Goal: Communication & Community: Answer question/provide support

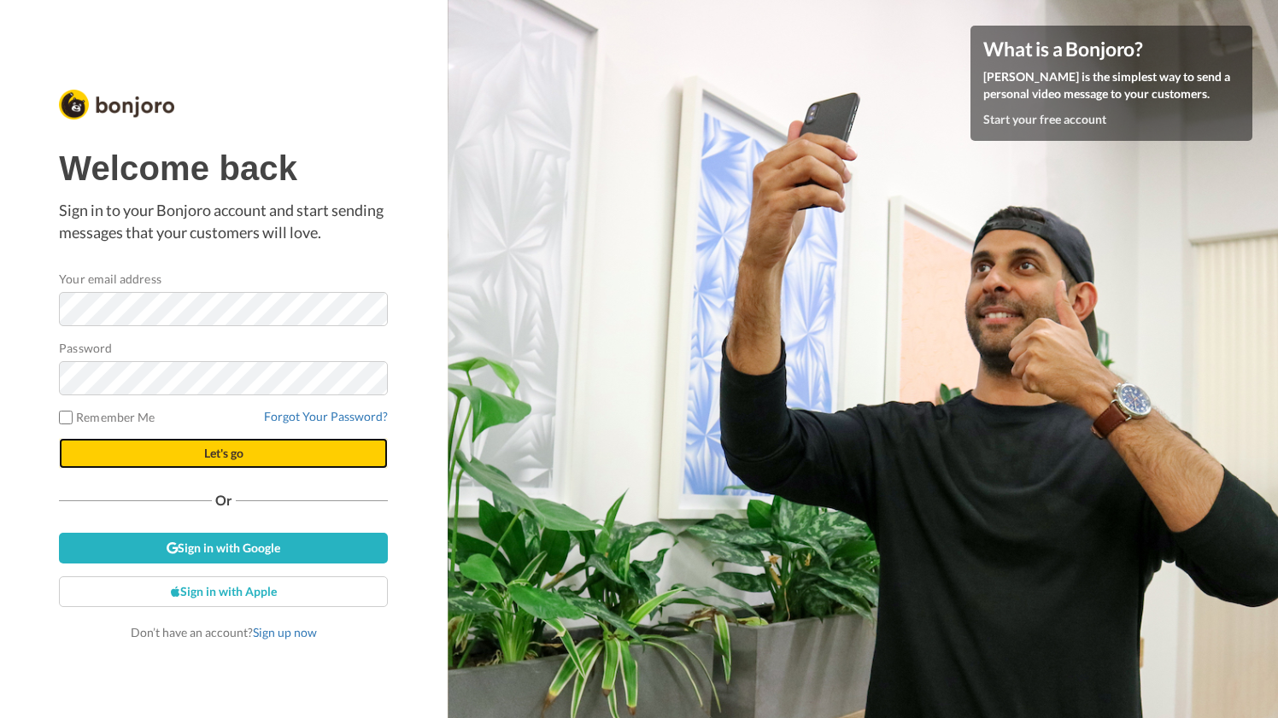
click at [219, 451] on span "Let's go" at bounding box center [223, 453] width 39 height 15
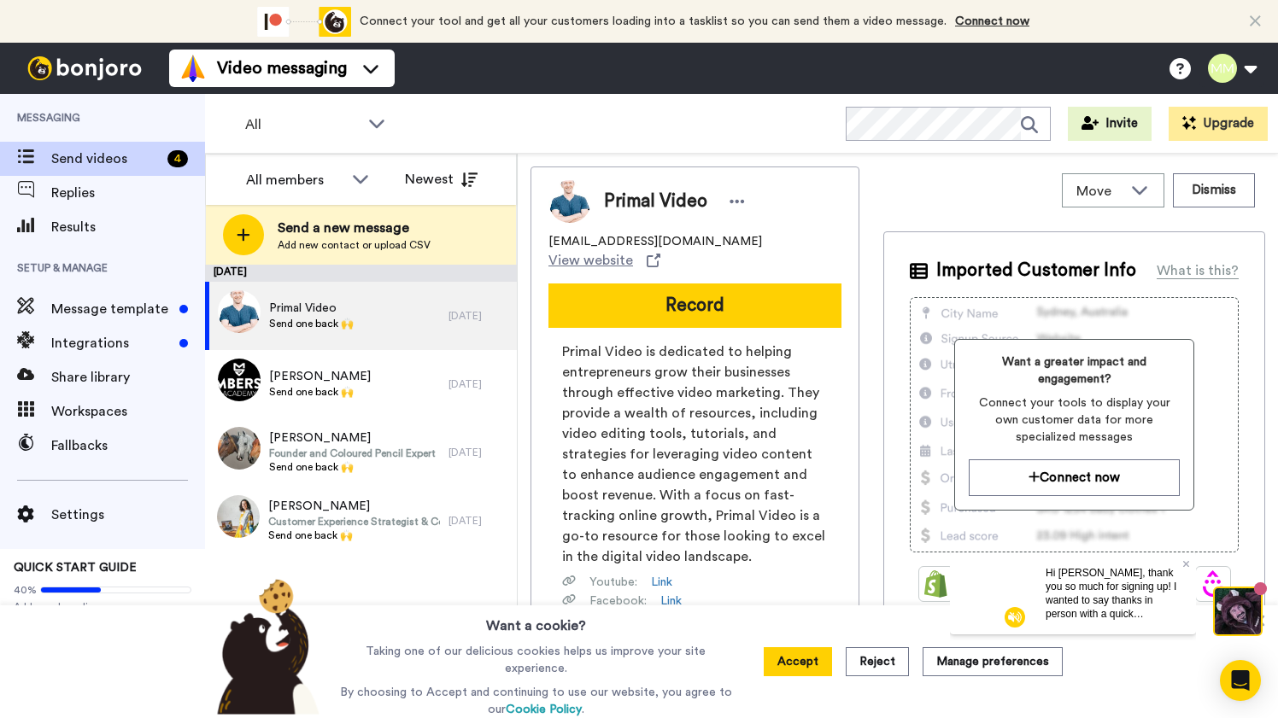
click at [1270, 17] on div "Connect your tool now! Connect your tool and get all your customers loading int…" at bounding box center [639, 21] width 1278 height 43
click at [1255, 20] on icon at bounding box center [1254, 21] width 11 height 17
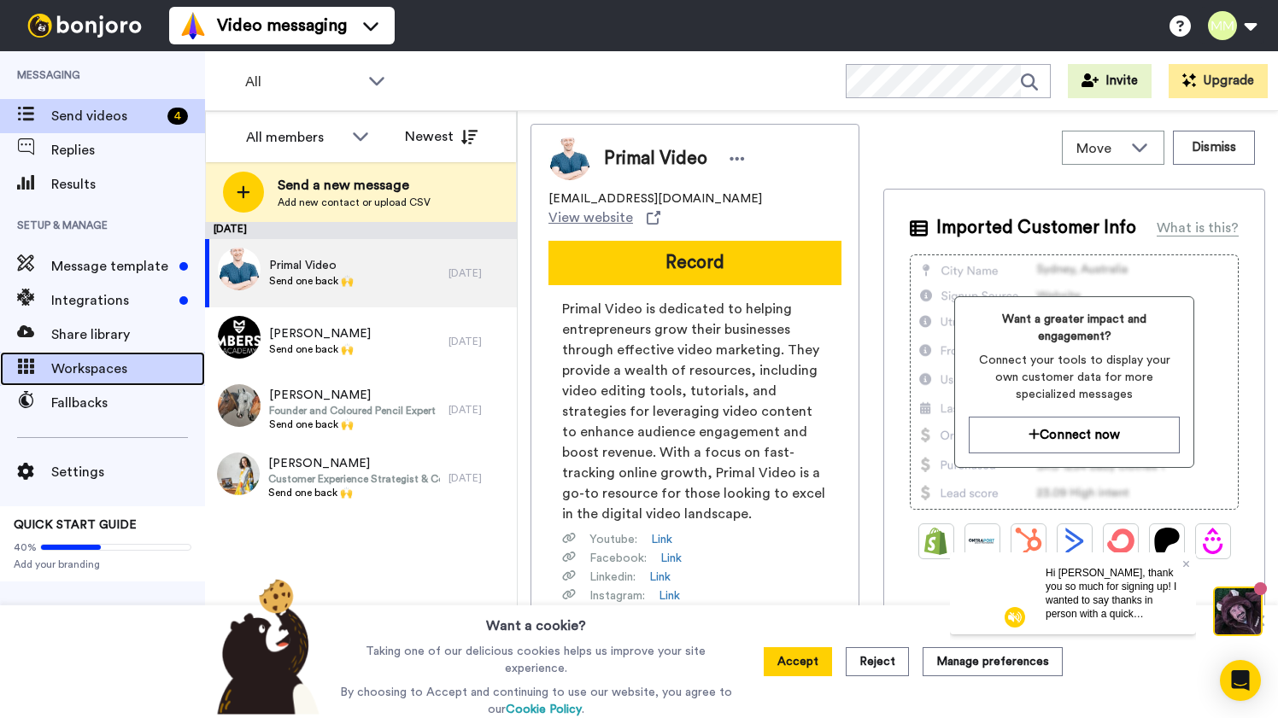
click at [132, 364] on span "Workspaces" at bounding box center [128, 369] width 154 height 20
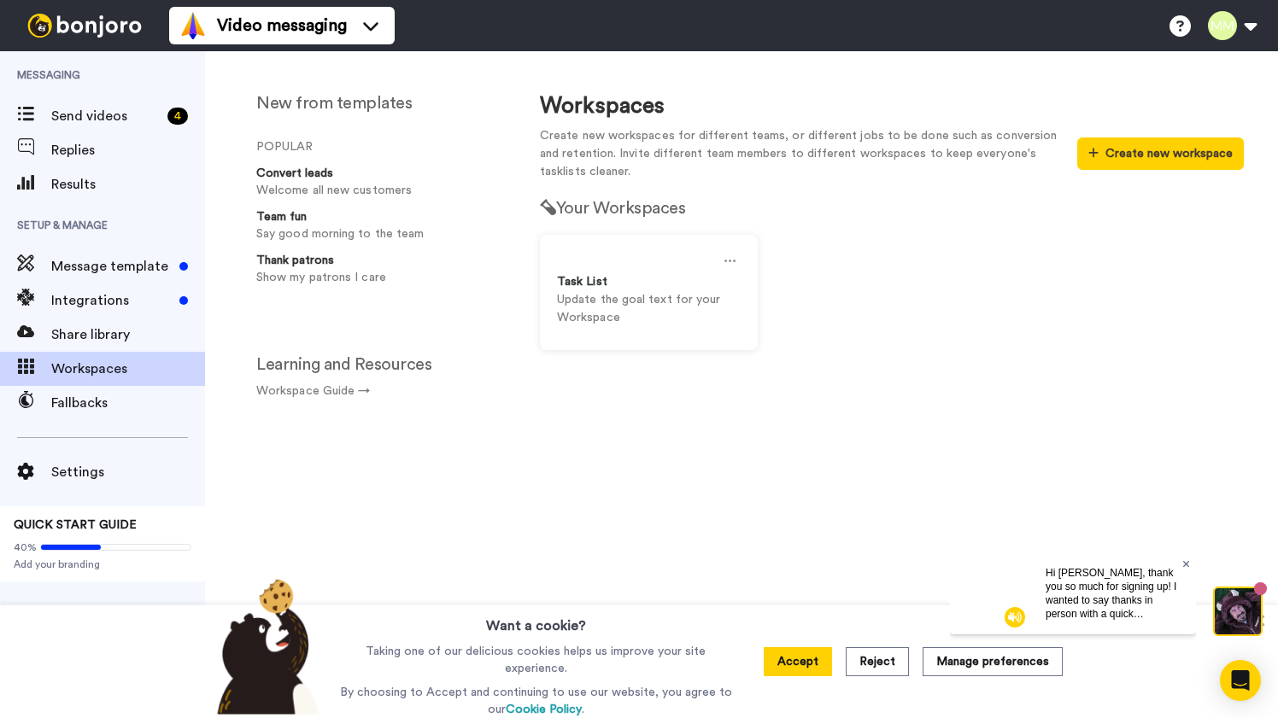
click at [1184, 562] on icon at bounding box center [1185, 563] width 7 height 7
click at [804, 660] on button "Accept" at bounding box center [797, 661] width 68 height 29
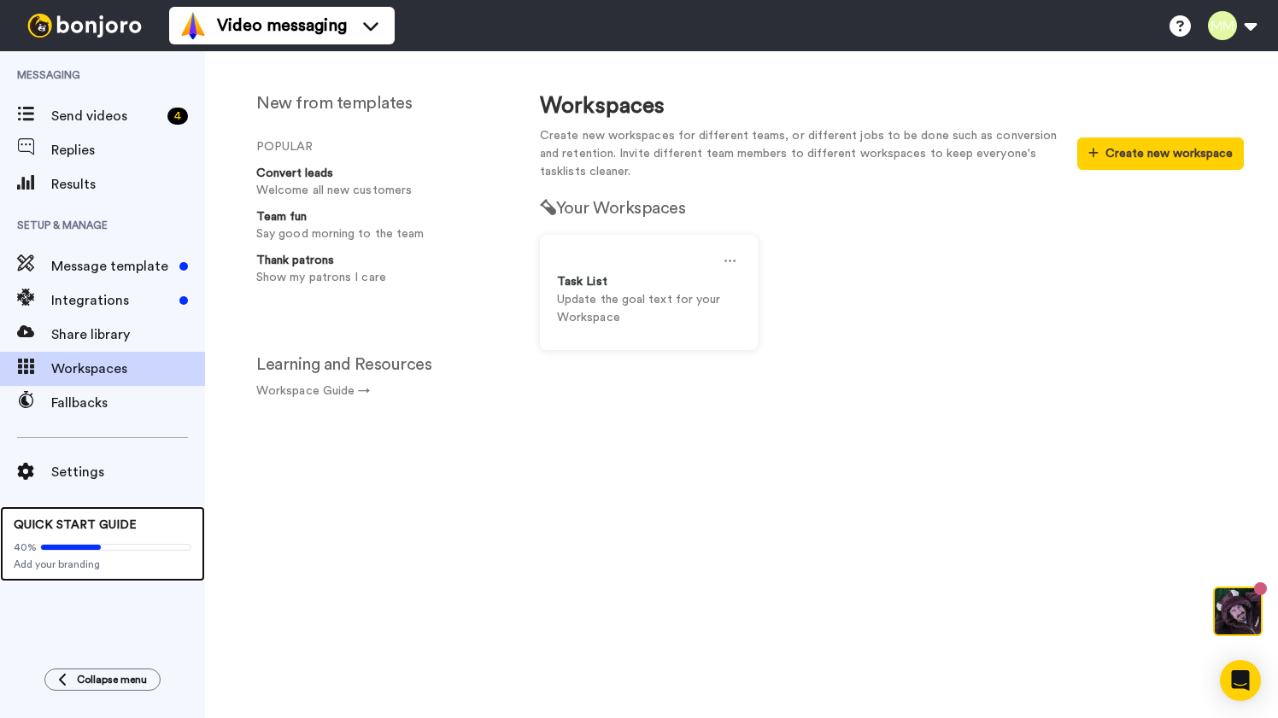
click at [70, 555] on div "40% Add your branding" at bounding box center [103, 553] width 178 height 38
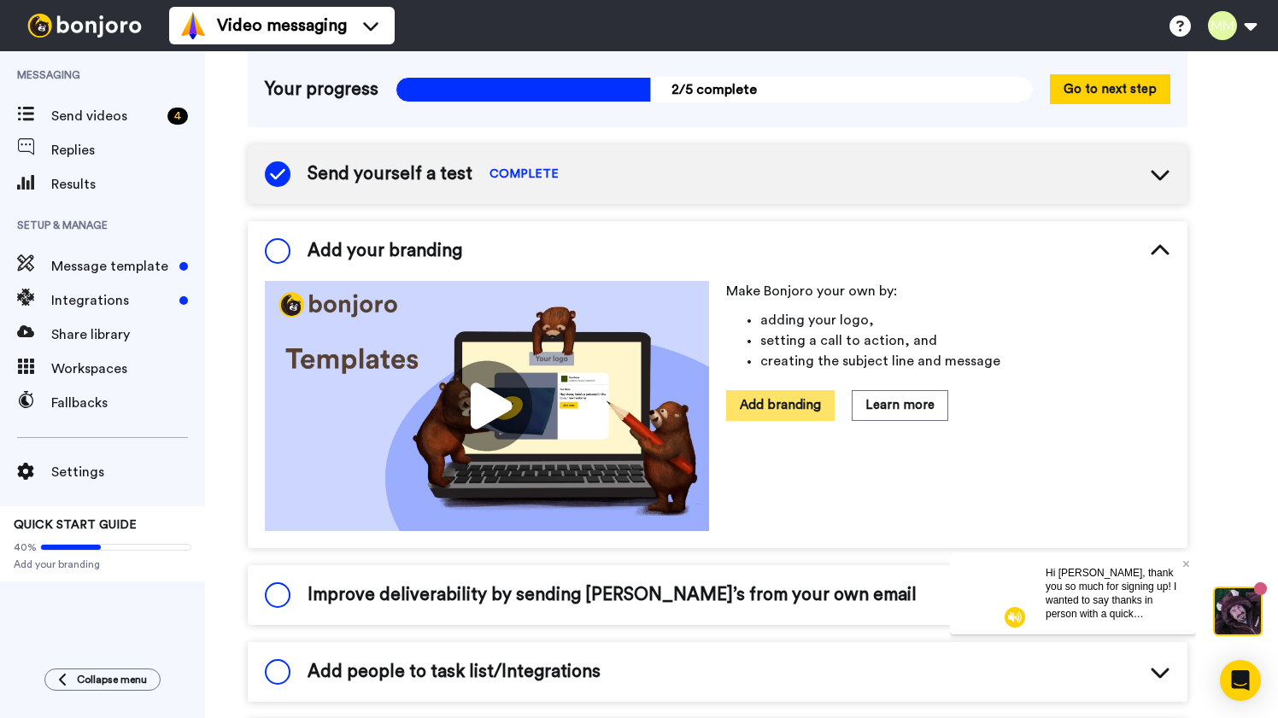
click at [793, 413] on button "Add branding" at bounding box center [780, 405] width 108 height 30
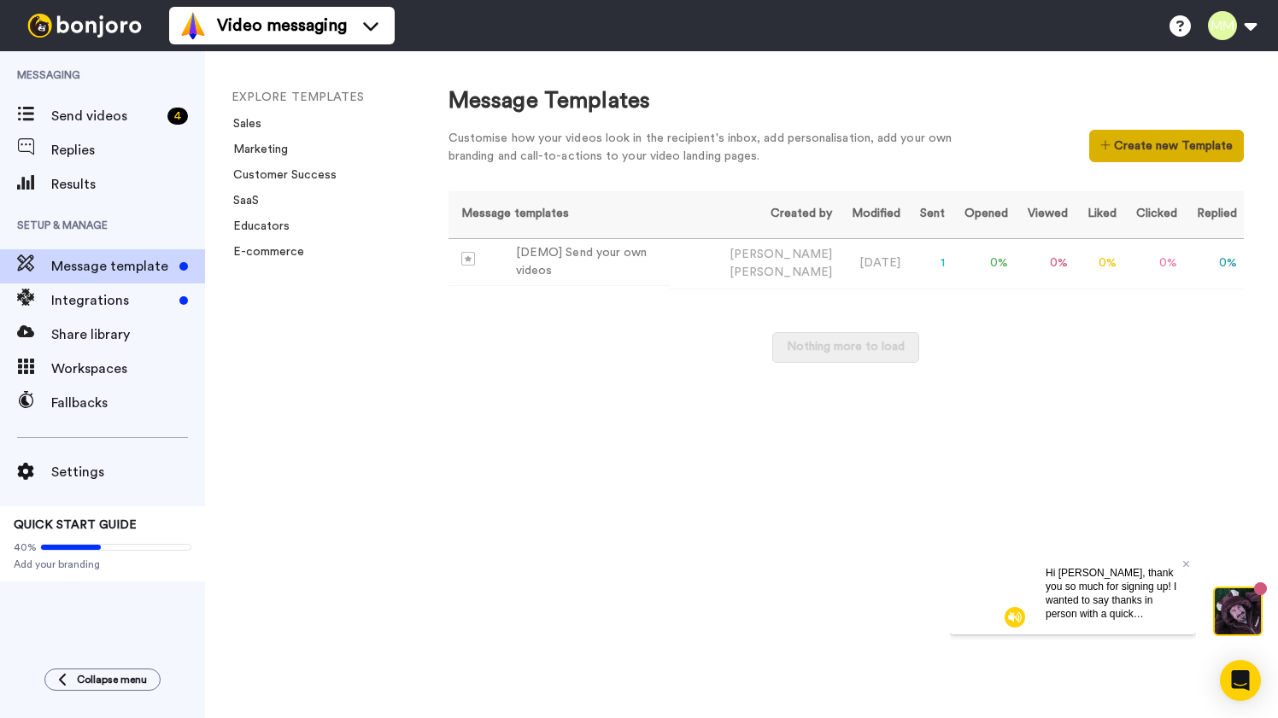
click at [1155, 145] on button "Create new Template" at bounding box center [1166, 146] width 155 height 32
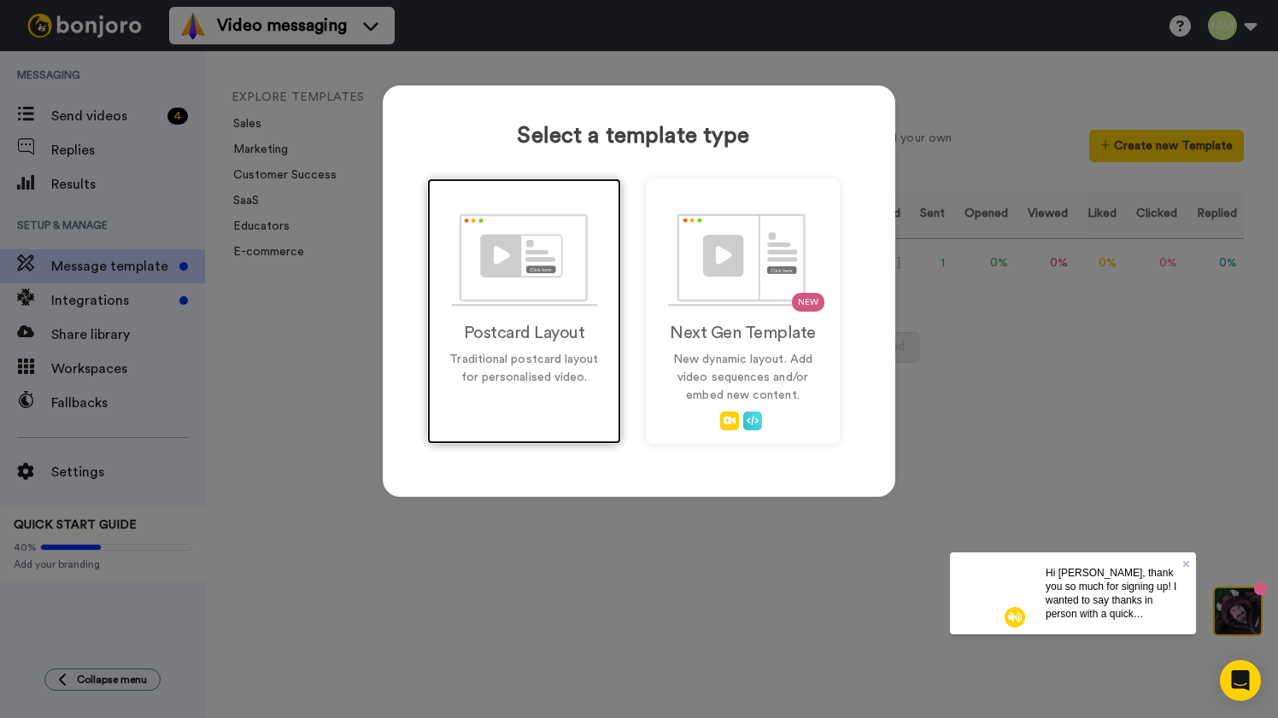
click at [535, 324] on h2 "Postcard Layout" at bounding box center [524, 333] width 158 height 19
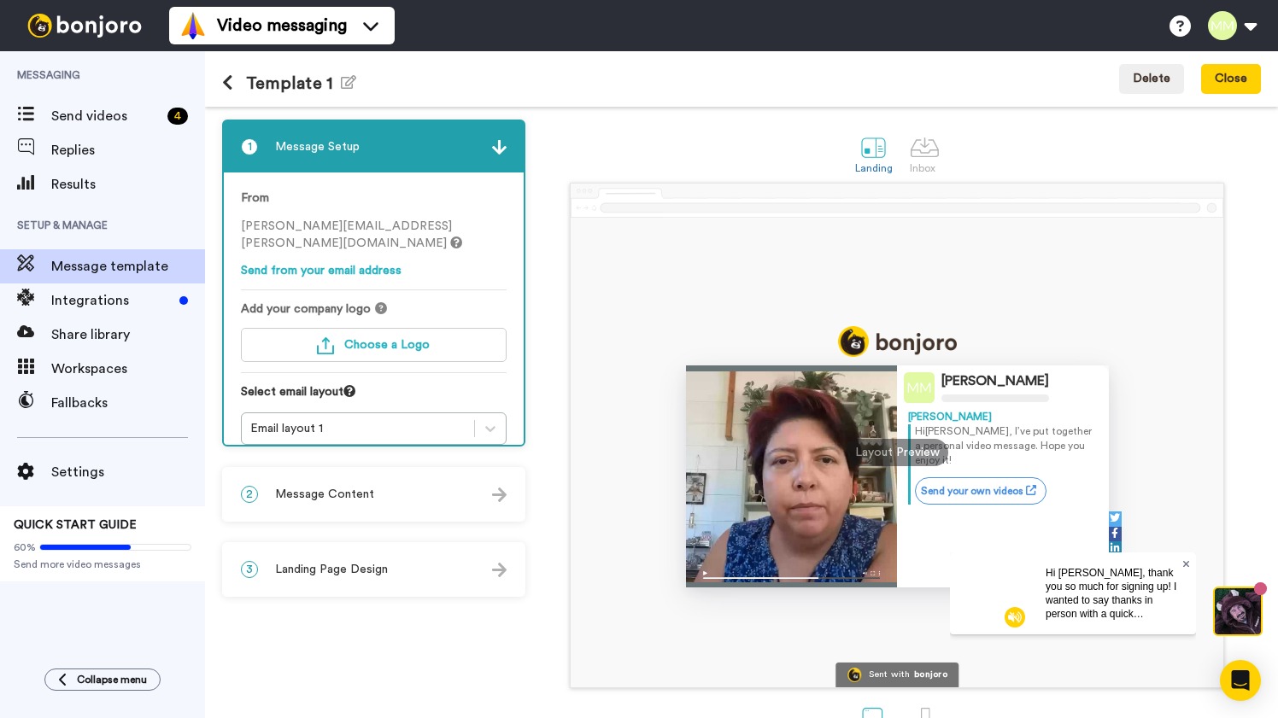
click at [1187, 564] on icon at bounding box center [1186, 564] width 7 height 10
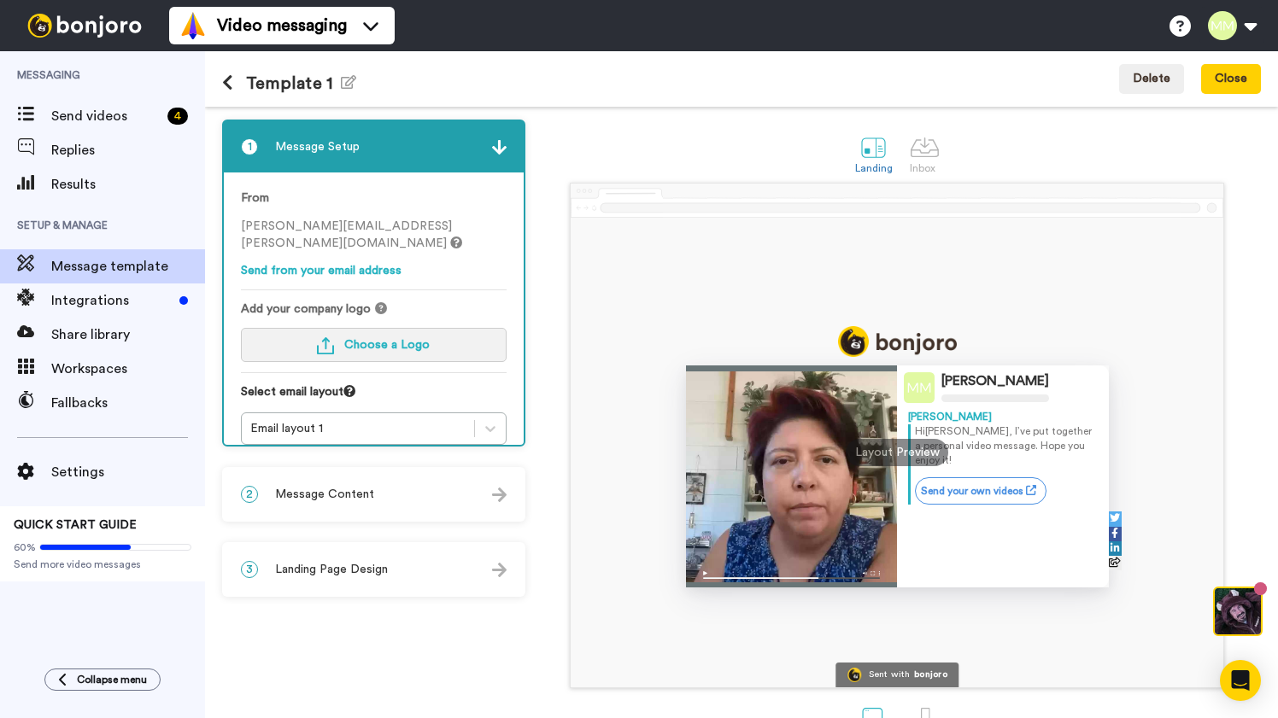
click at [378, 339] on span "Choose a Logo" at bounding box center [386, 345] width 85 height 12
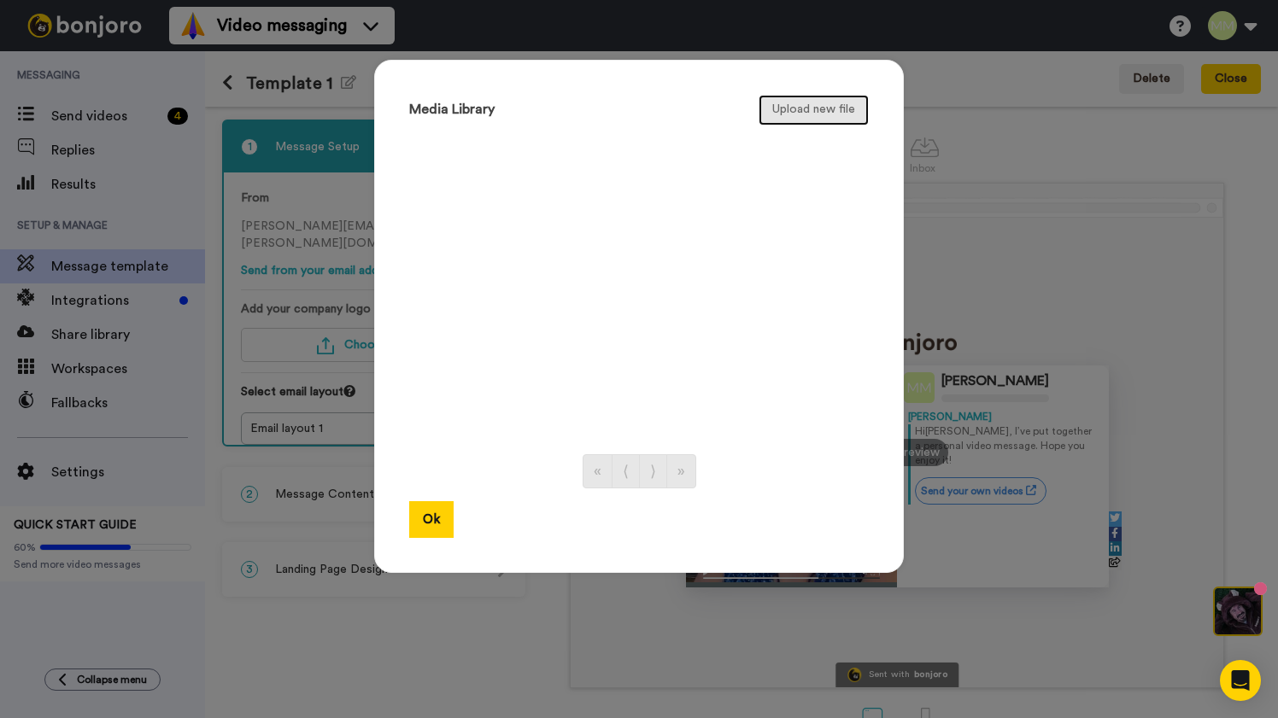
click at [814, 109] on button "Upload new file" at bounding box center [813, 110] width 110 height 31
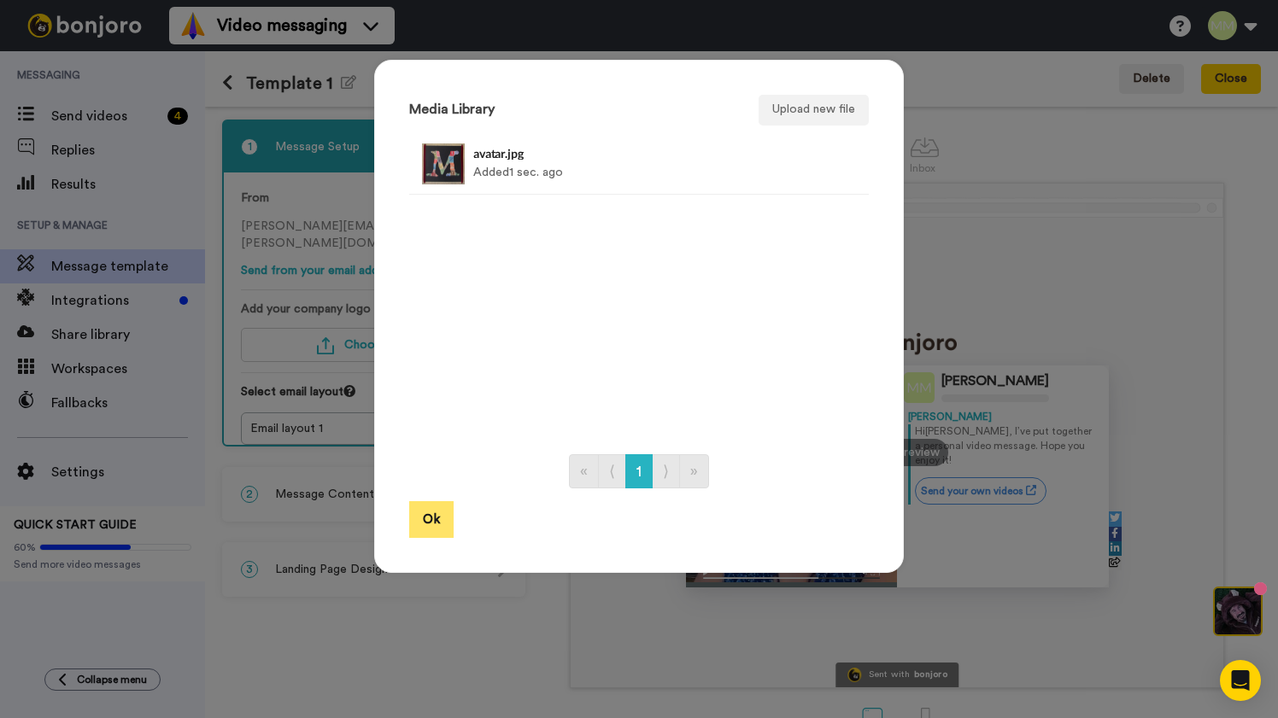
click at [441, 524] on button "Ok" at bounding box center [431, 519] width 44 height 37
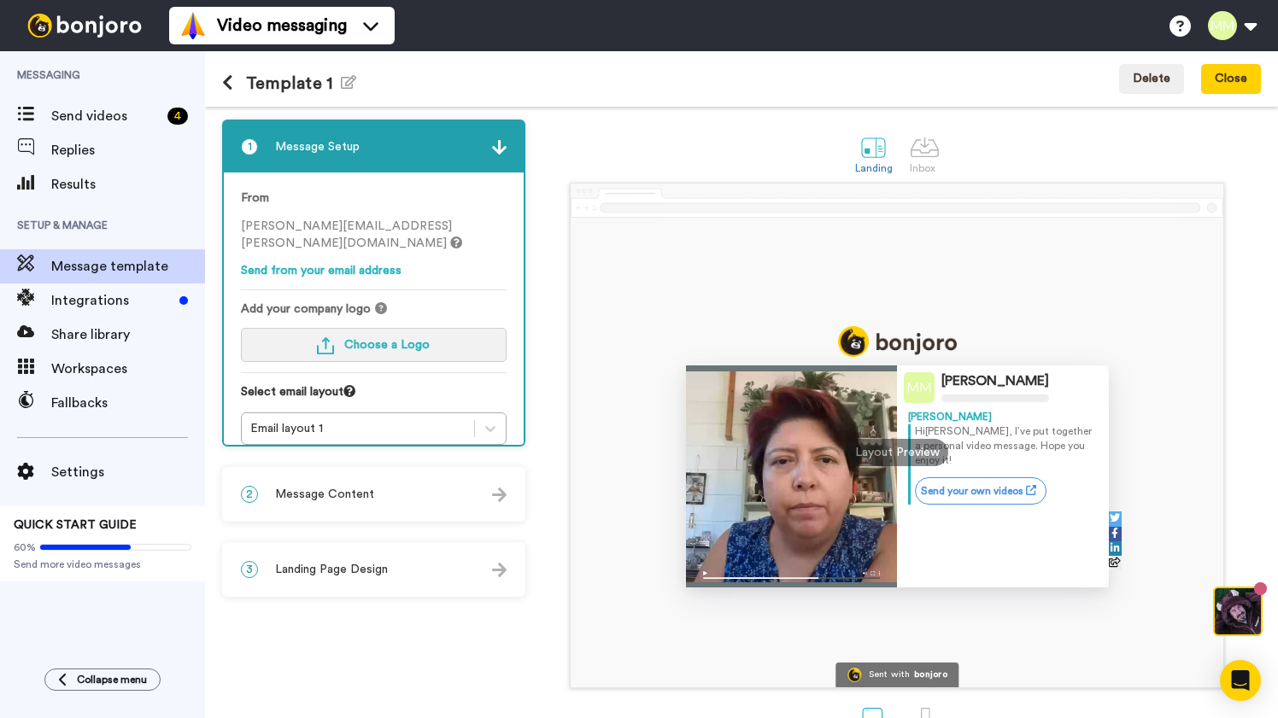
click at [375, 339] on span "Choose a Logo" at bounding box center [386, 345] width 85 height 12
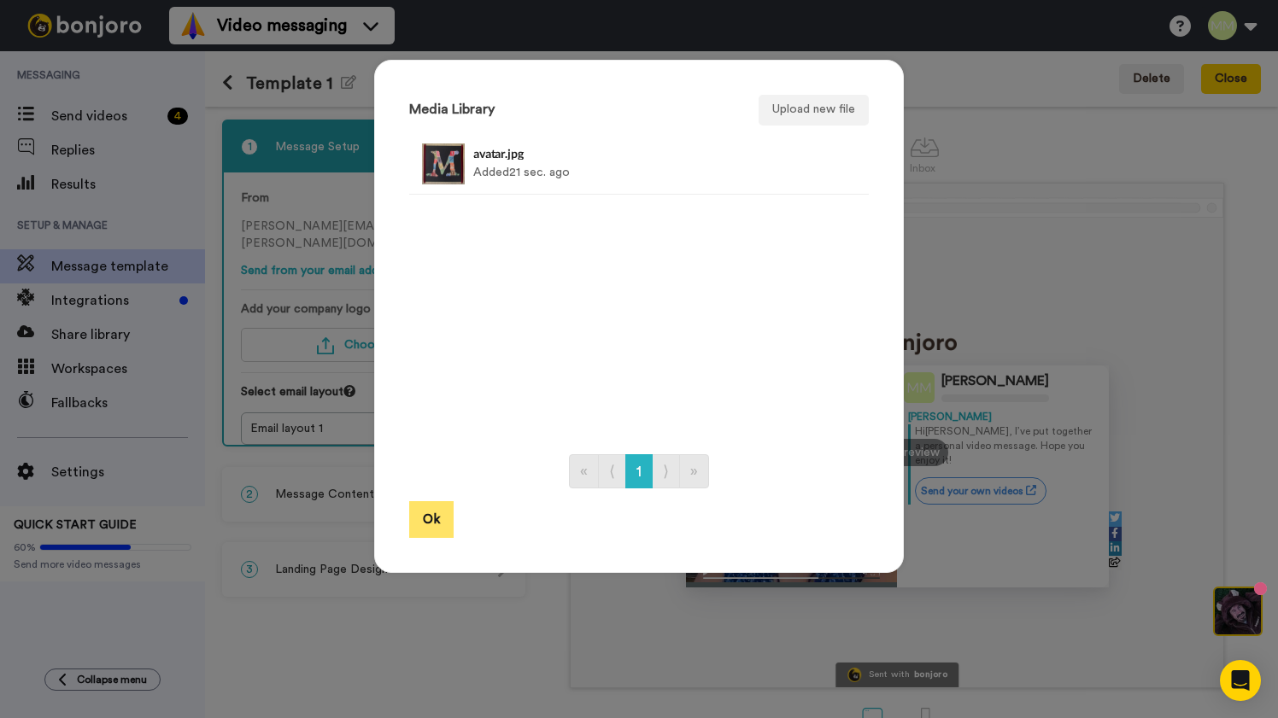
click at [436, 527] on button "Ok" at bounding box center [431, 519] width 44 height 37
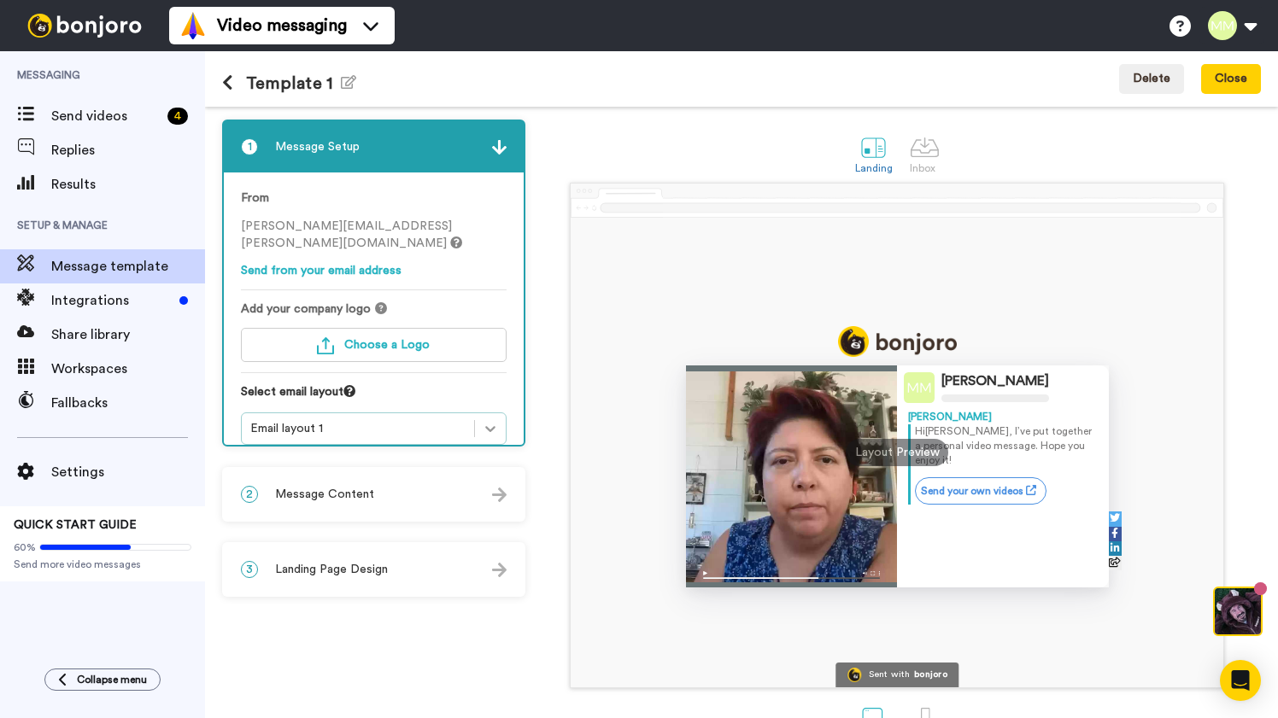
click at [486, 420] on icon at bounding box center [490, 428] width 17 height 17
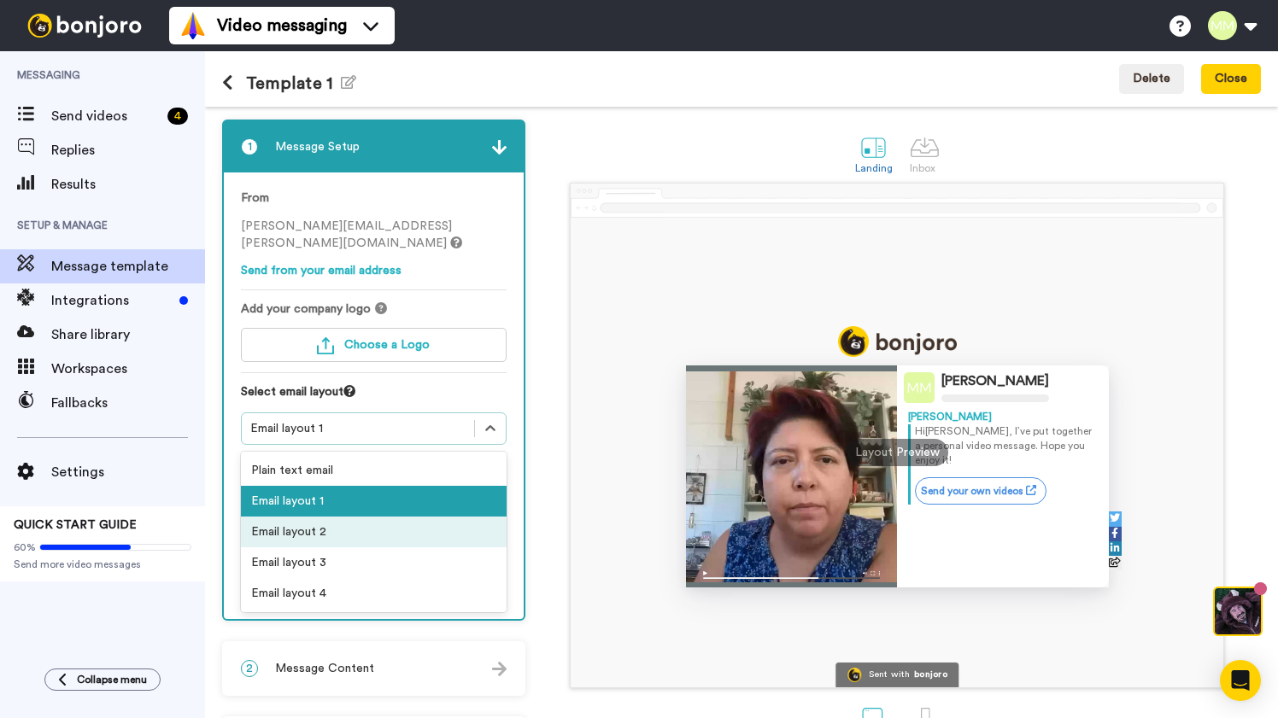
click at [395, 517] on div "Email layout 2" at bounding box center [374, 532] width 266 height 31
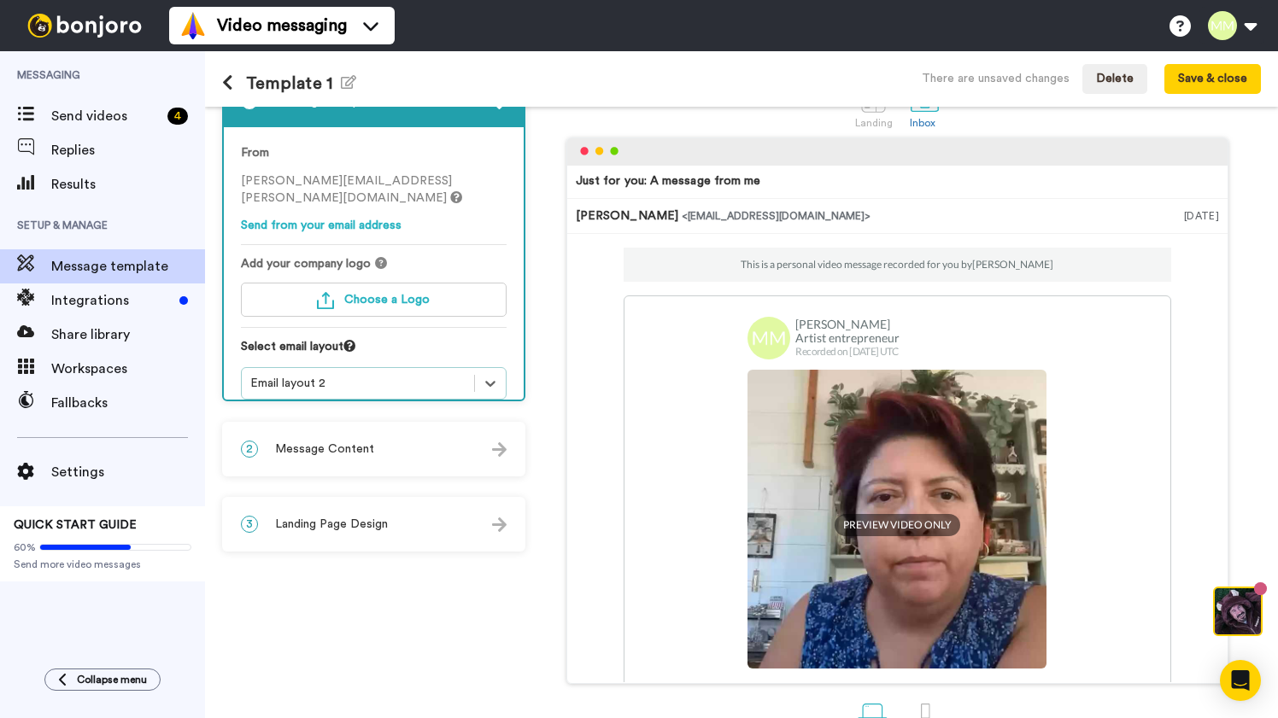
scroll to position [89, 0]
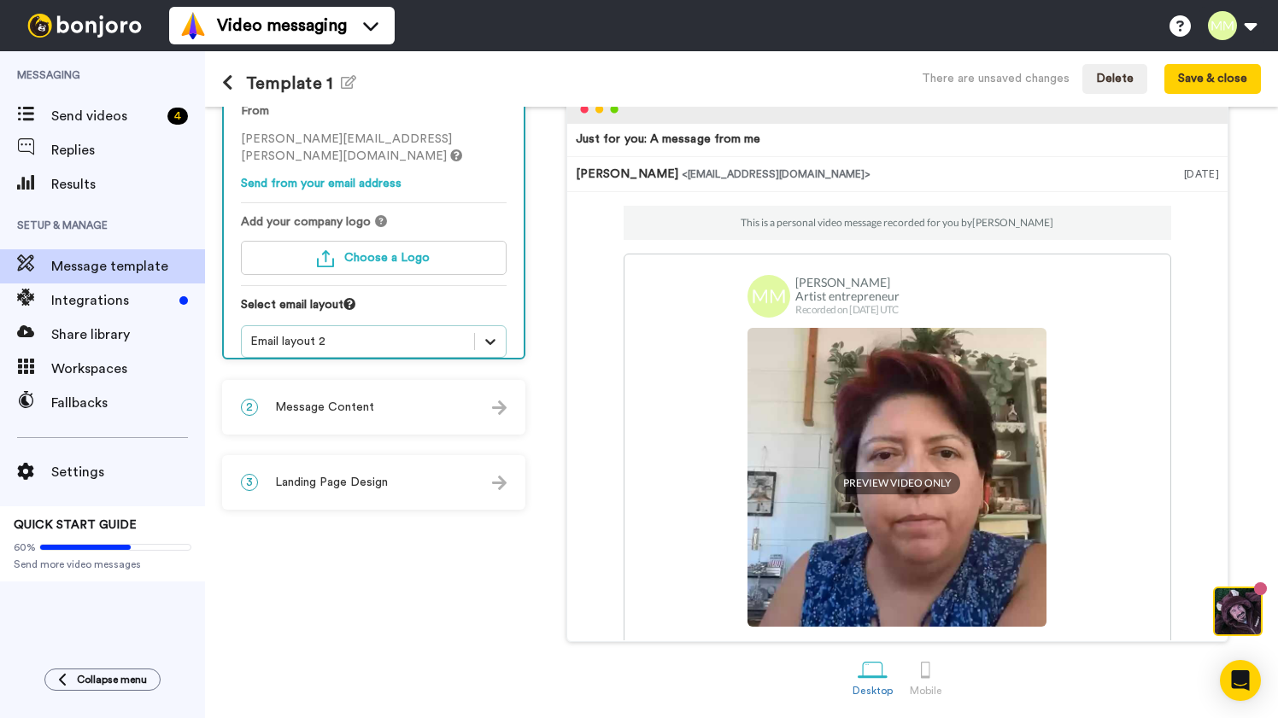
click at [490, 333] on icon at bounding box center [490, 341] width 17 height 17
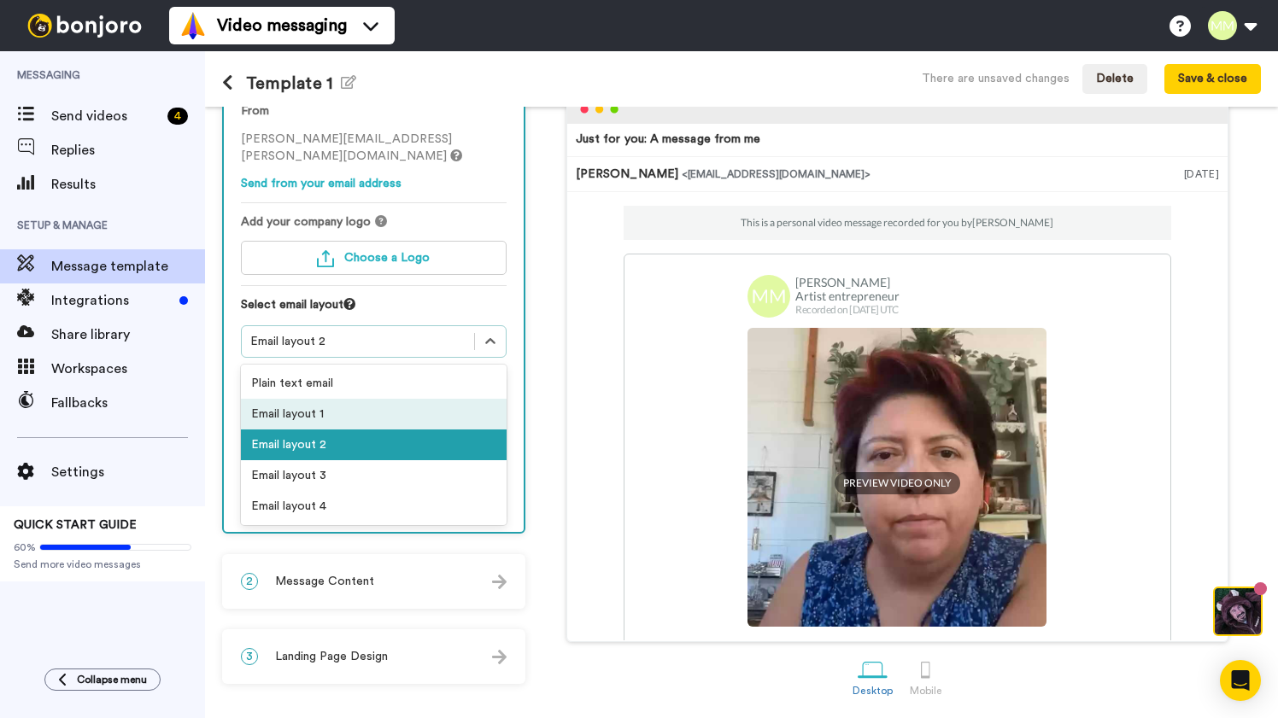
click at [418, 403] on div "Email layout 1" at bounding box center [374, 414] width 266 height 31
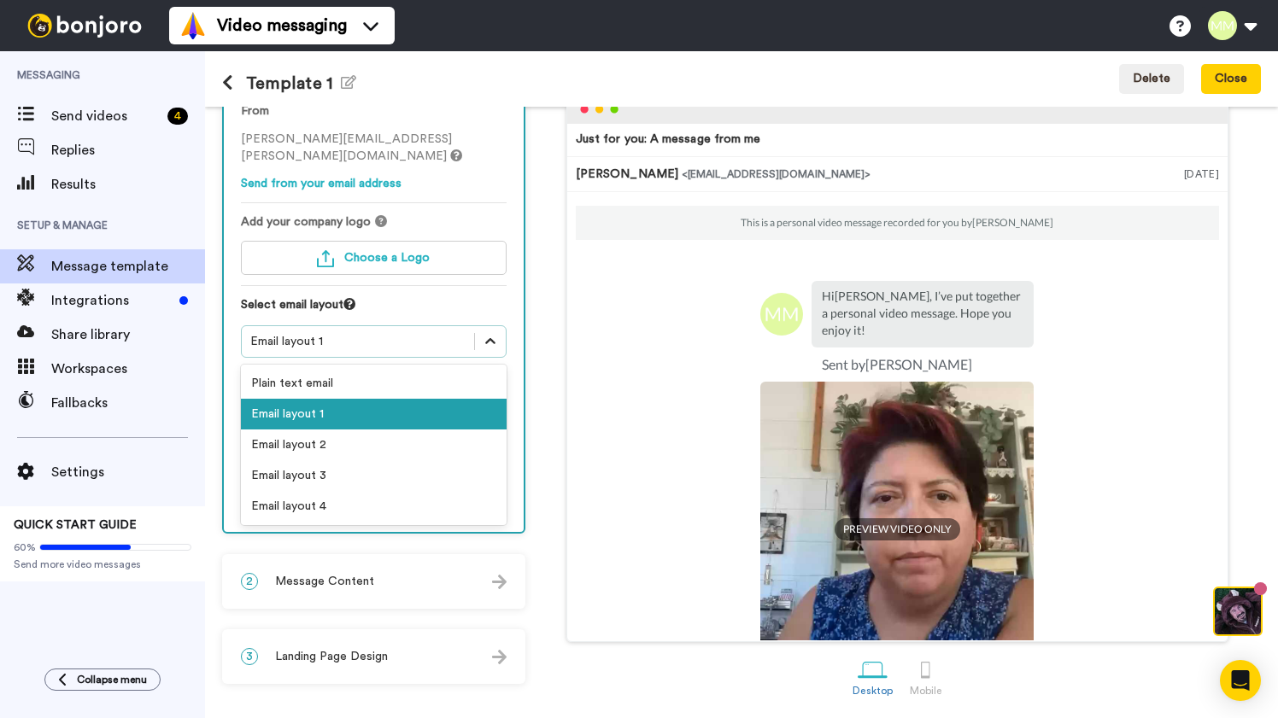
click at [487, 333] on icon at bounding box center [490, 341] width 17 height 17
click at [401, 460] on div "Email layout 3" at bounding box center [374, 475] width 266 height 31
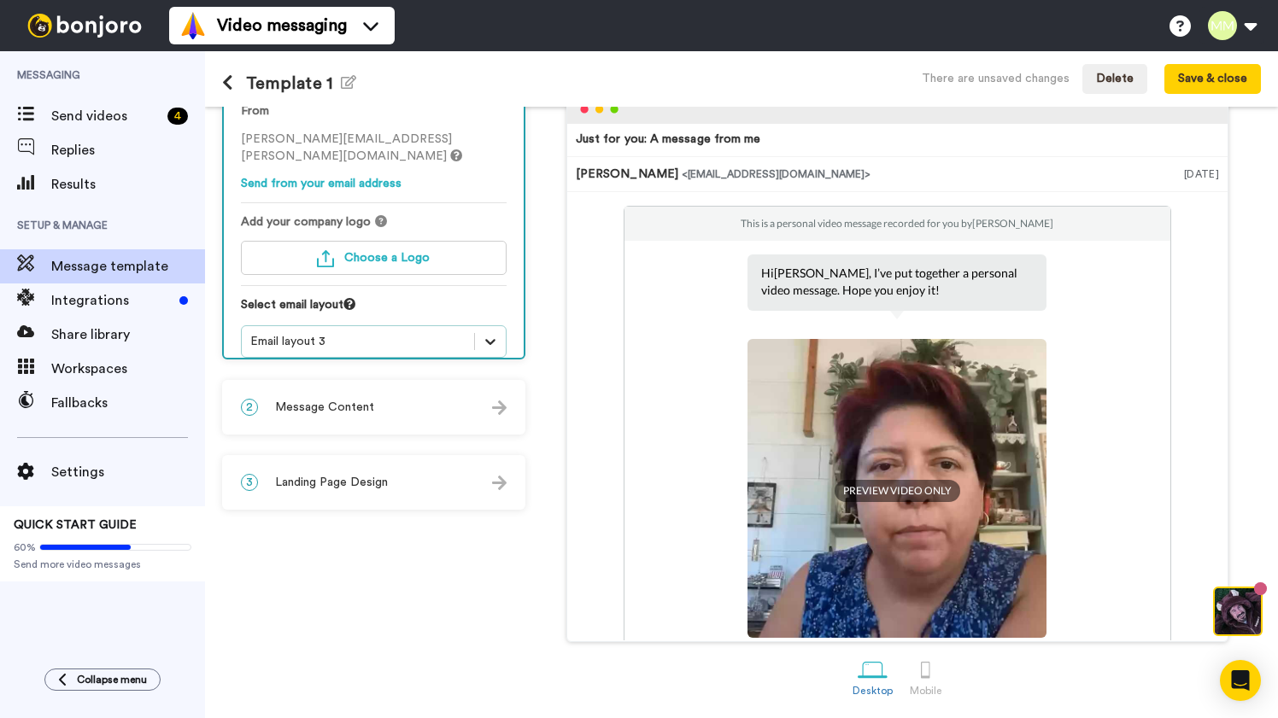
click at [495, 333] on icon at bounding box center [490, 341] width 17 height 17
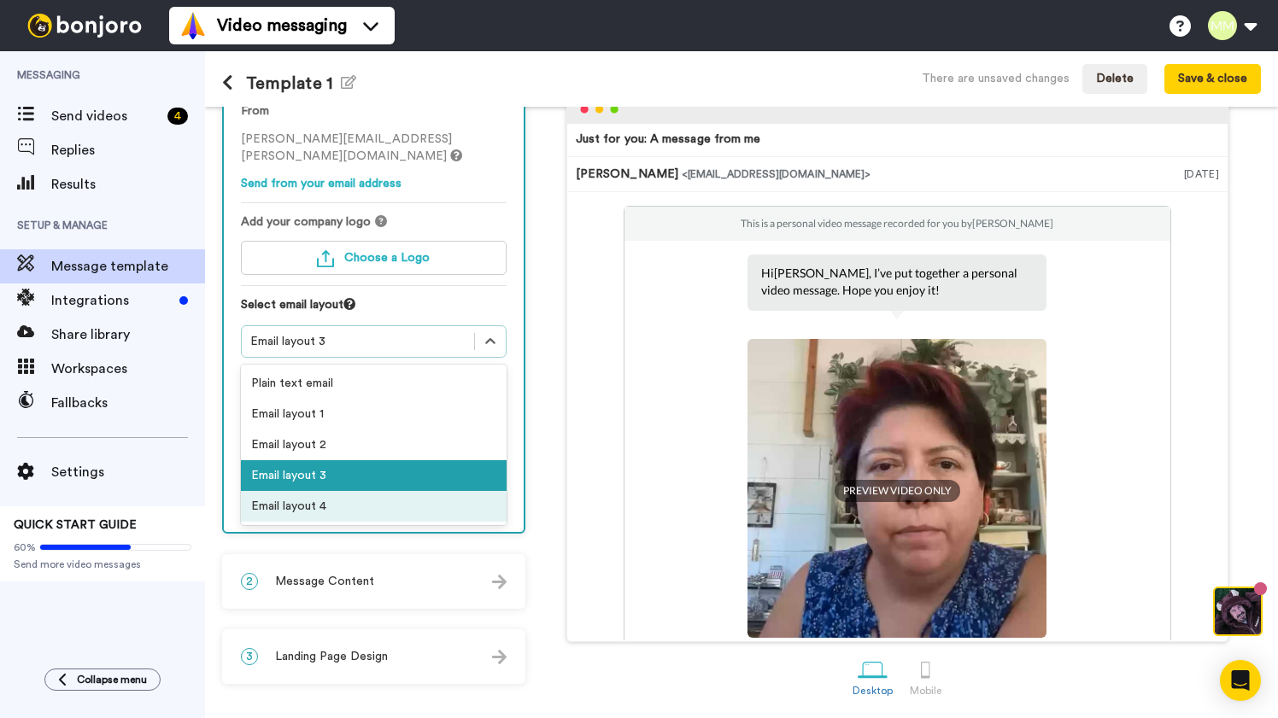
click at [412, 492] on div "Email layout 4" at bounding box center [374, 506] width 266 height 31
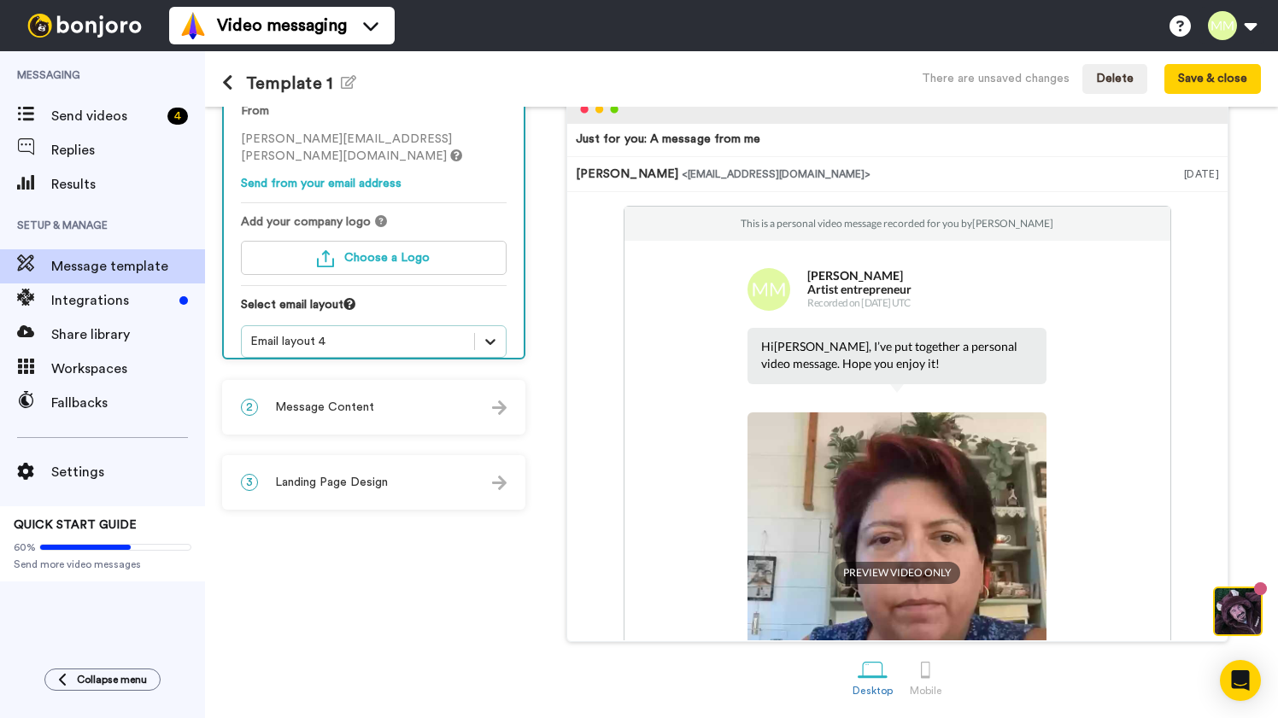
click at [489, 333] on icon at bounding box center [490, 341] width 17 height 17
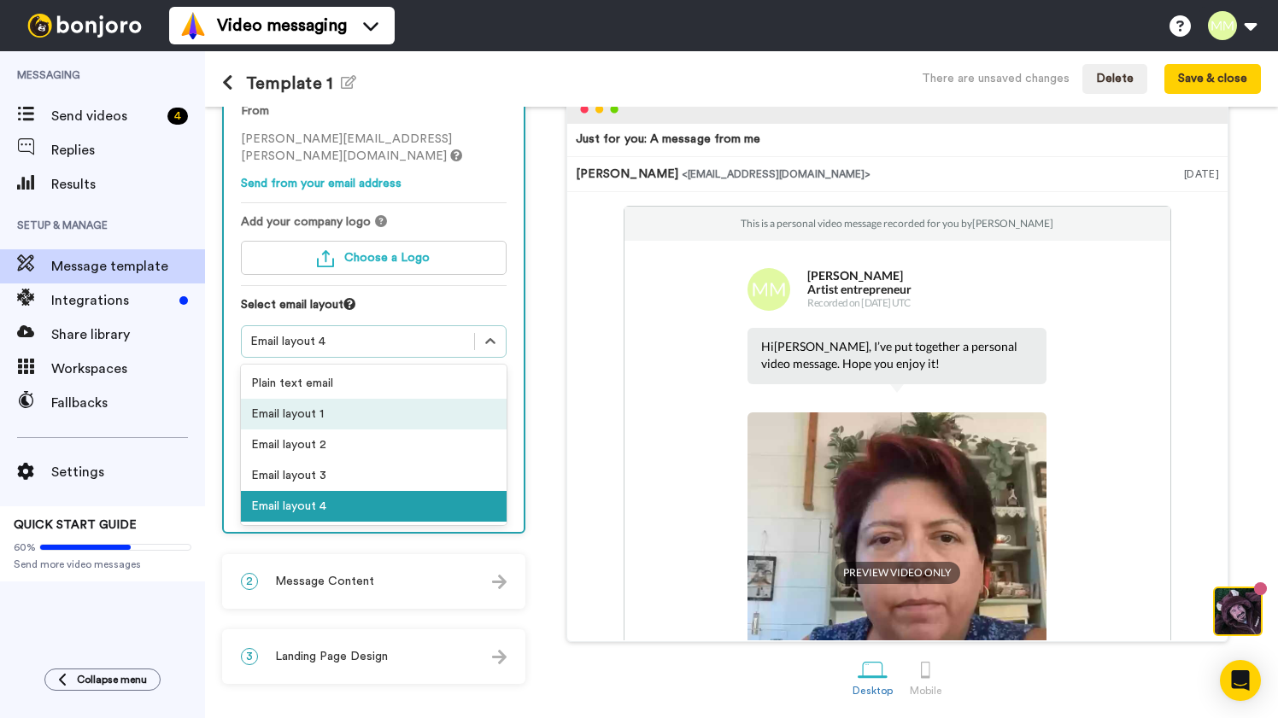
click at [452, 399] on div "Email layout 1" at bounding box center [374, 414] width 266 height 31
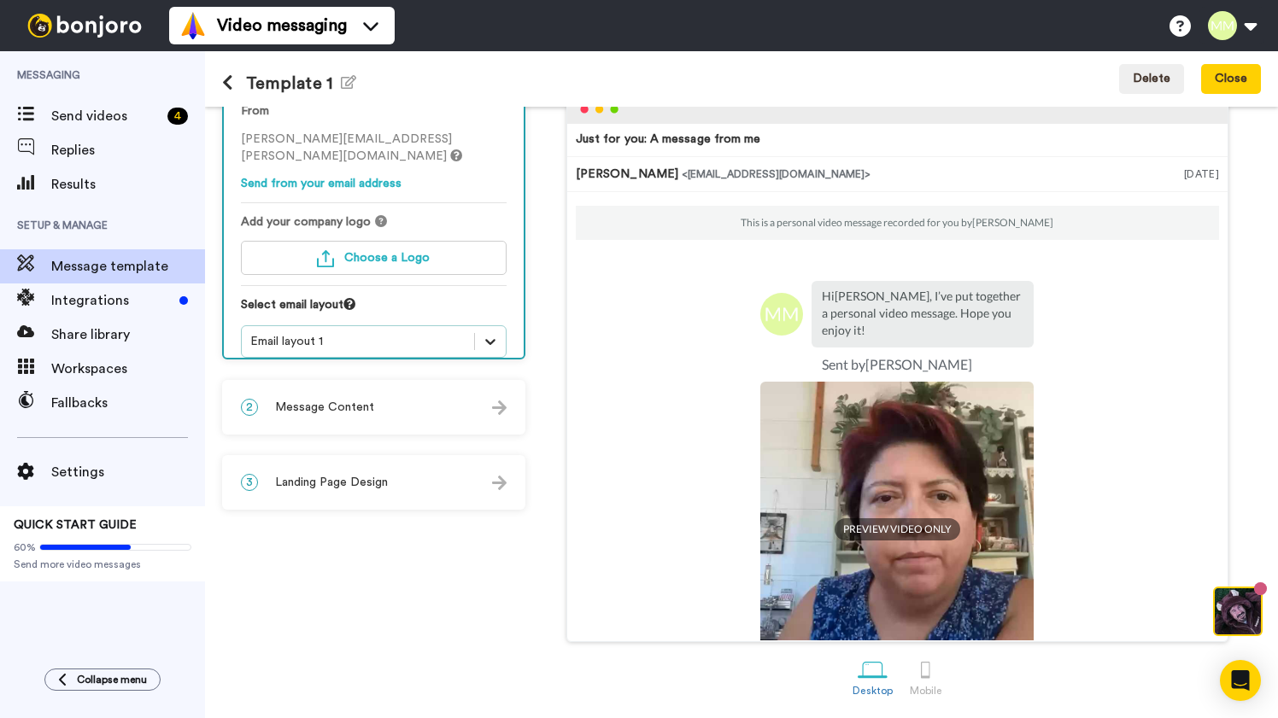
click at [495, 326] on div at bounding box center [490, 341] width 31 height 31
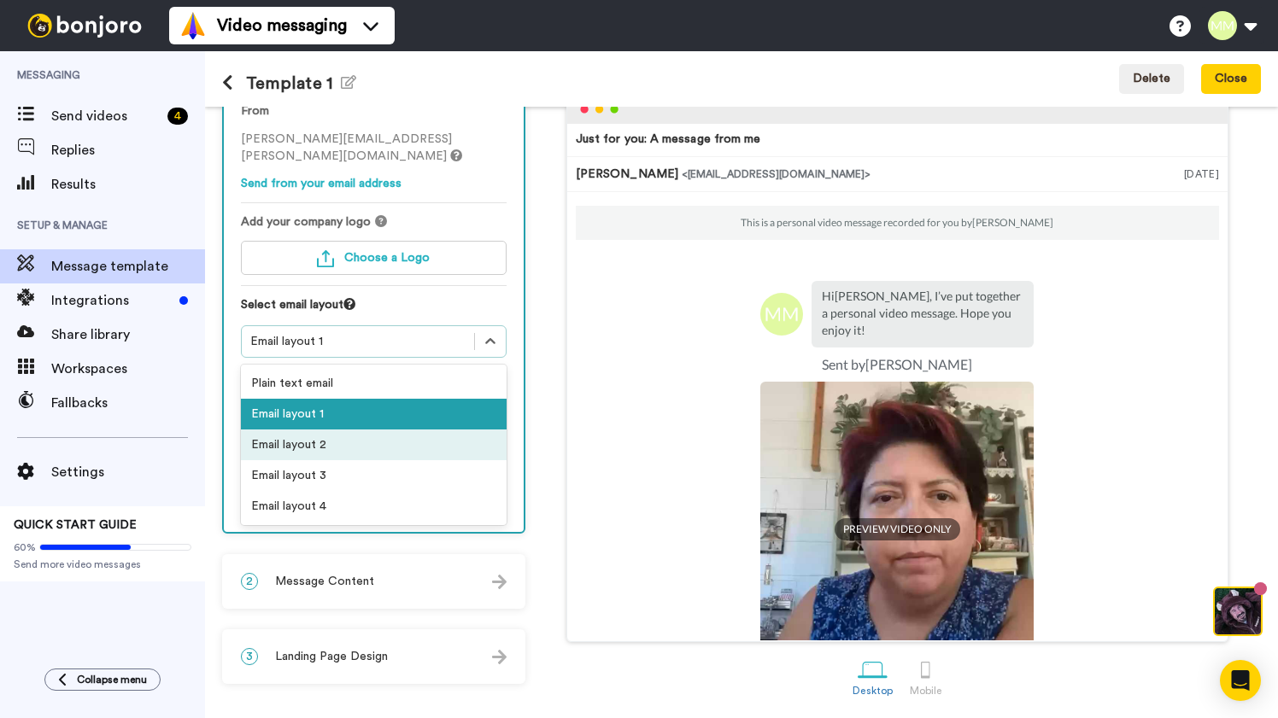
click at [447, 434] on div "Email layout 2" at bounding box center [374, 445] width 266 height 31
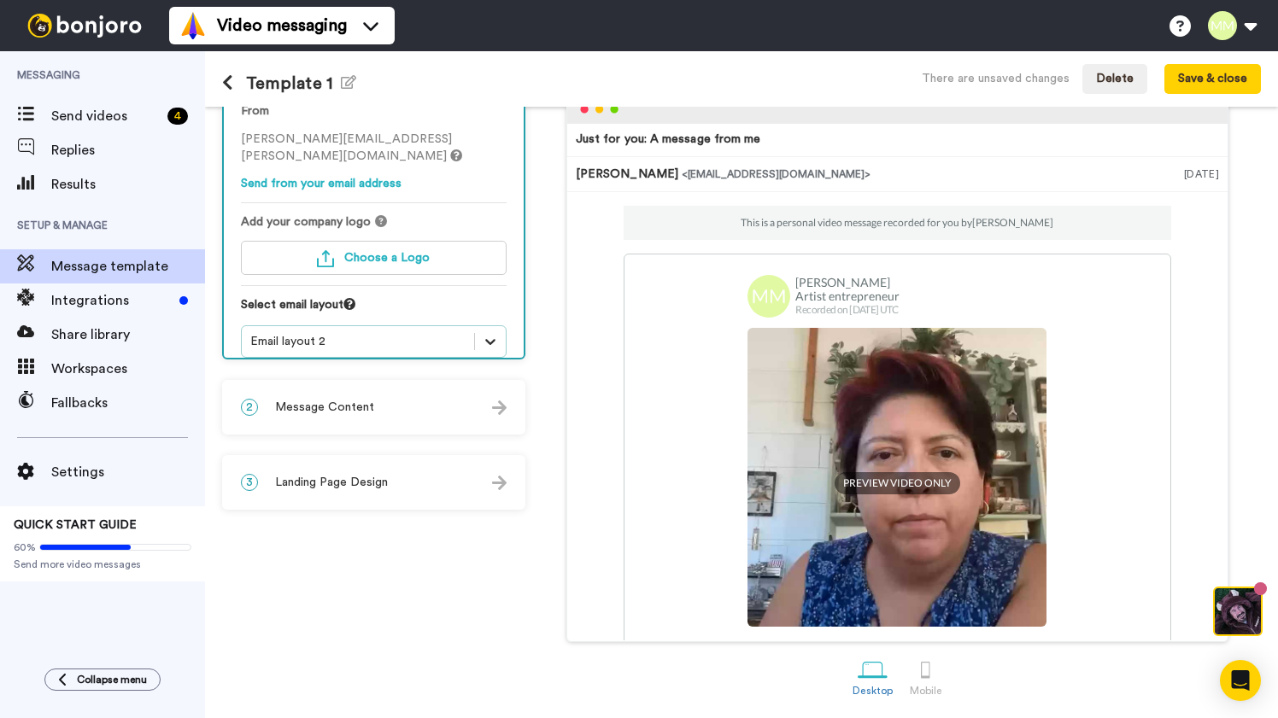
click at [490, 333] on icon at bounding box center [490, 341] width 17 height 17
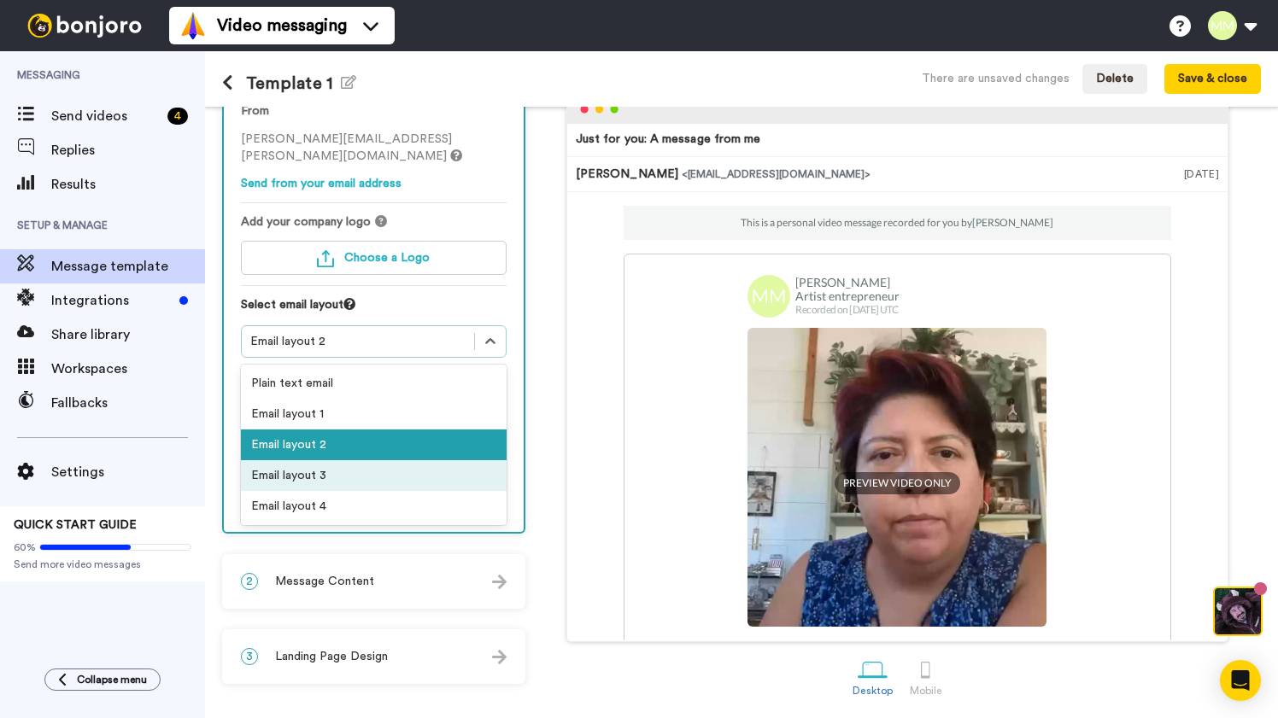
click at [447, 468] on div "Email layout 3" at bounding box center [374, 475] width 266 height 31
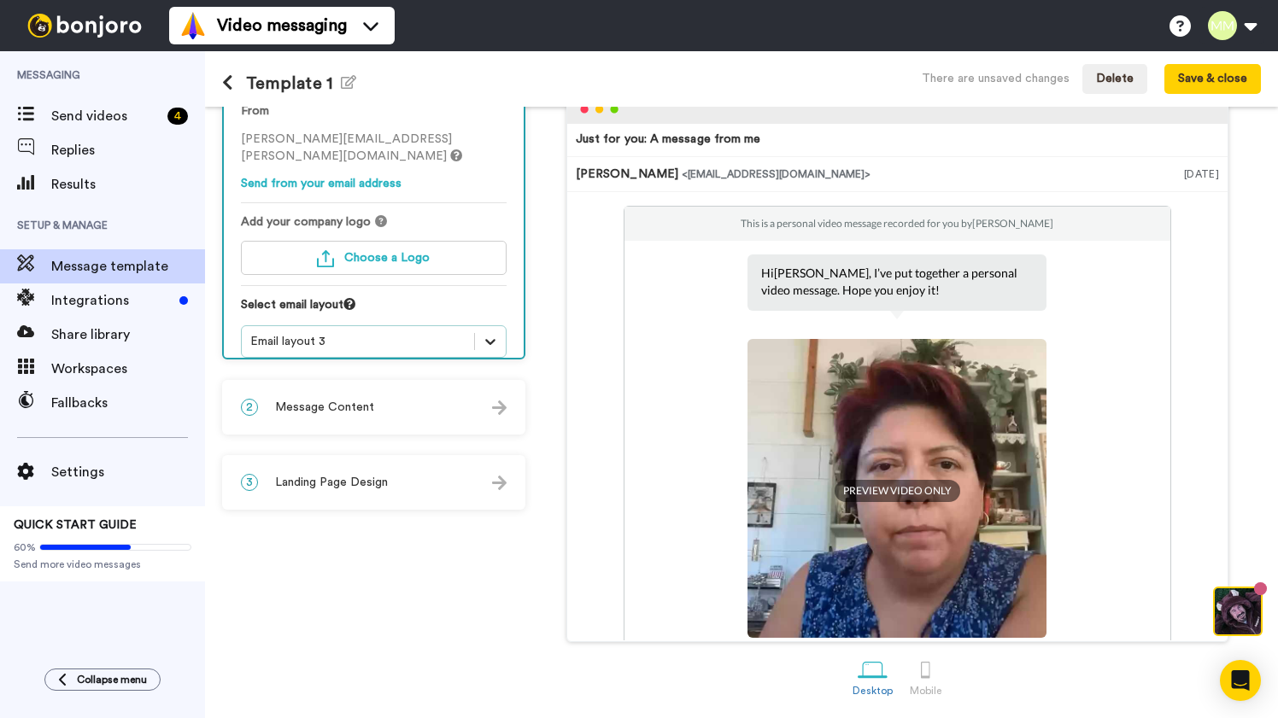
click at [494, 333] on icon at bounding box center [490, 341] width 17 height 17
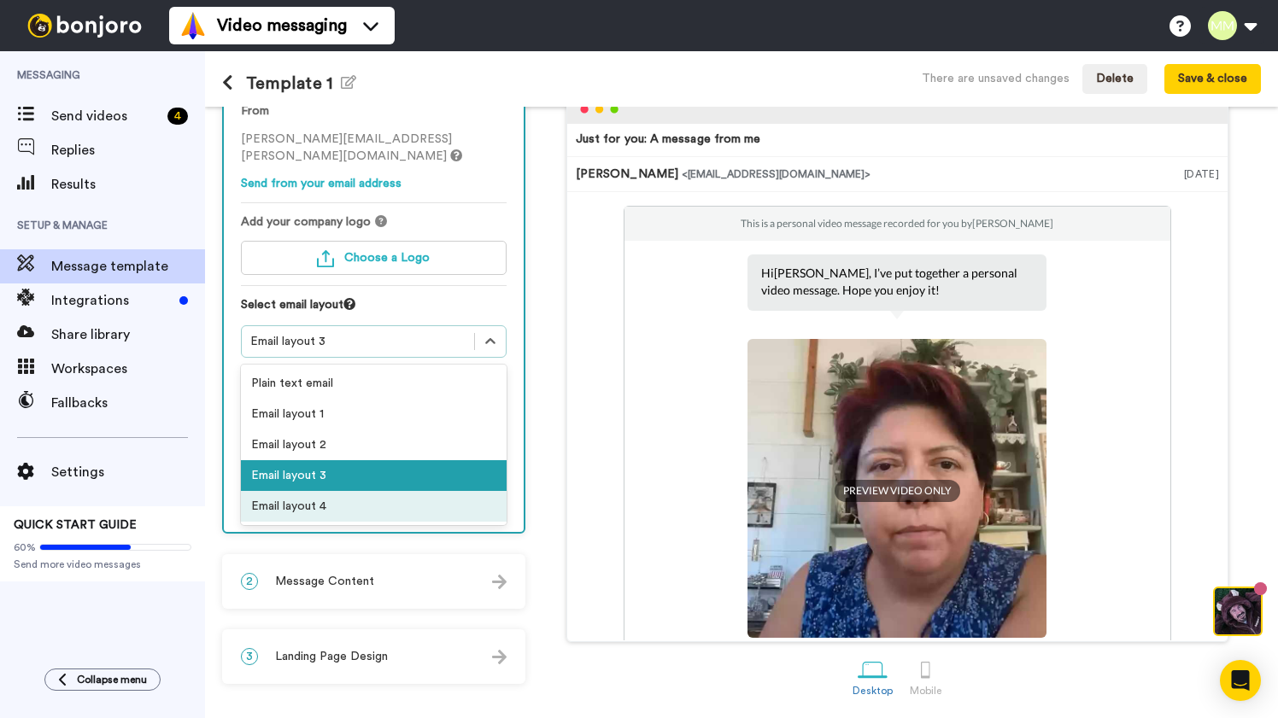
click at [450, 491] on div "Email layout 4" at bounding box center [374, 506] width 266 height 31
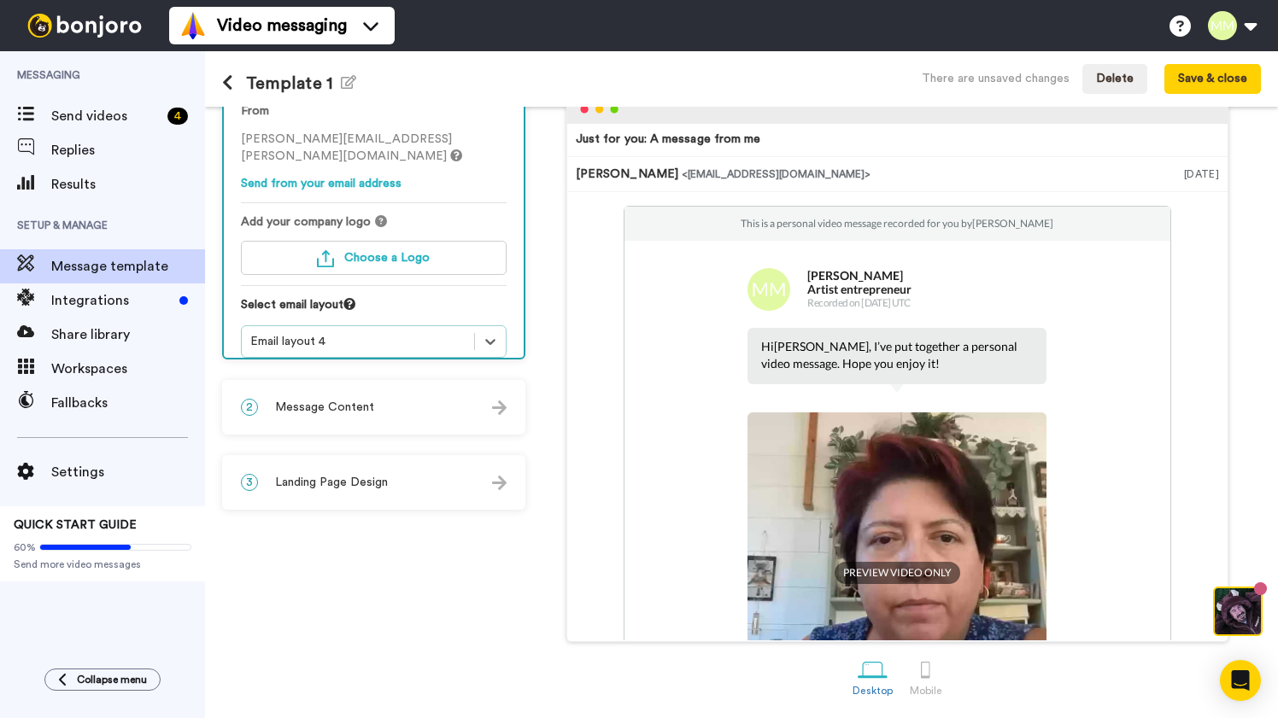
click at [498, 483] on img at bounding box center [499, 483] width 15 height 15
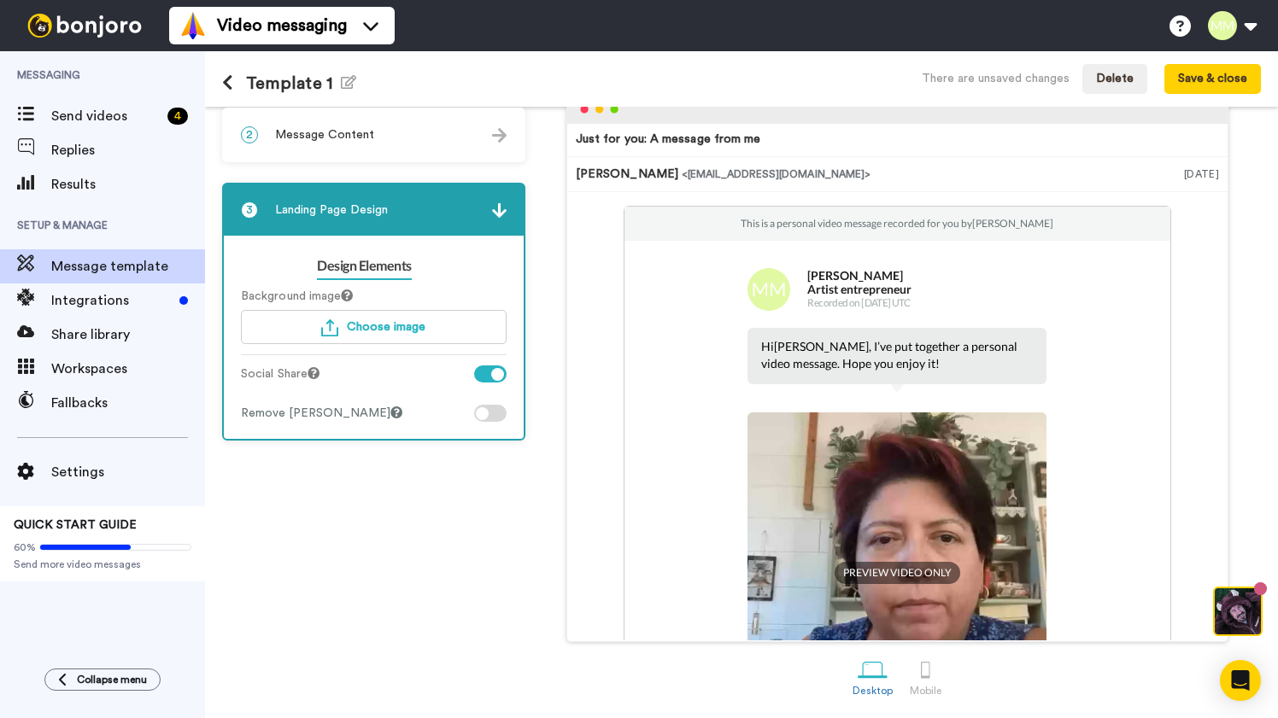
click at [353, 296] on icon at bounding box center [347, 296] width 12 height 12
click at [387, 326] on span "Choose image" at bounding box center [386, 327] width 79 height 12
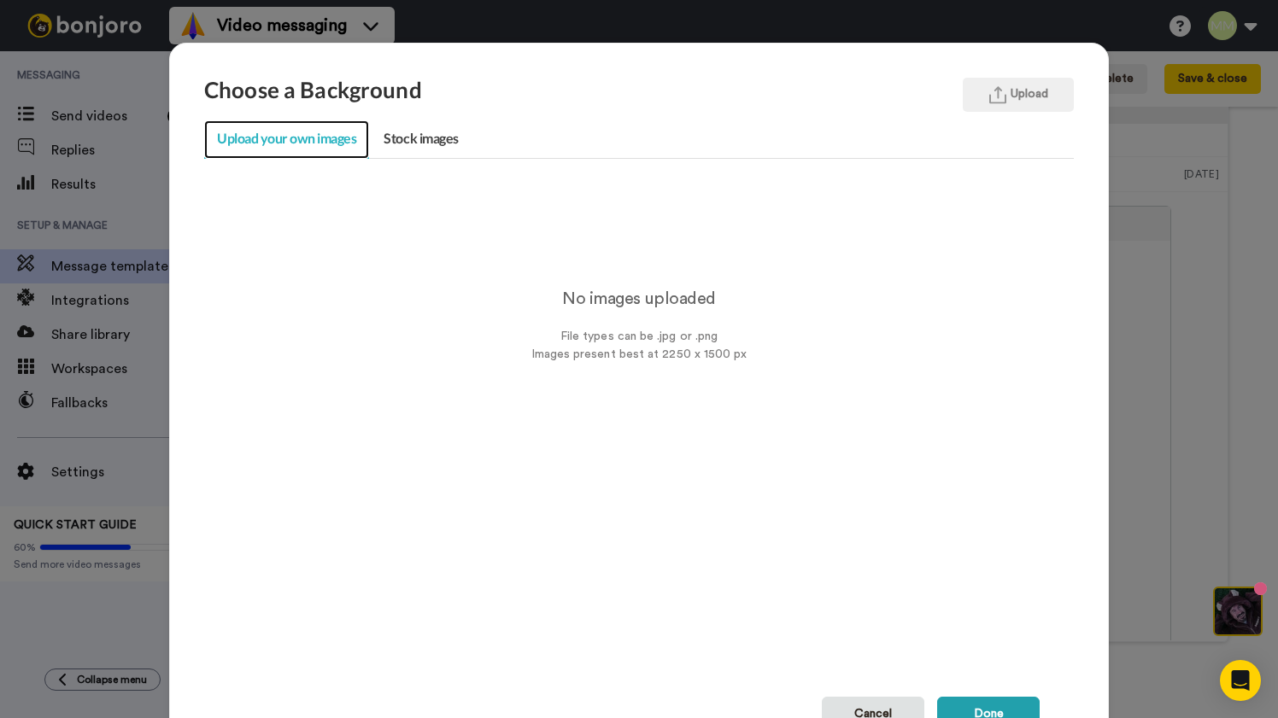
click at [329, 141] on link "Upload your own images" at bounding box center [286, 139] width 165 height 38
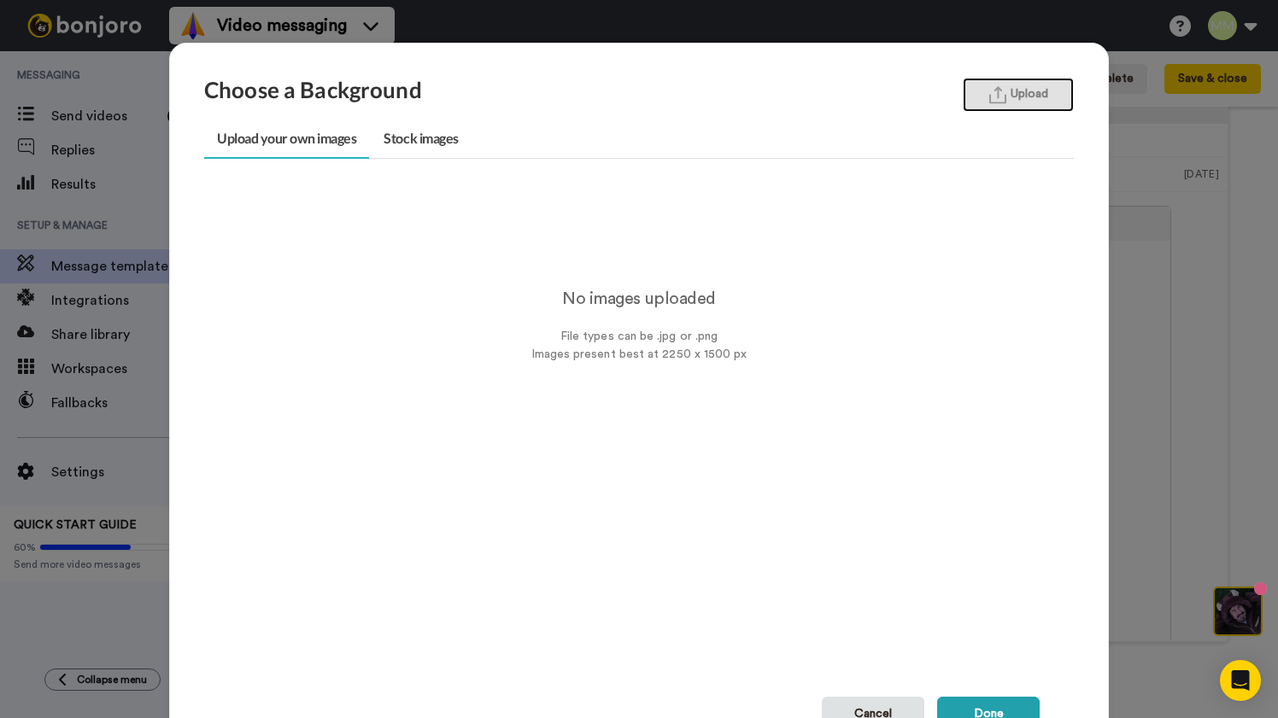
click at [1022, 96] on button "Upload" at bounding box center [1017, 95] width 111 height 34
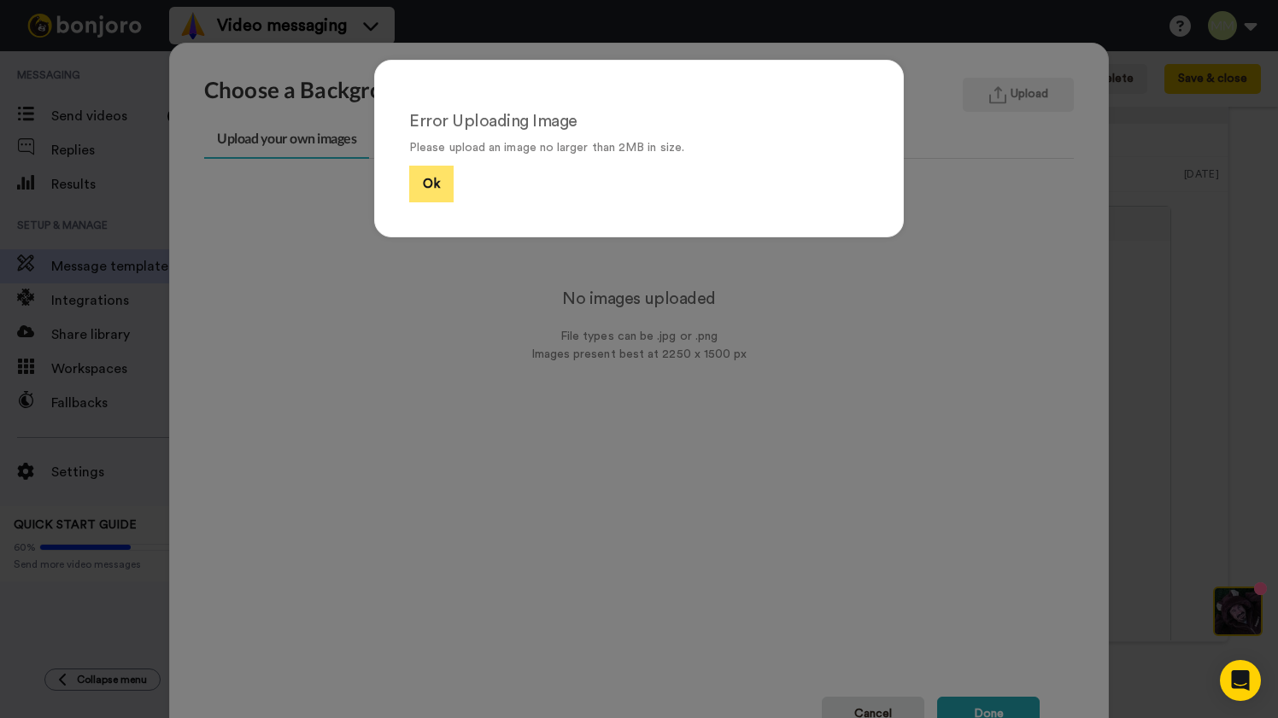
click at [435, 181] on button "Ok" at bounding box center [431, 184] width 44 height 37
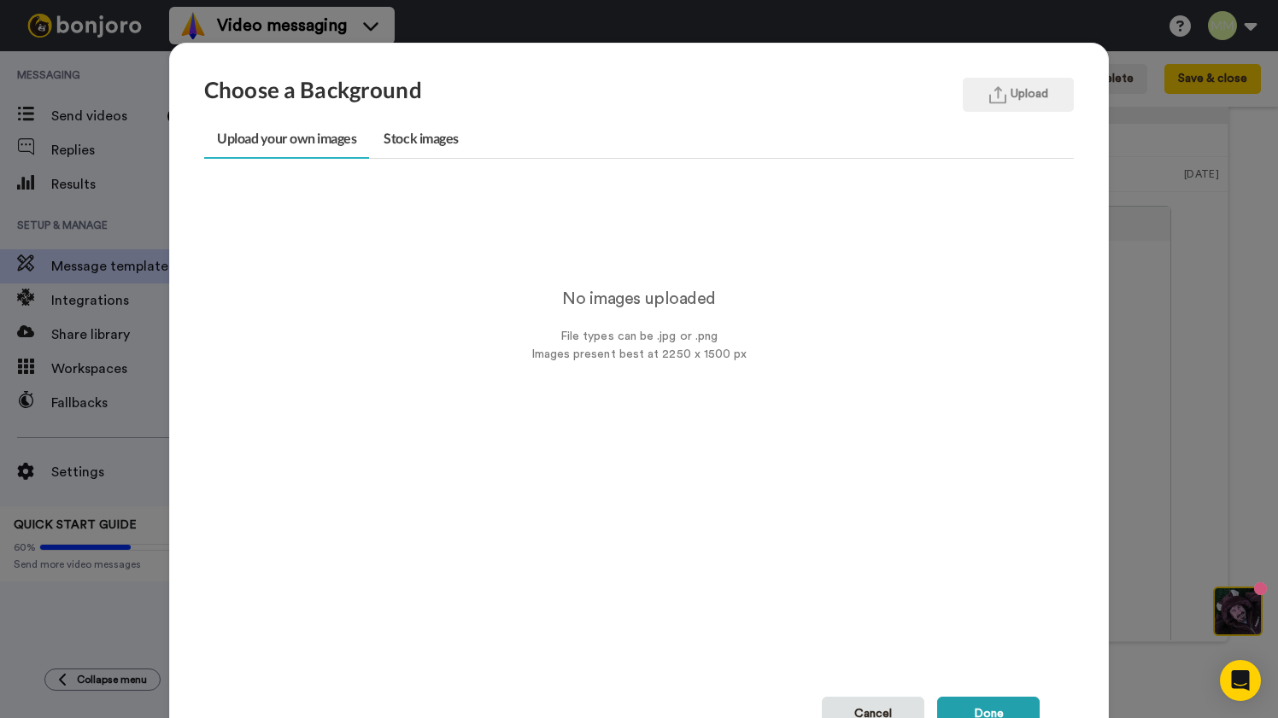
click at [1186, 275] on div "Choose a Background Upload Upload your own images Stock images No images upload…" at bounding box center [639, 359] width 1278 height 718
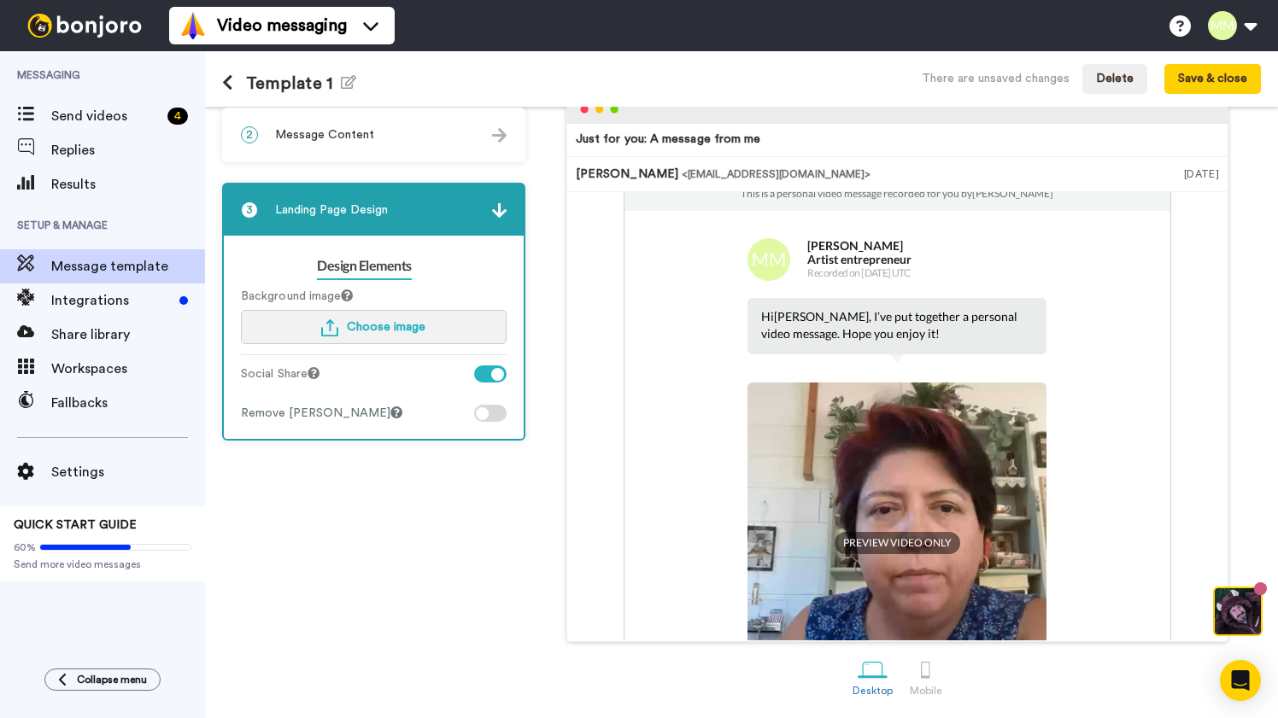
scroll to position [36, 0]
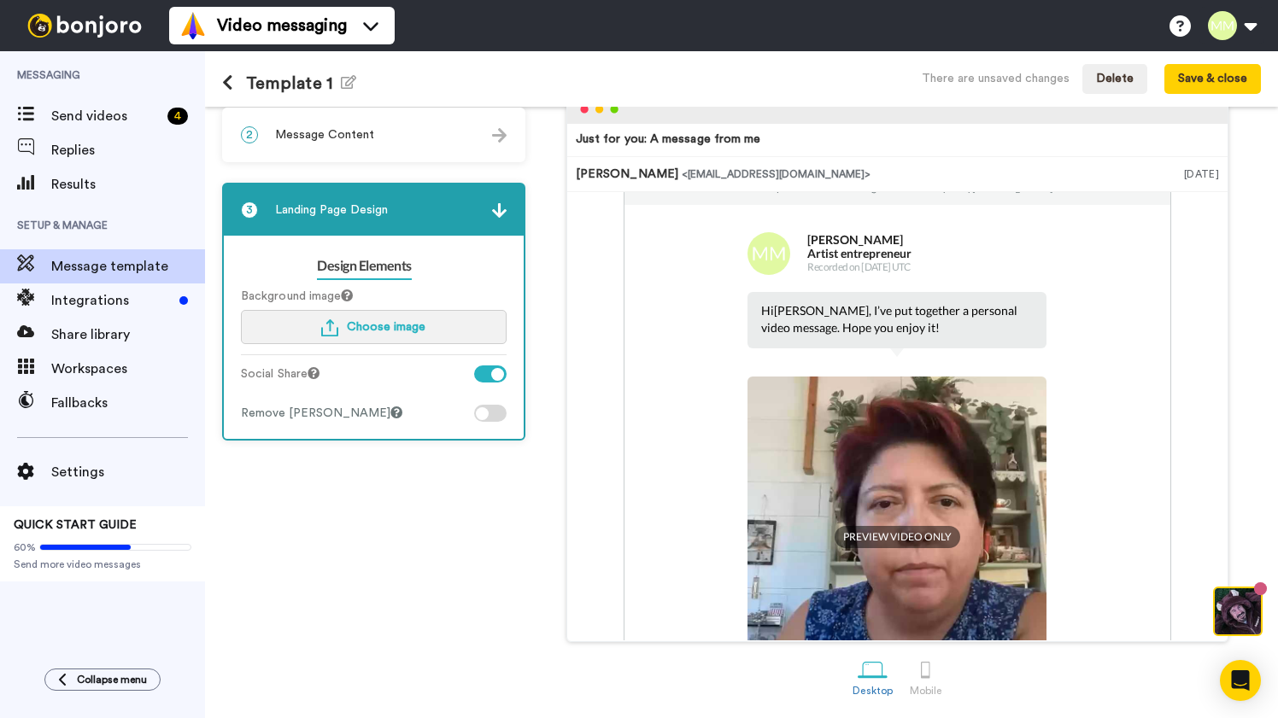
click at [375, 331] on span "Choose image" at bounding box center [386, 327] width 79 height 12
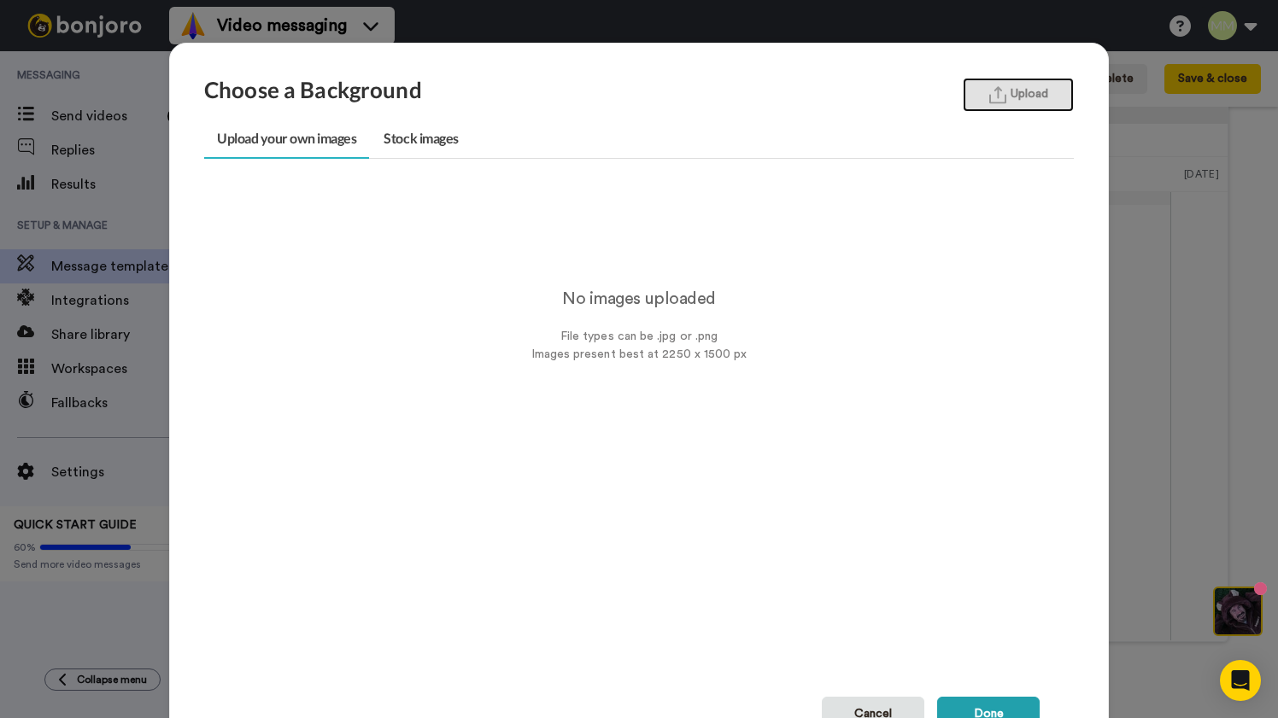
click at [1024, 86] on button "Upload" at bounding box center [1017, 95] width 111 height 34
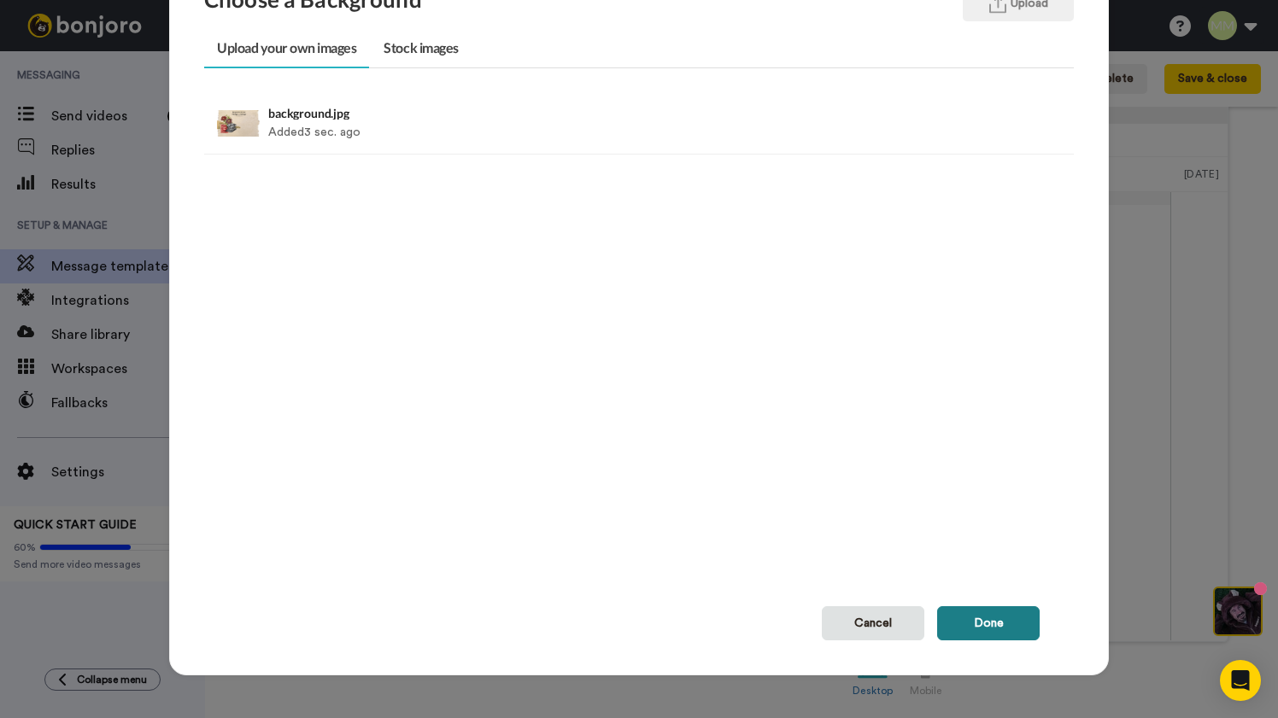
click at [991, 626] on button "Done" at bounding box center [988, 623] width 102 height 34
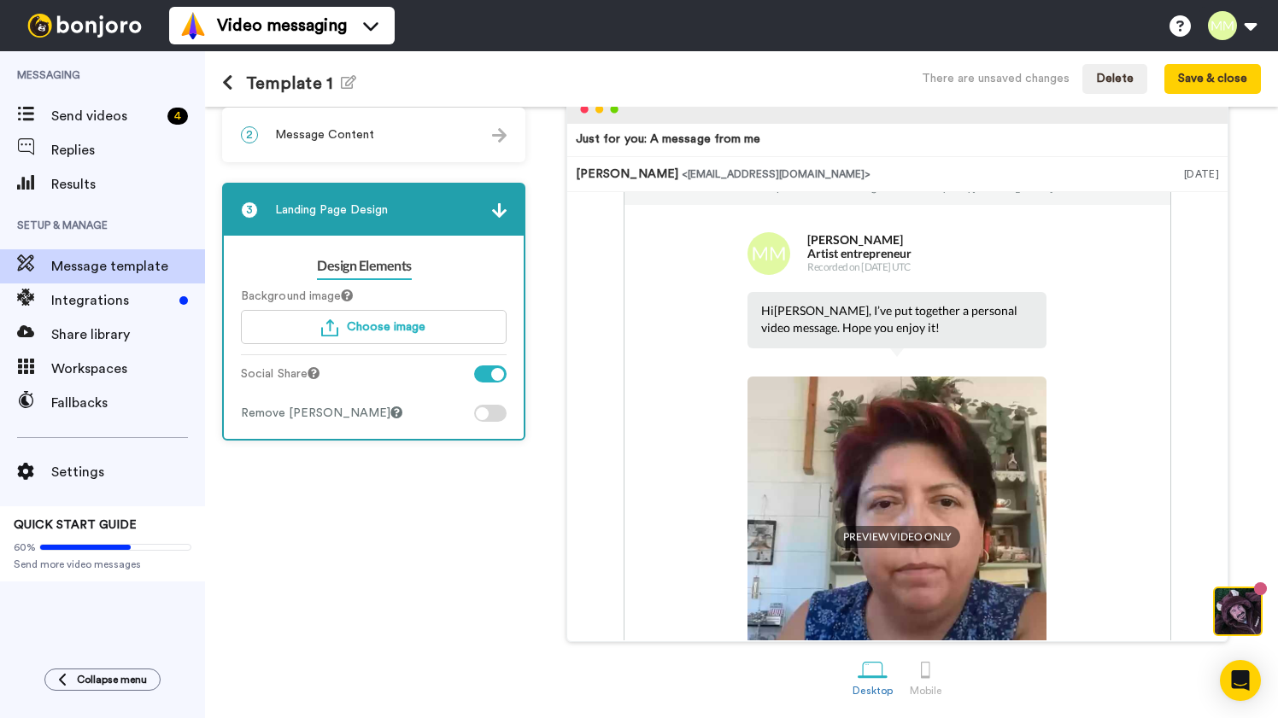
click at [494, 374] on div at bounding box center [497, 374] width 13 height 13
click at [485, 412] on div at bounding box center [482, 413] width 13 height 13
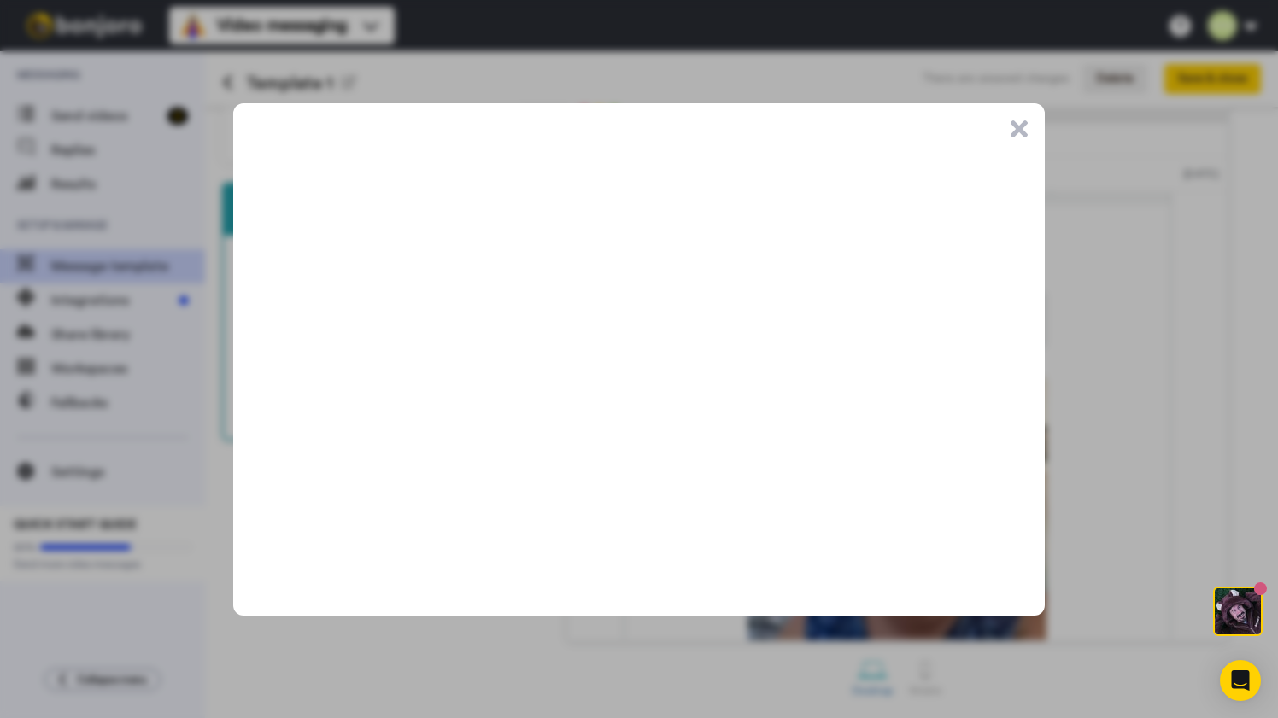
click at [1018, 129] on button ".cls-1{stroke-width:0px;}" at bounding box center [1018, 128] width 17 height 17
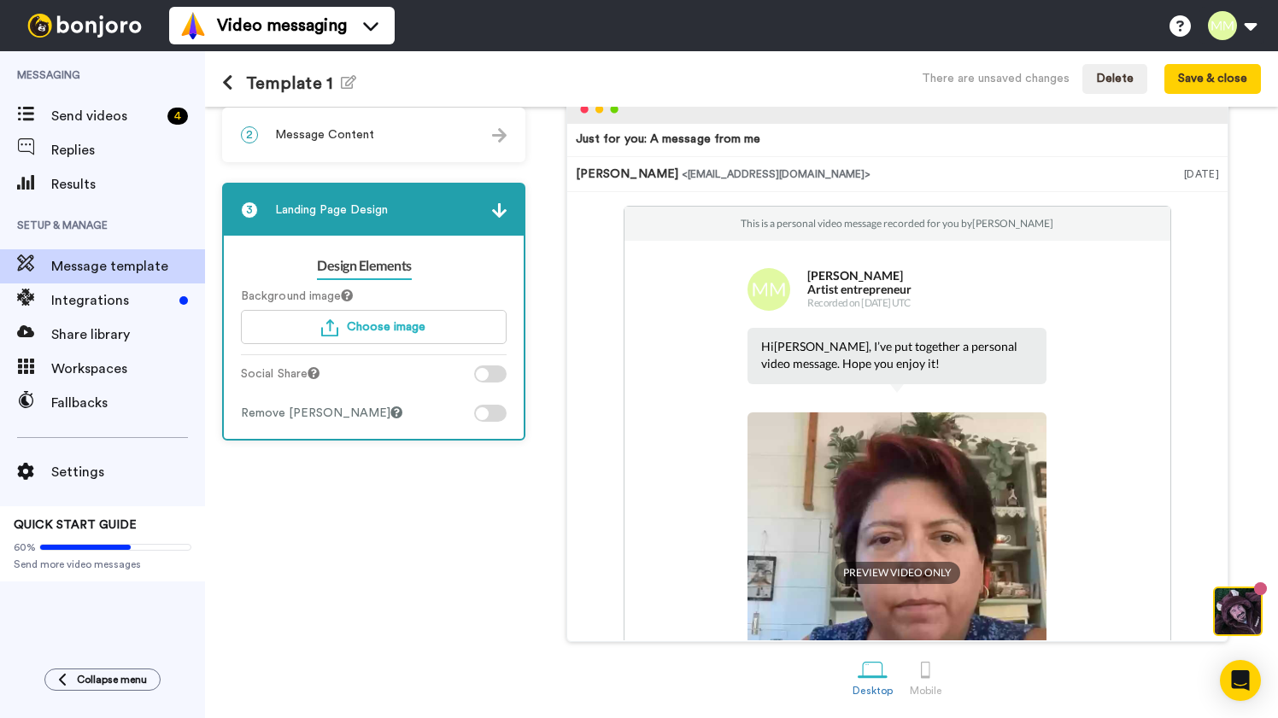
scroll to position [0, 0]
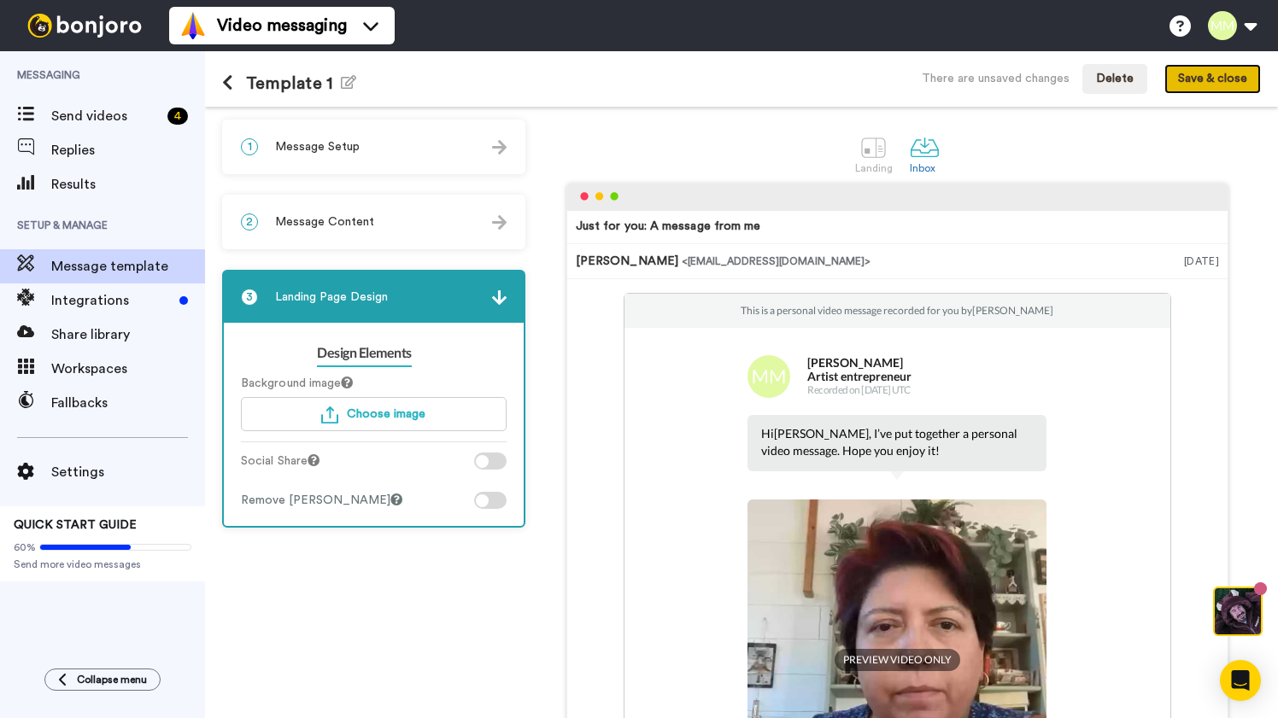
click at [1214, 84] on button "Save & close" at bounding box center [1212, 79] width 97 height 31
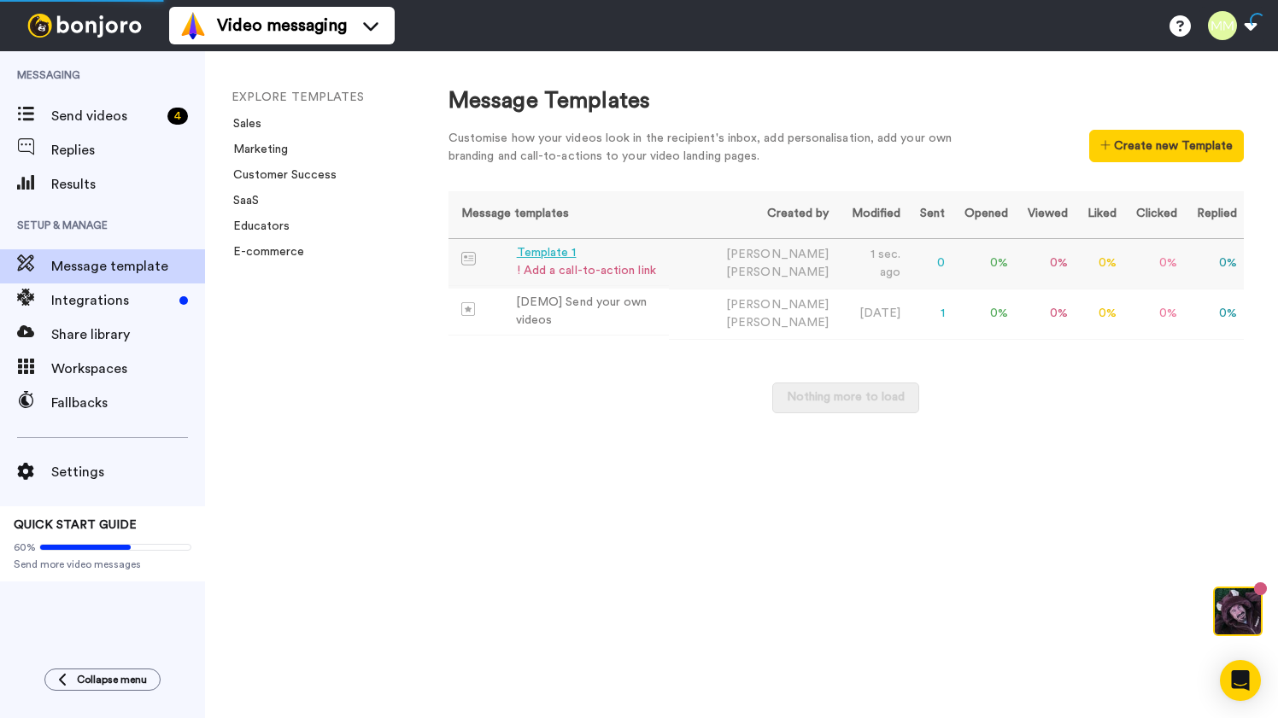
click at [593, 272] on div "! Add a call-to-action link" at bounding box center [586, 271] width 139 height 18
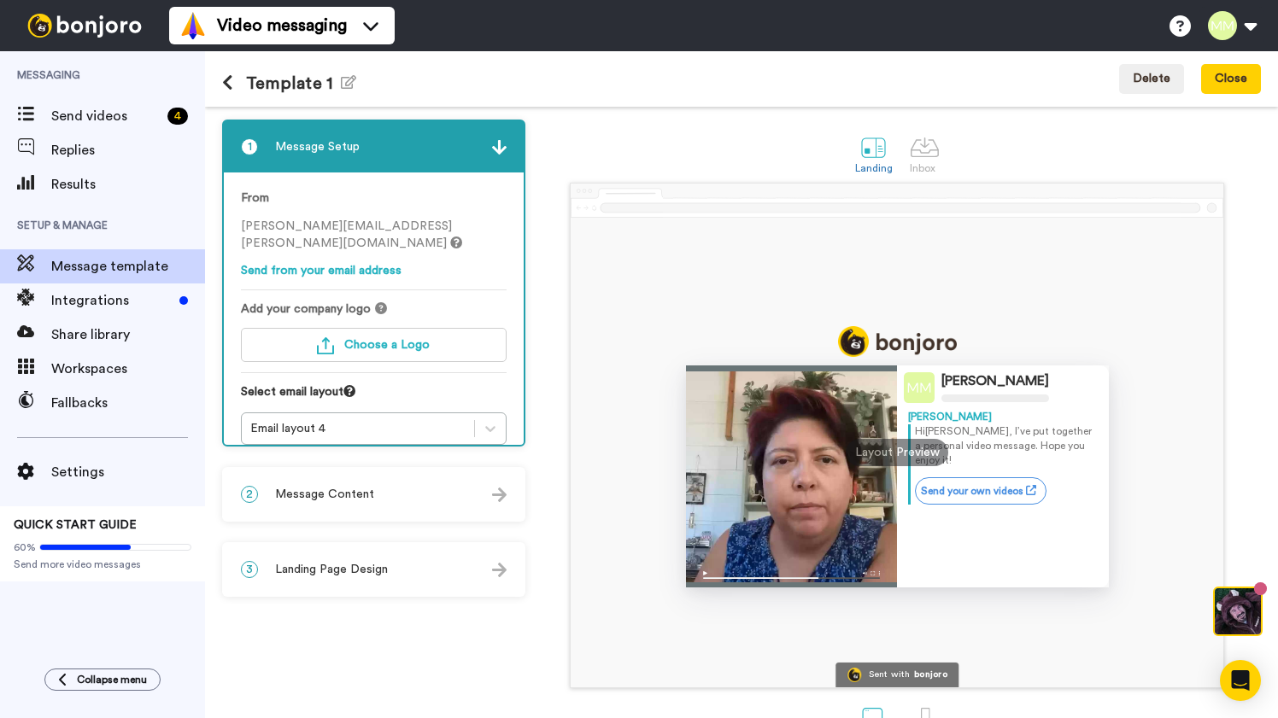
scroll to position [48, 0]
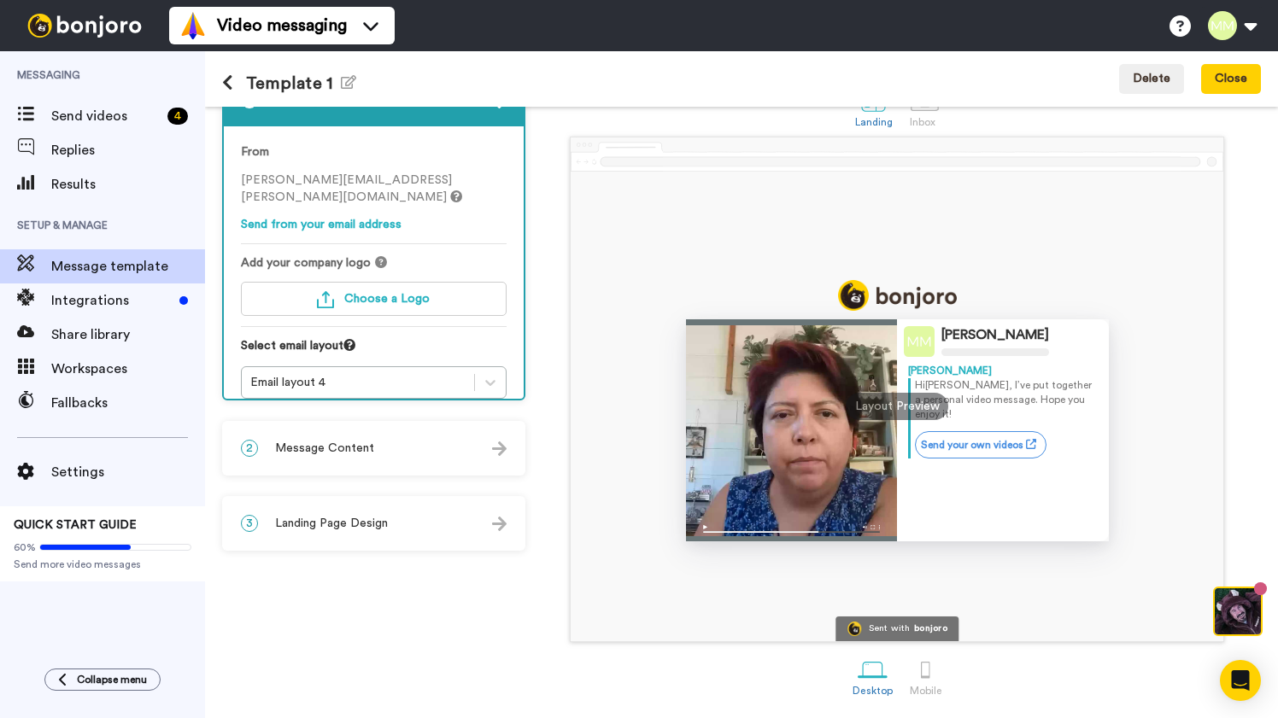
click at [345, 447] on span "Message Content" at bounding box center [324, 448] width 99 height 17
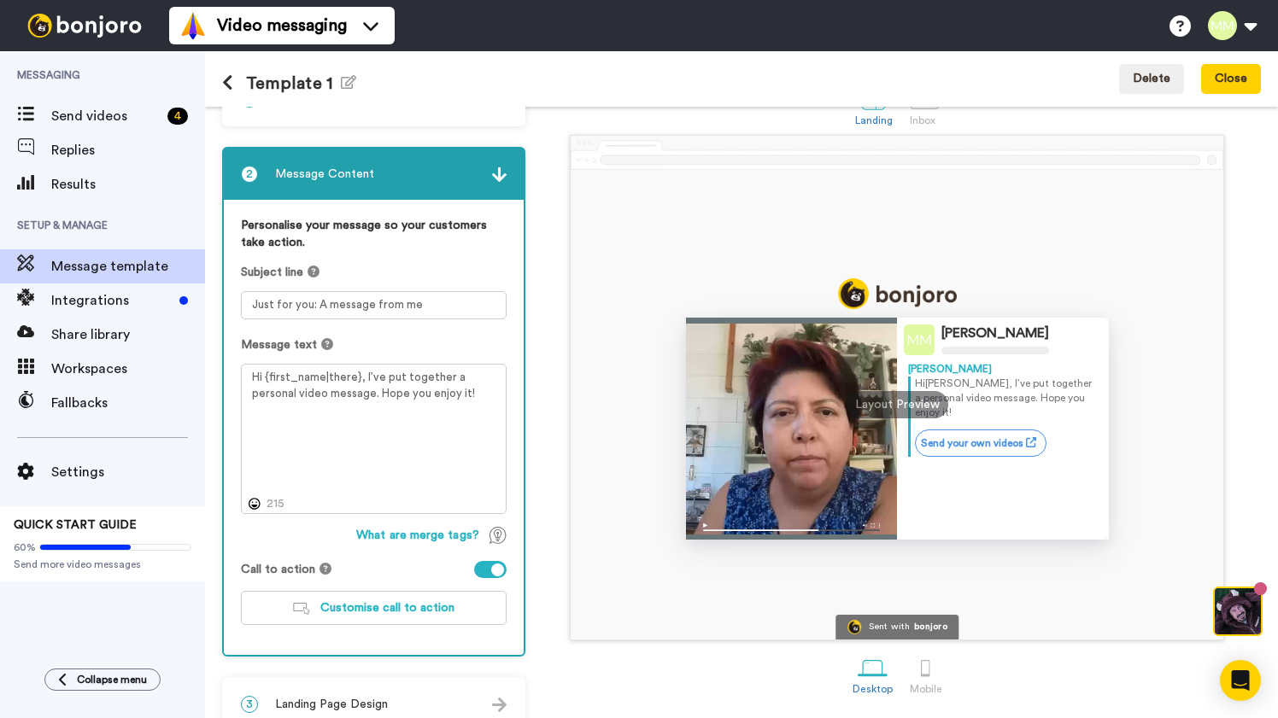
click at [315, 569] on div "Call to action" at bounding box center [286, 569] width 91 height 17
click at [319, 569] on icon at bounding box center [325, 569] width 12 height 12
click at [499, 570] on div at bounding box center [497, 570] width 13 height 13
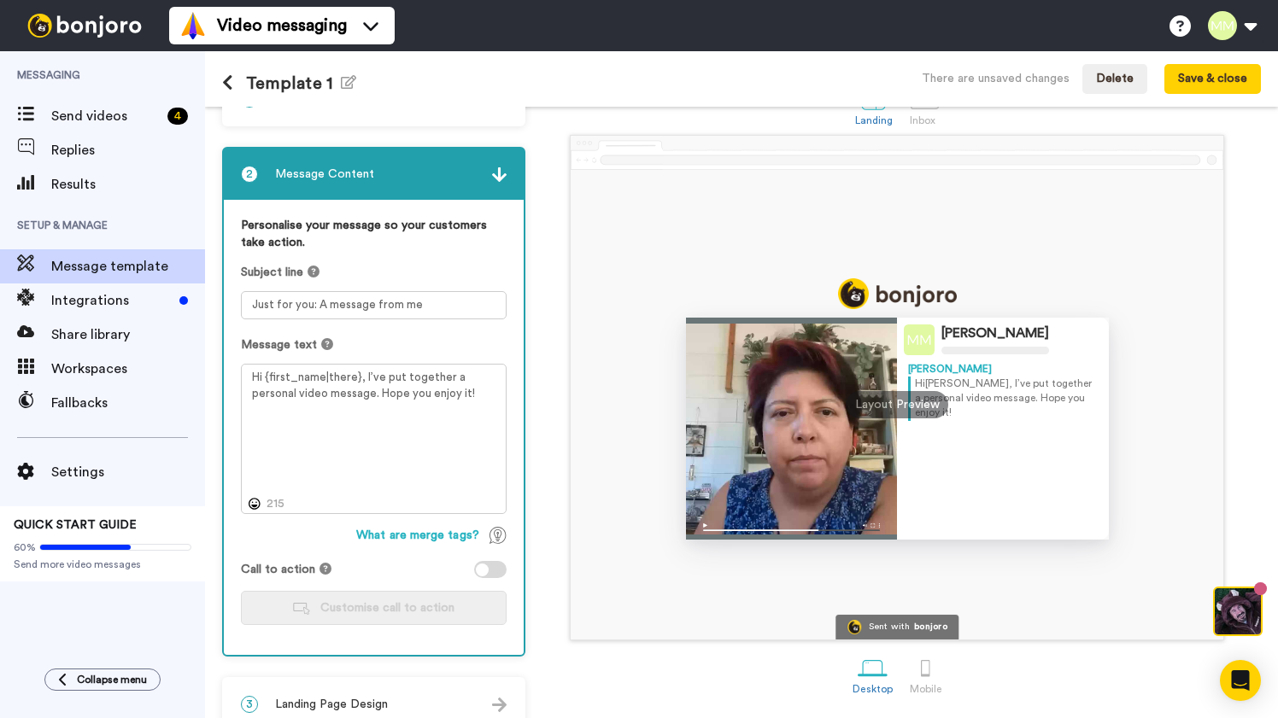
scroll to position [74, 0]
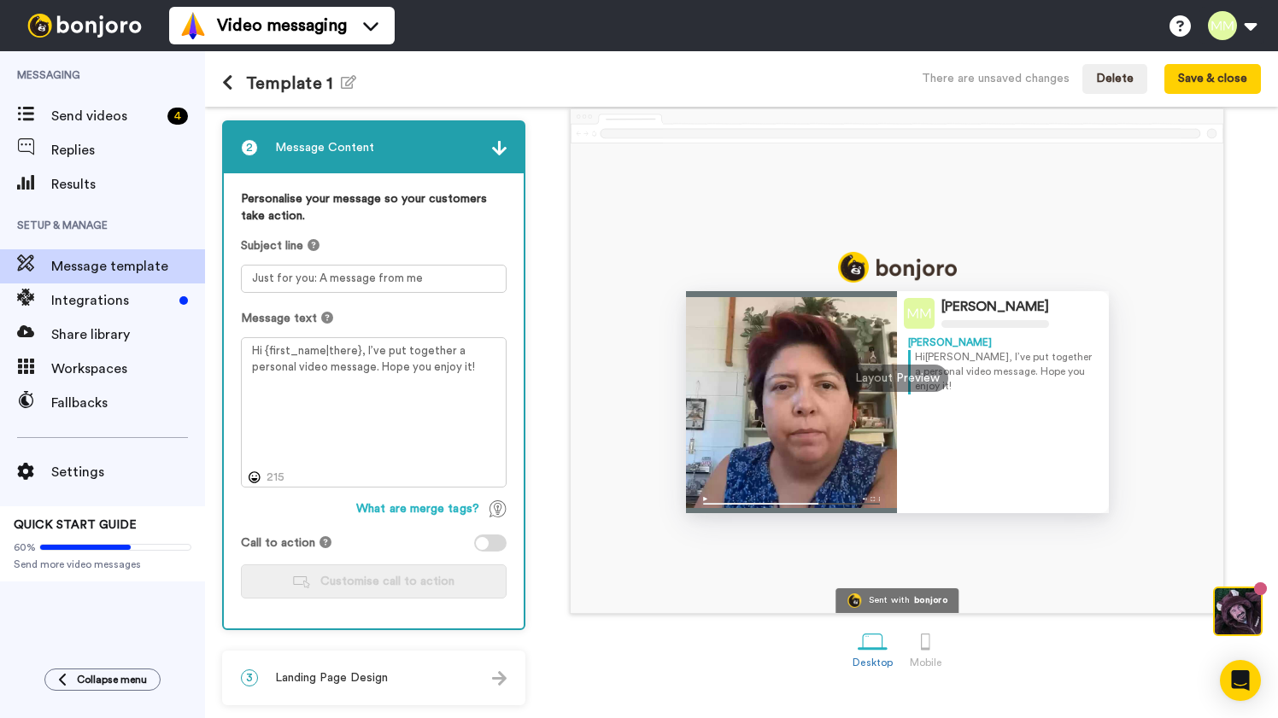
click at [471, 676] on div "3 Landing Page Design" at bounding box center [374, 677] width 300 height 51
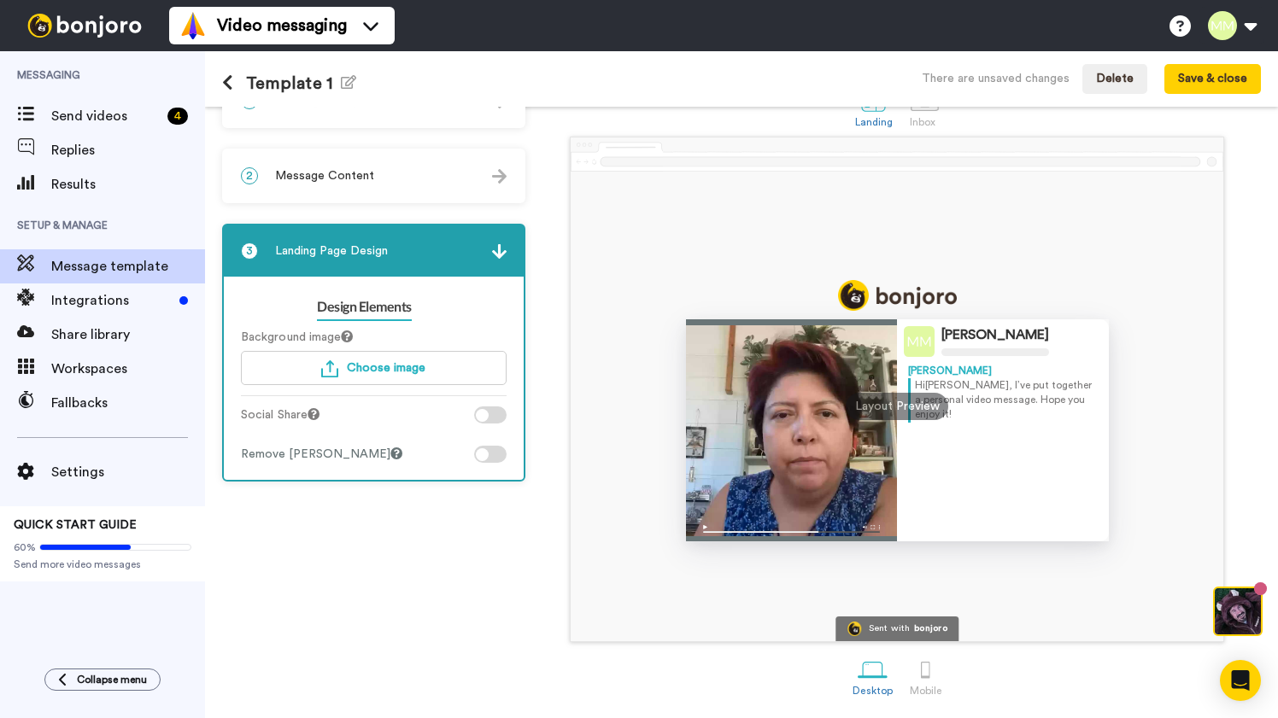
scroll to position [48, 0]
click at [513, 255] on div "3 Landing Page Design" at bounding box center [374, 250] width 300 height 51
click at [502, 252] on img at bounding box center [499, 251] width 15 height 15
click at [366, 214] on div "1 Message Setup From margarete.miller@inbound.bonjoromail.com Send from your em…" at bounding box center [378, 389] width 312 height 632
click at [253, 253] on span "3" at bounding box center [249, 251] width 17 height 17
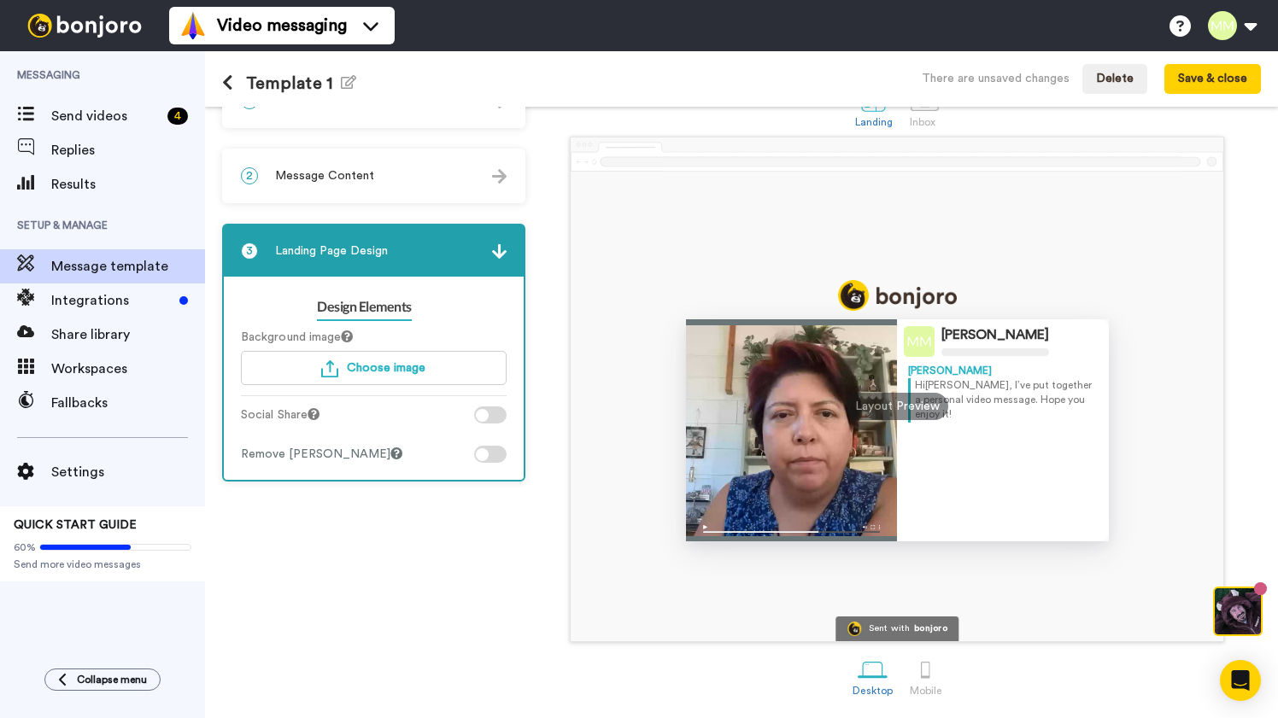
click at [552, 293] on div "Margarete Miller Margarete Hi Tom , I’ve put together a personal video message.…" at bounding box center [897, 390] width 727 height 506
click at [1220, 73] on button "Save & close" at bounding box center [1212, 79] width 97 height 31
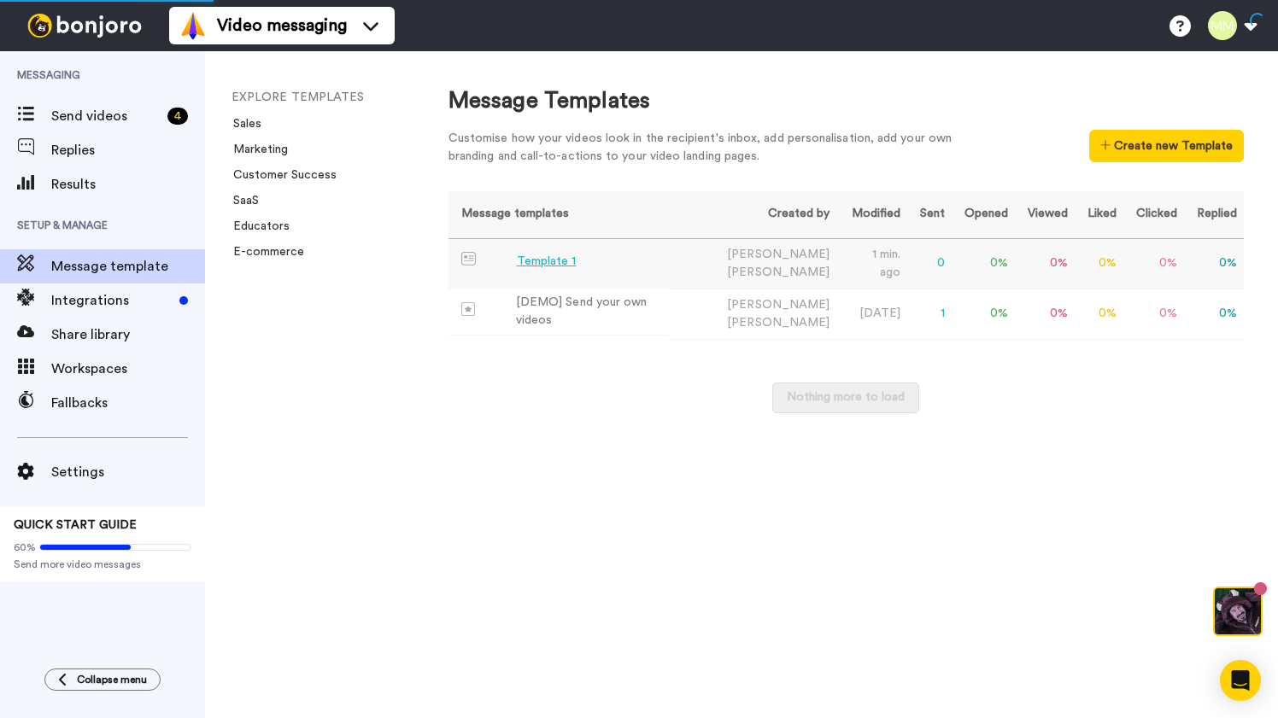
click at [559, 264] on div "Template 1" at bounding box center [547, 262] width 60 height 18
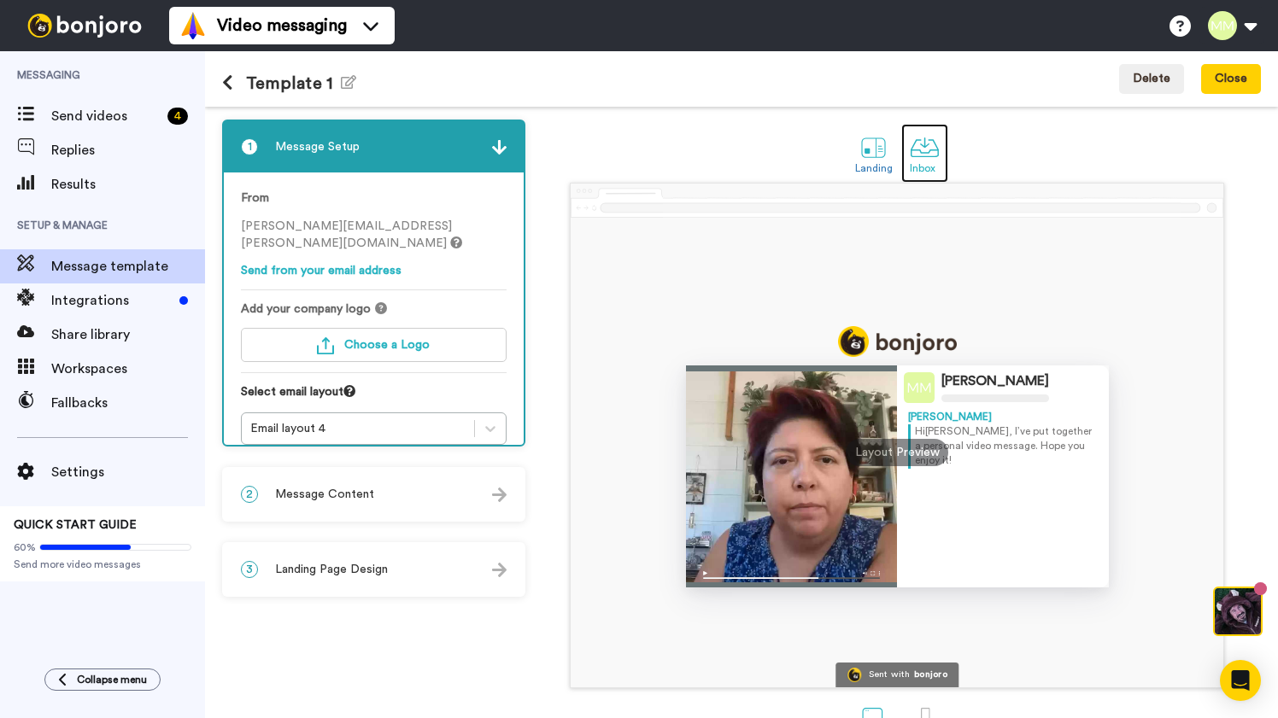
click at [933, 146] on div at bounding box center [924, 147] width 30 height 30
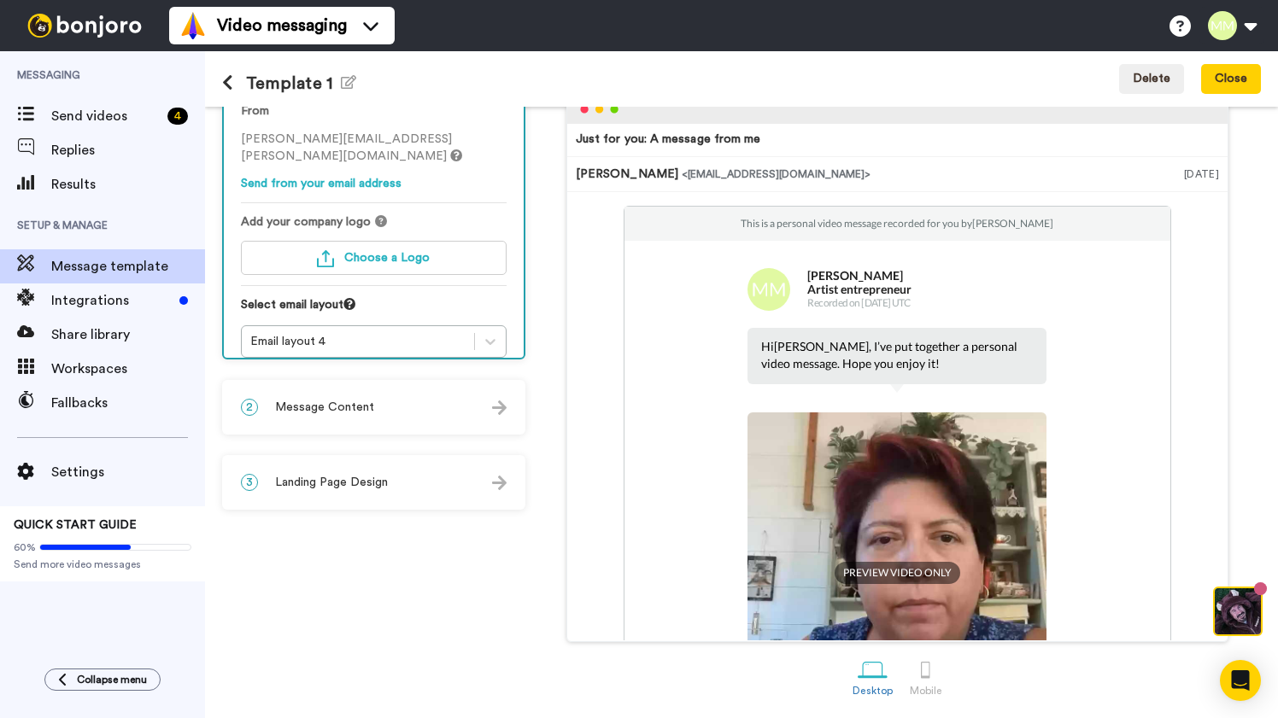
scroll to position [31, 0]
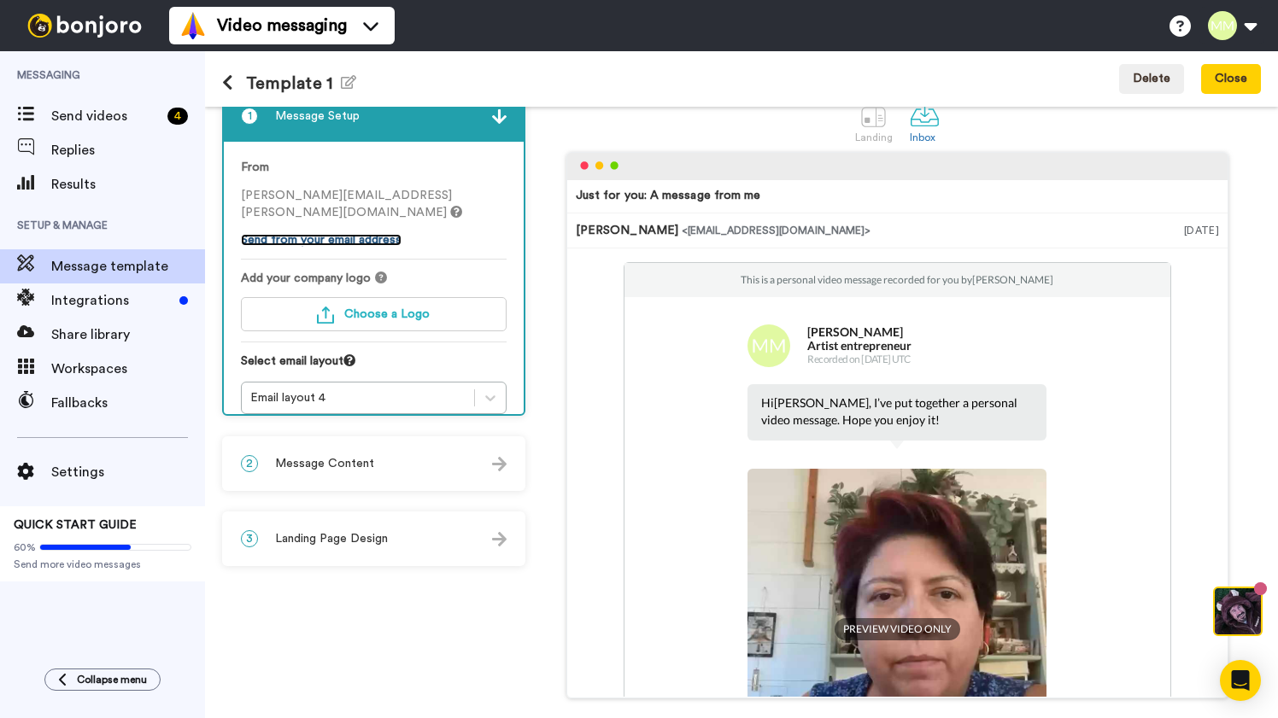
click at [345, 234] on link "Send from your email address" at bounding box center [321, 240] width 161 height 12
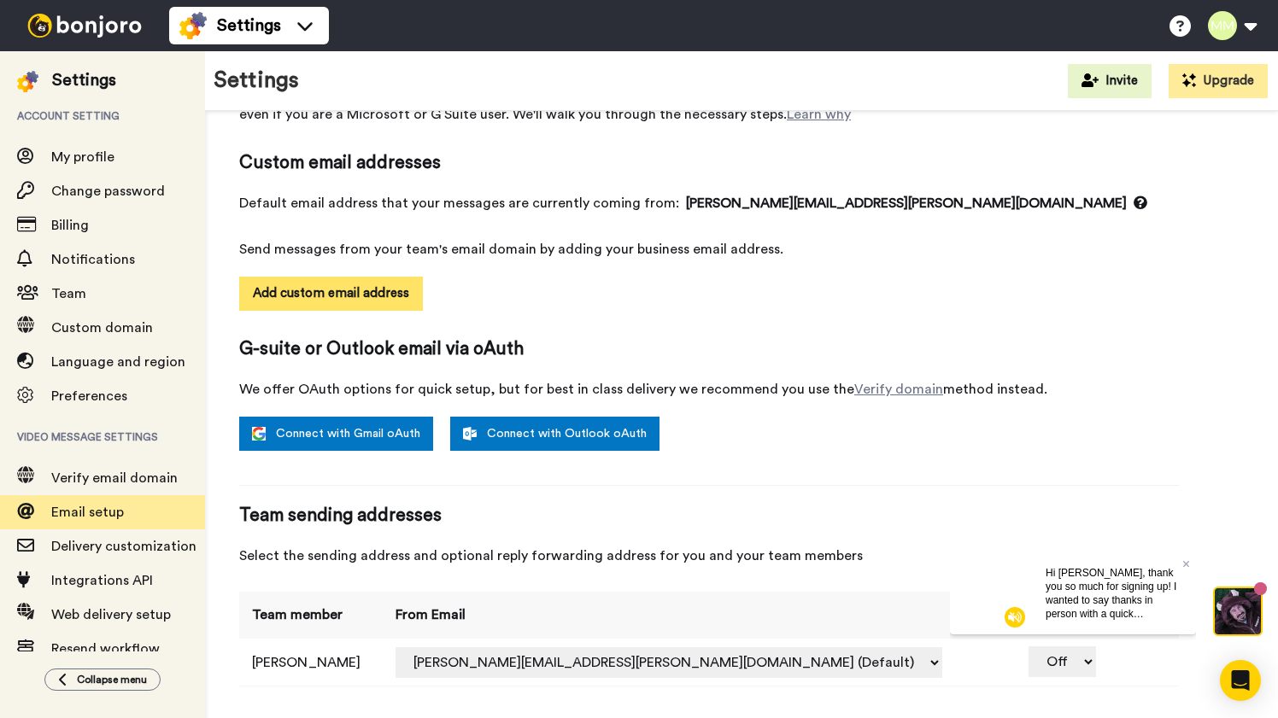
scroll to position [124, 0]
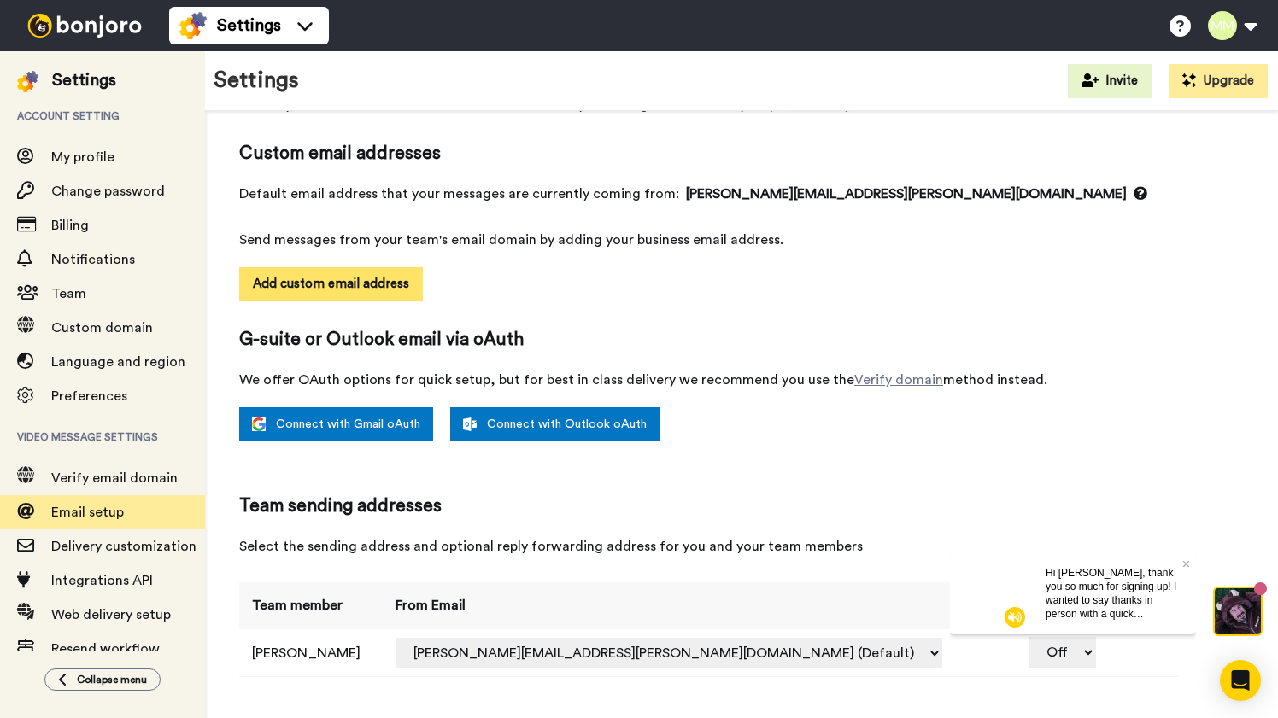
click at [330, 282] on button "Add custom email address" at bounding box center [331, 284] width 184 height 34
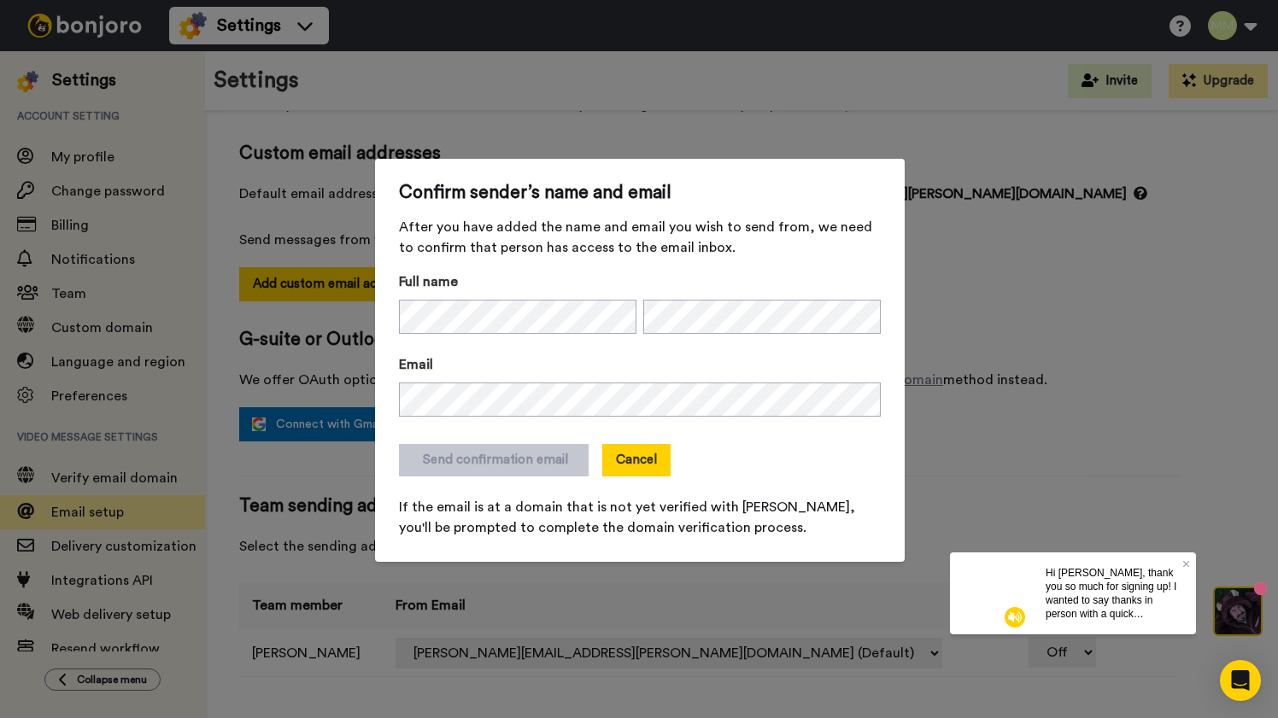
click at [640, 463] on button "Cancel" at bounding box center [636, 460] width 68 height 32
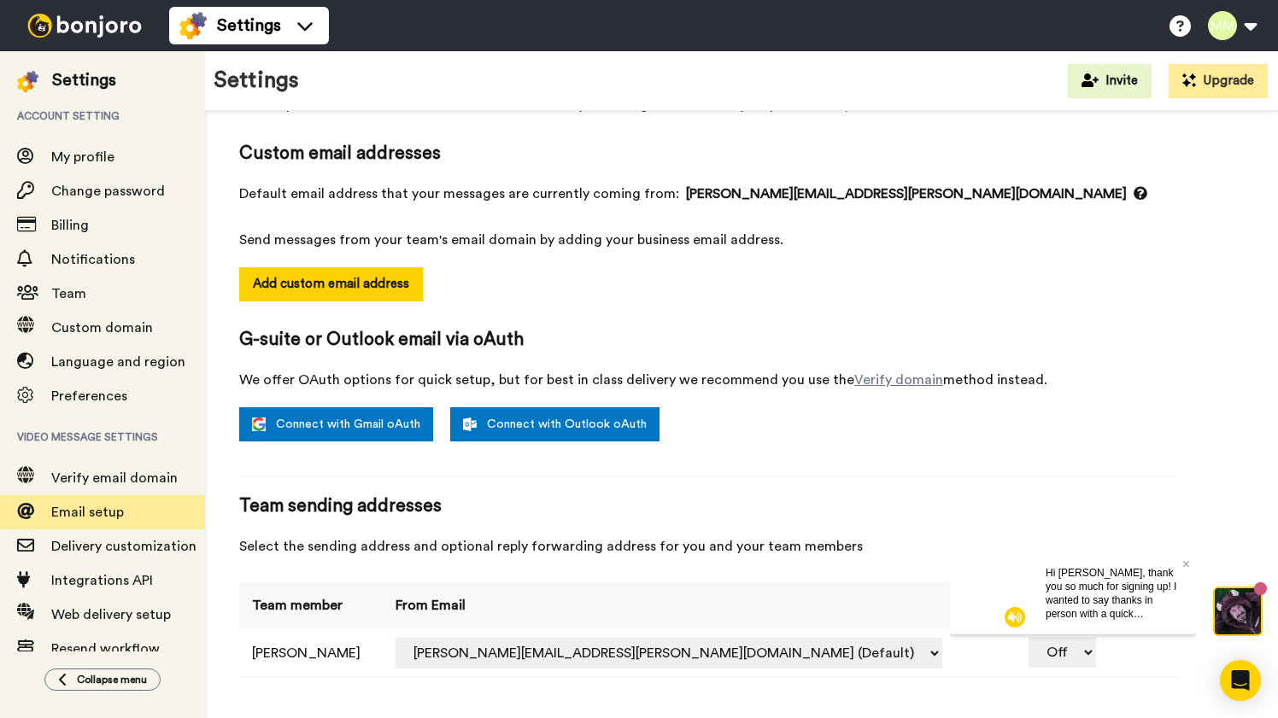
scroll to position [0, 0]
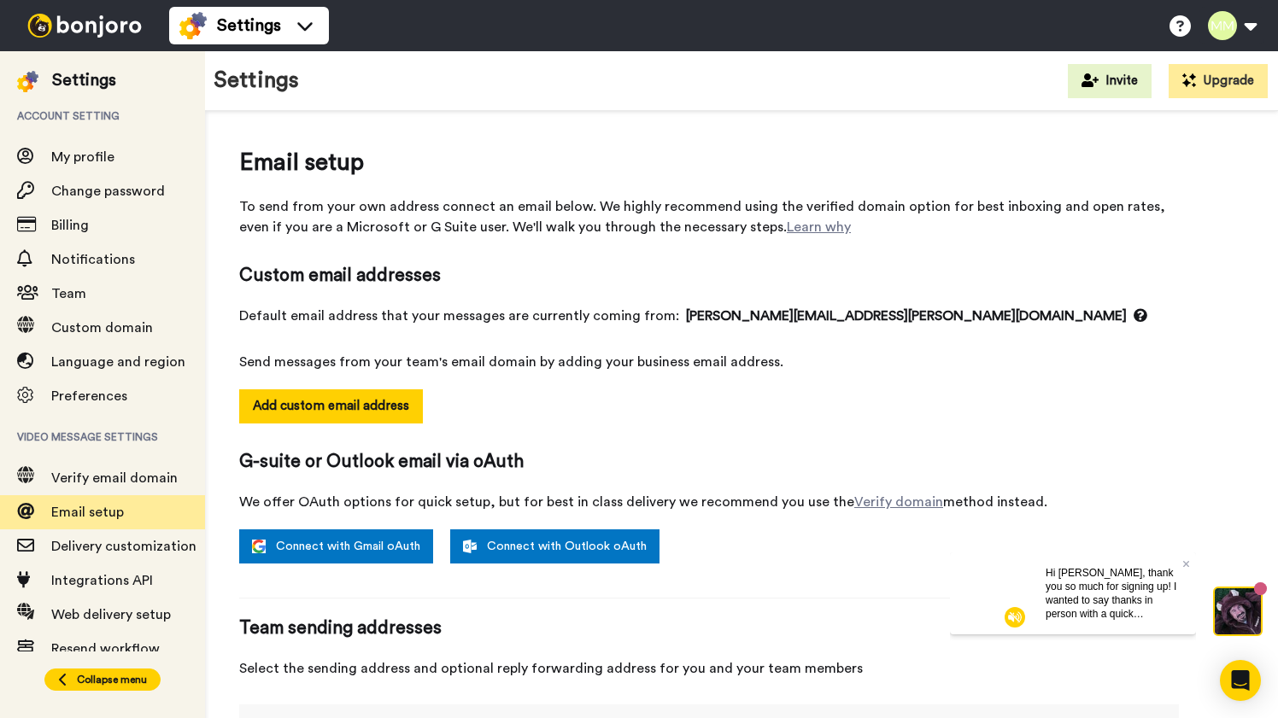
click at [129, 681] on span "Collapse menu" at bounding box center [112, 680] width 70 height 14
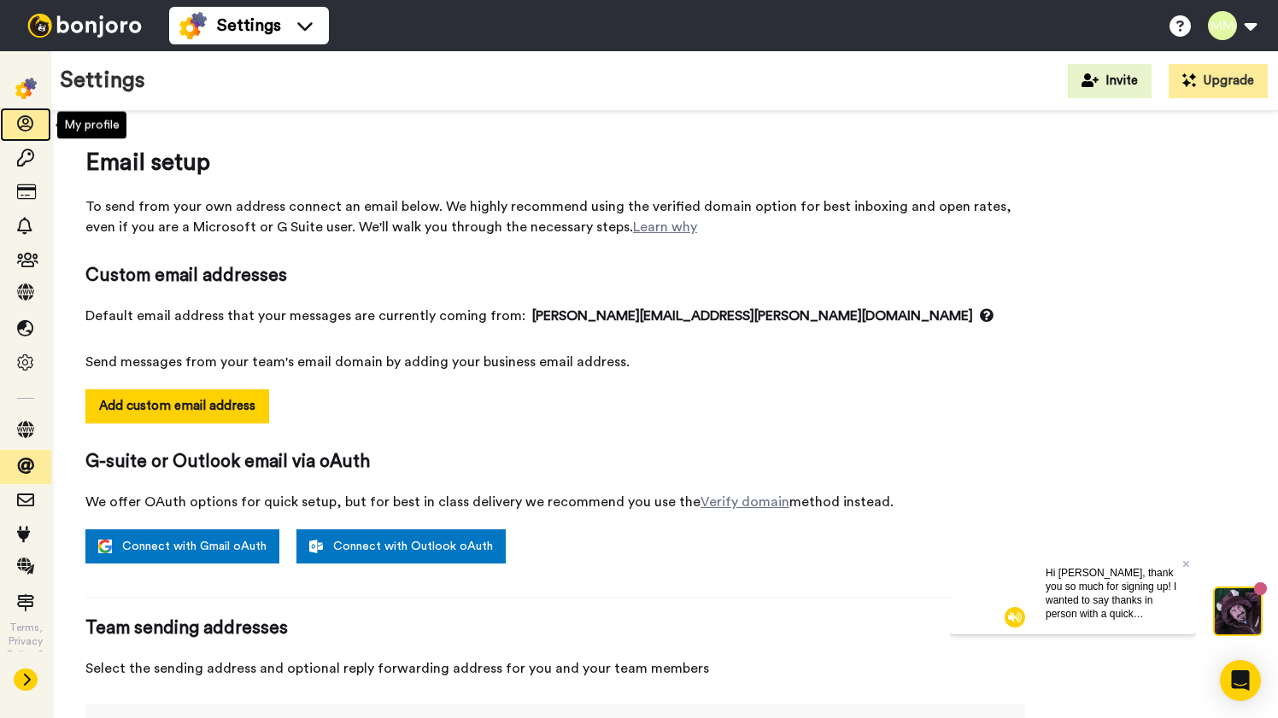
click at [27, 126] on icon at bounding box center [25, 123] width 17 height 17
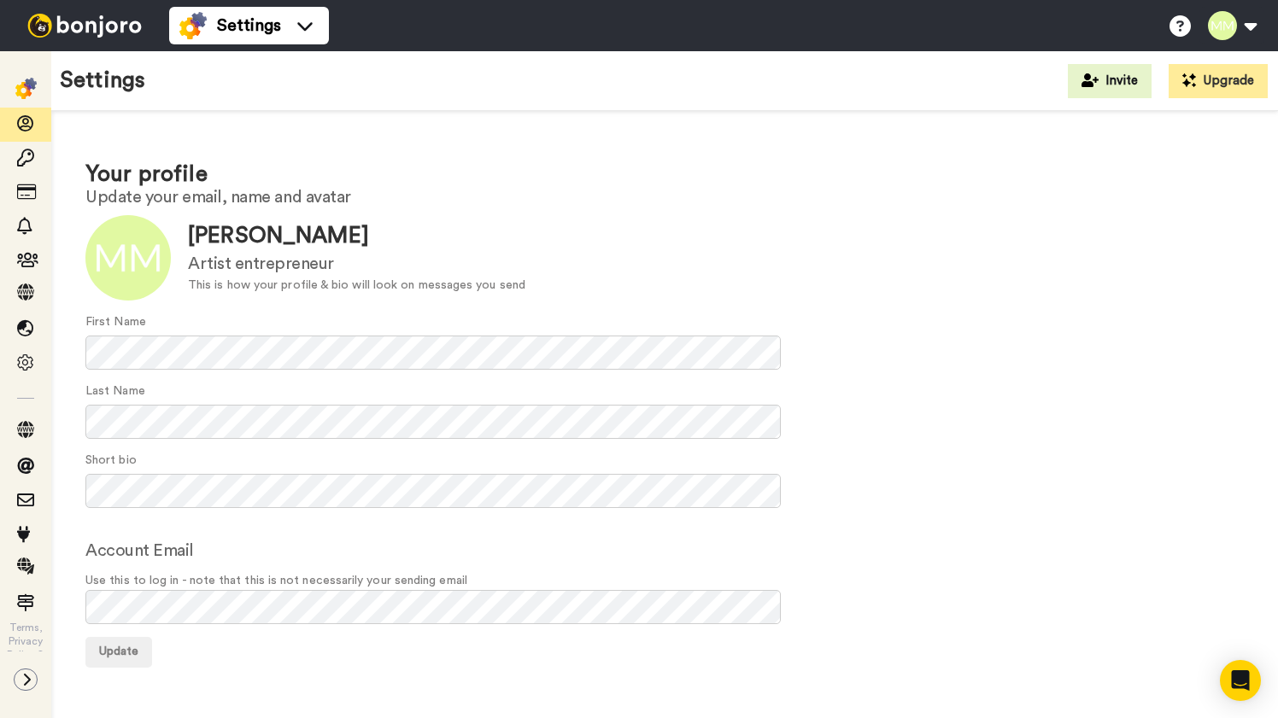
click at [76, 30] on img at bounding box center [84, 26] width 128 height 24
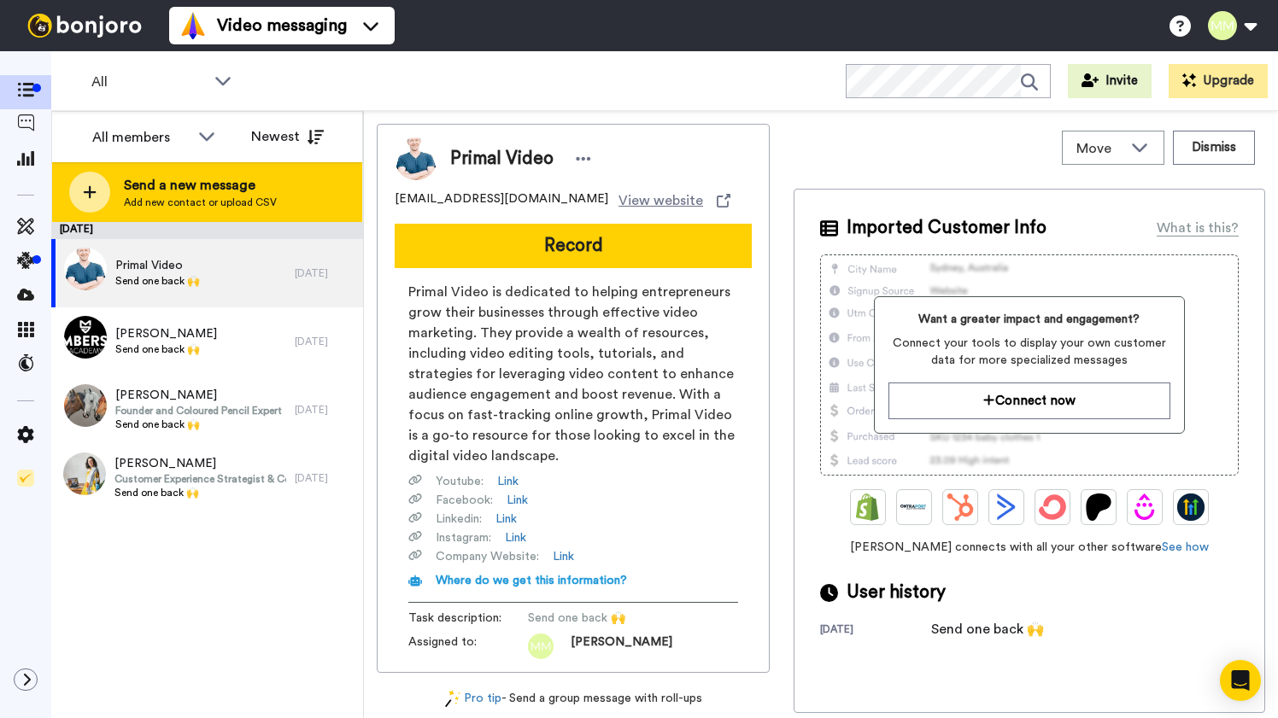
click at [142, 180] on span "Send a new message" at bounding box center [200, 185] width 153 height 20
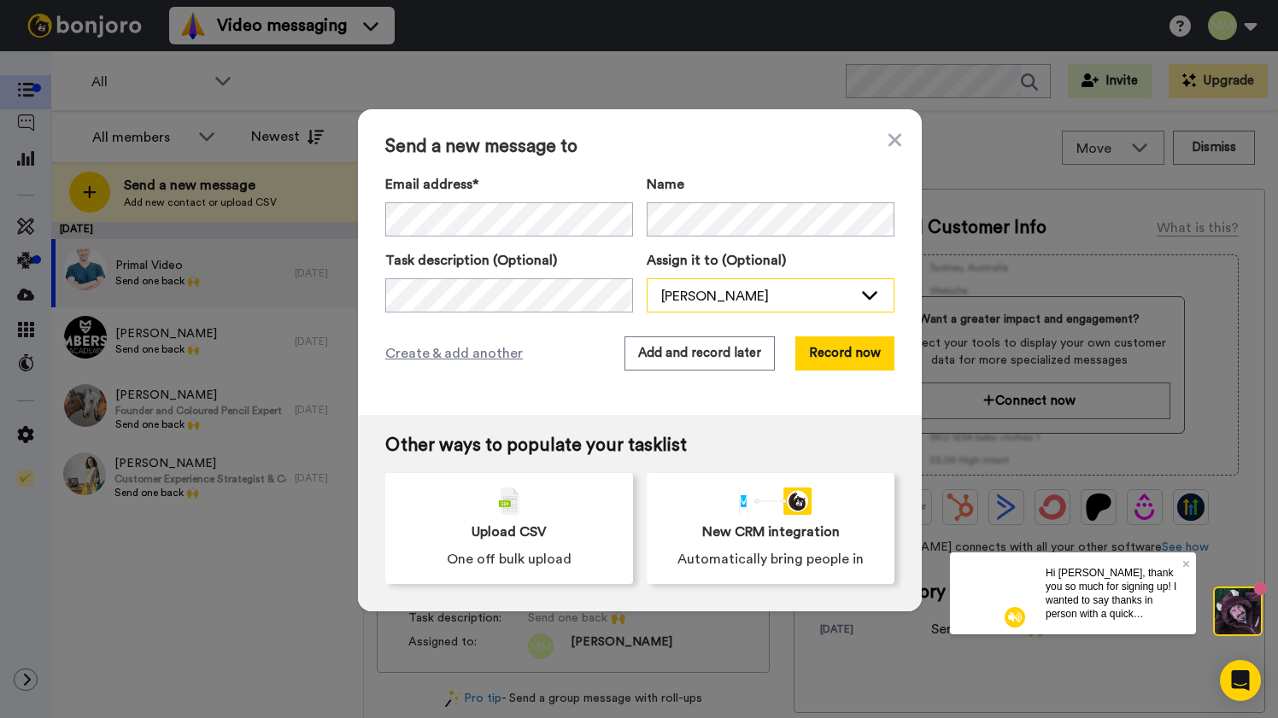
click at [811, 292] on div "[PERSON_NAME]" at bounding box center [756, 296] width 191 height 20
click at [865, 293] on icon at bounding box center [869, 293] width 15 height 9
click at [858, 354] on button "Record now" at bounding box center [844, 353] width 99 height 34
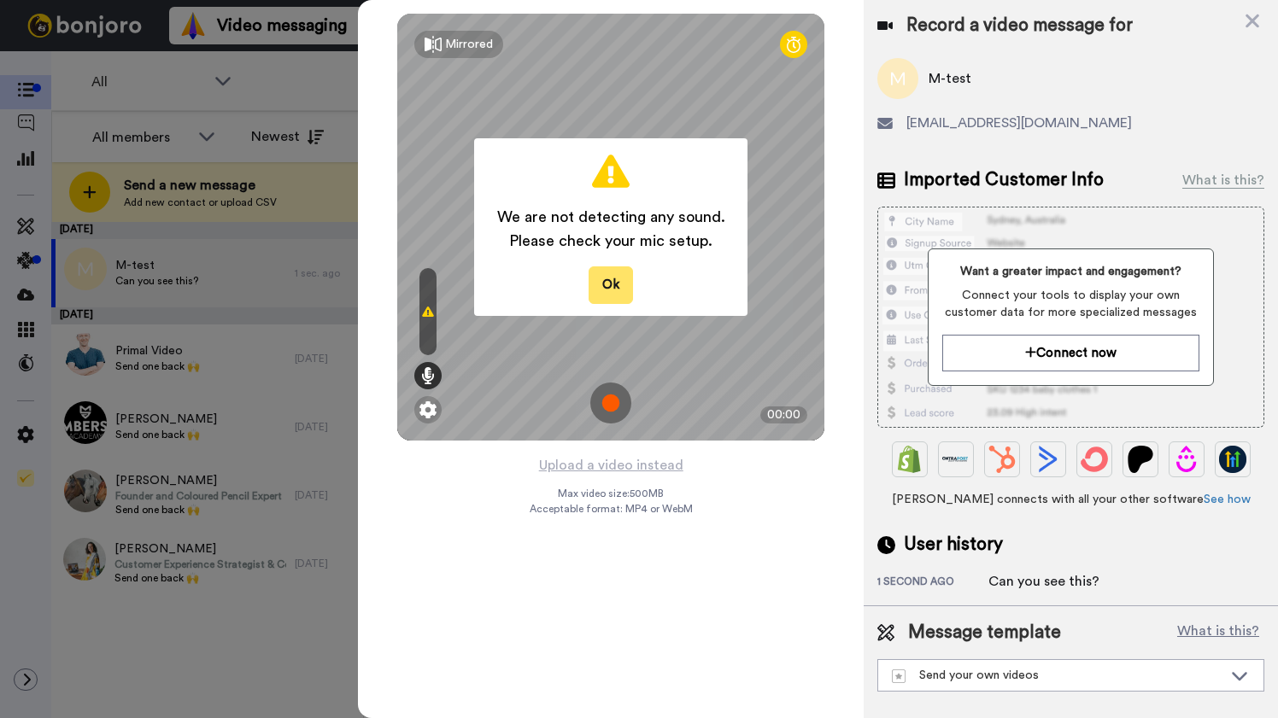
click at [603, 286] on button "Ok" at bounding box center [610, 284] width 44 height 37
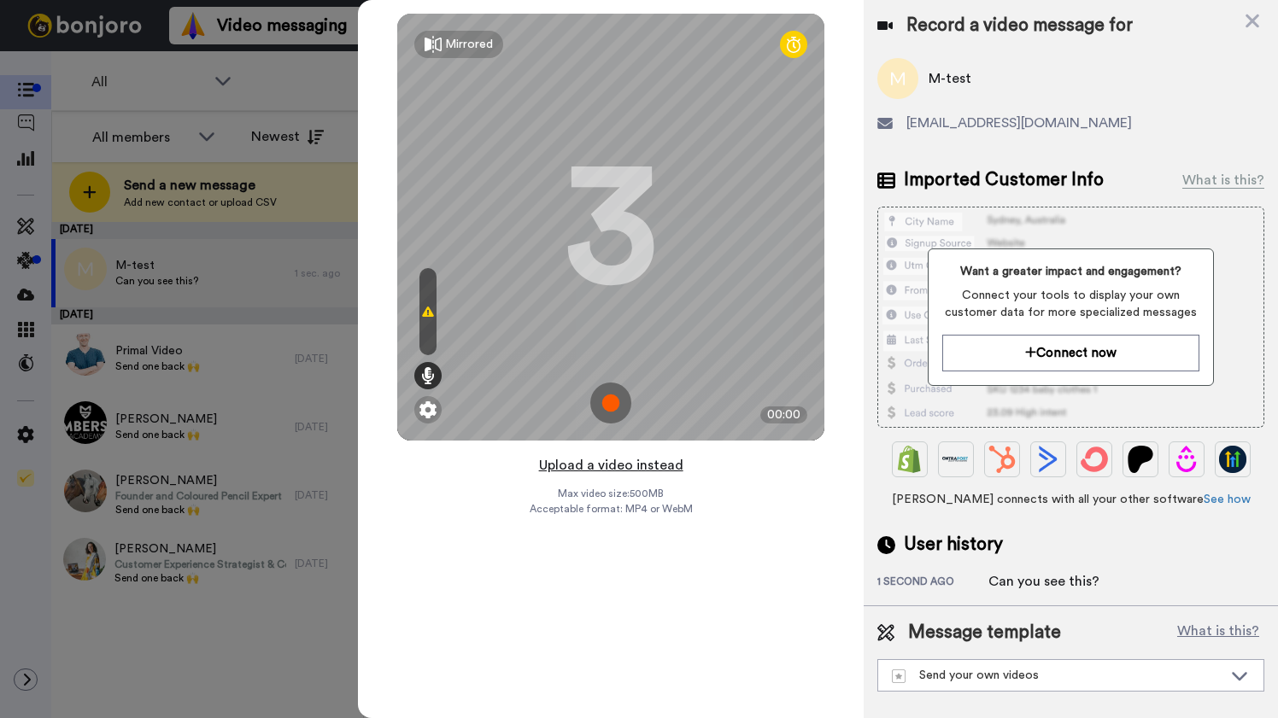
click at [610, 465] on button "Upload a video instead" at bounding box center [611, 465] width 155 height 22
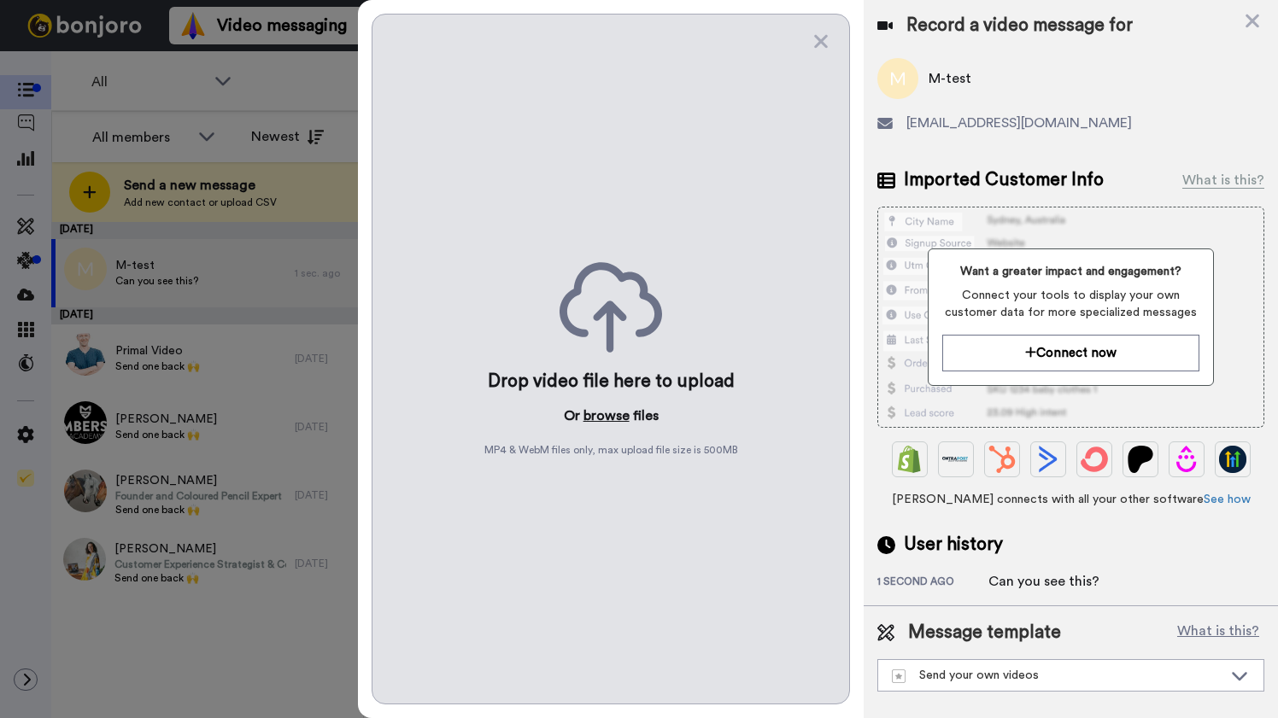
click at [606, 420] on button "browse" at bounding box center [606, 416] width 46 height 20
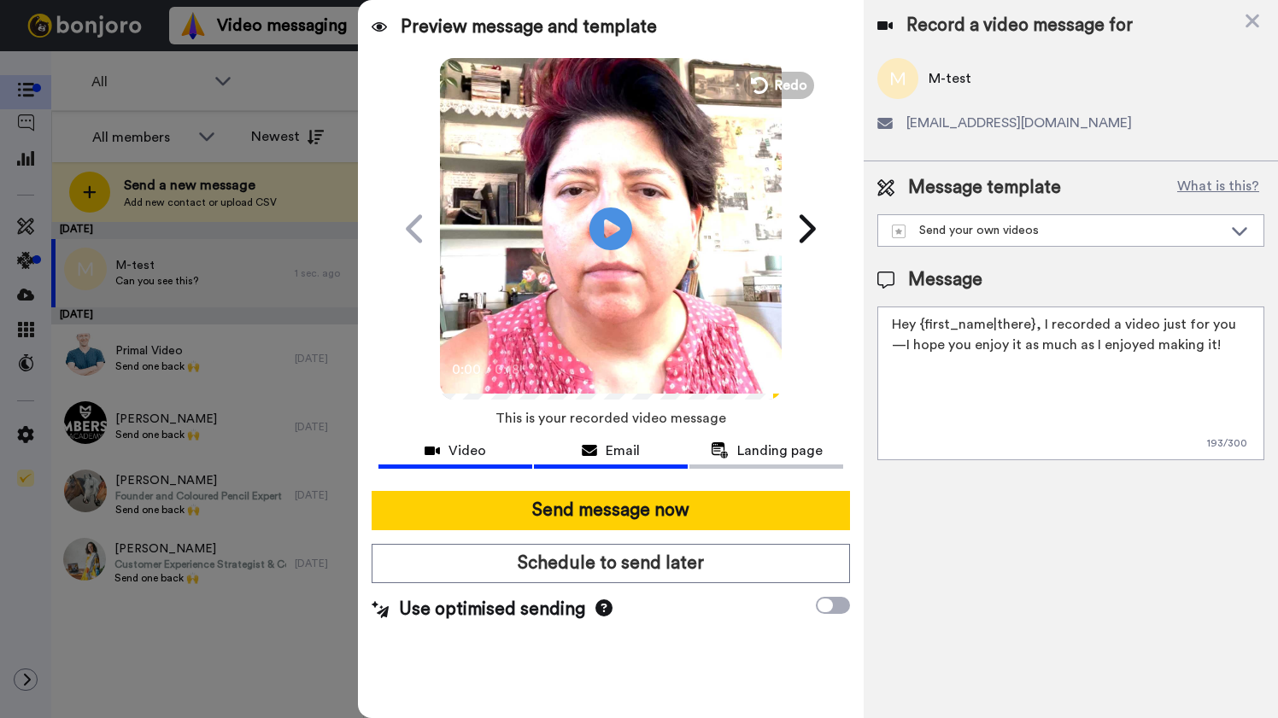
click at [605, 447] on span "Email" at bounding box center [622, 451] width 34 height 20
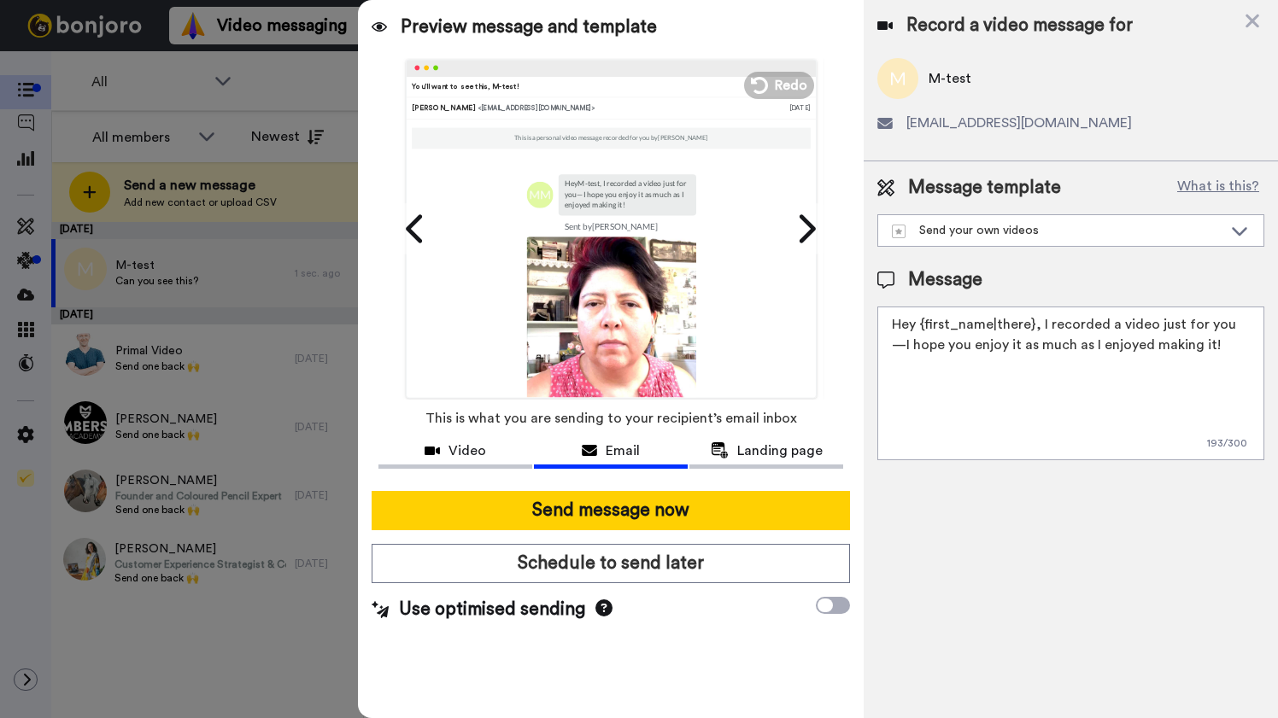
click at [1206, 345] on textarea "Hey {first_name|there}, I recorded a video just for you—I hope you enjoy it as …" at bounding box center [1070, 384] width 387 height 154
drag, startPoint x: 1206, startPoint y: 345, endPoint x: 1039, endPoint y: 325, distance: 167.7
click at [1039, 325] on textarea "Hey {first_name|there}, I recorded a video just for you—I hope you enjoy it as …" at bounding box center [1070, 384] width 387 height 154
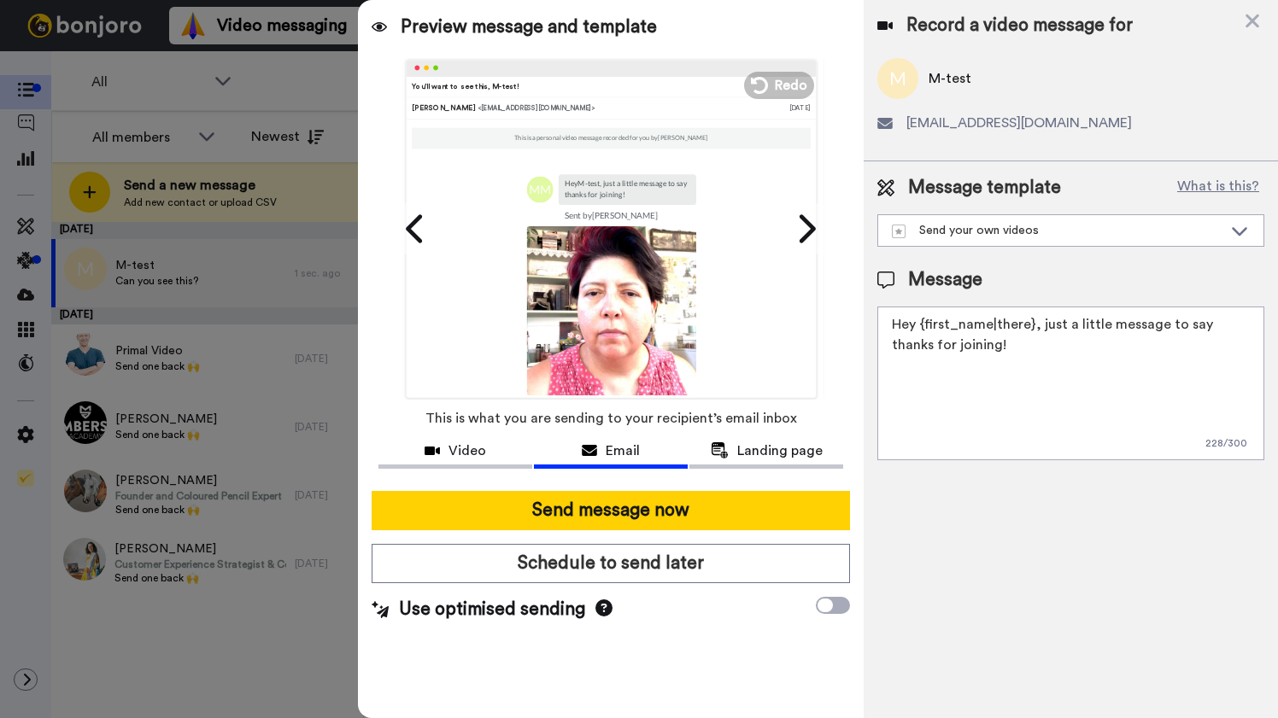
click at [1057, 348] on textarea "Hey {first_name|there}, just a little message to say thanks for joining!" at bounding box center [1070, 384] width 387 height 154
type textarea "Hey {first_name|there}, just a little message to say thanks for joining!"
click at [472, 456] on span "Video" at bounding box center [467, 451] width 38 height 20
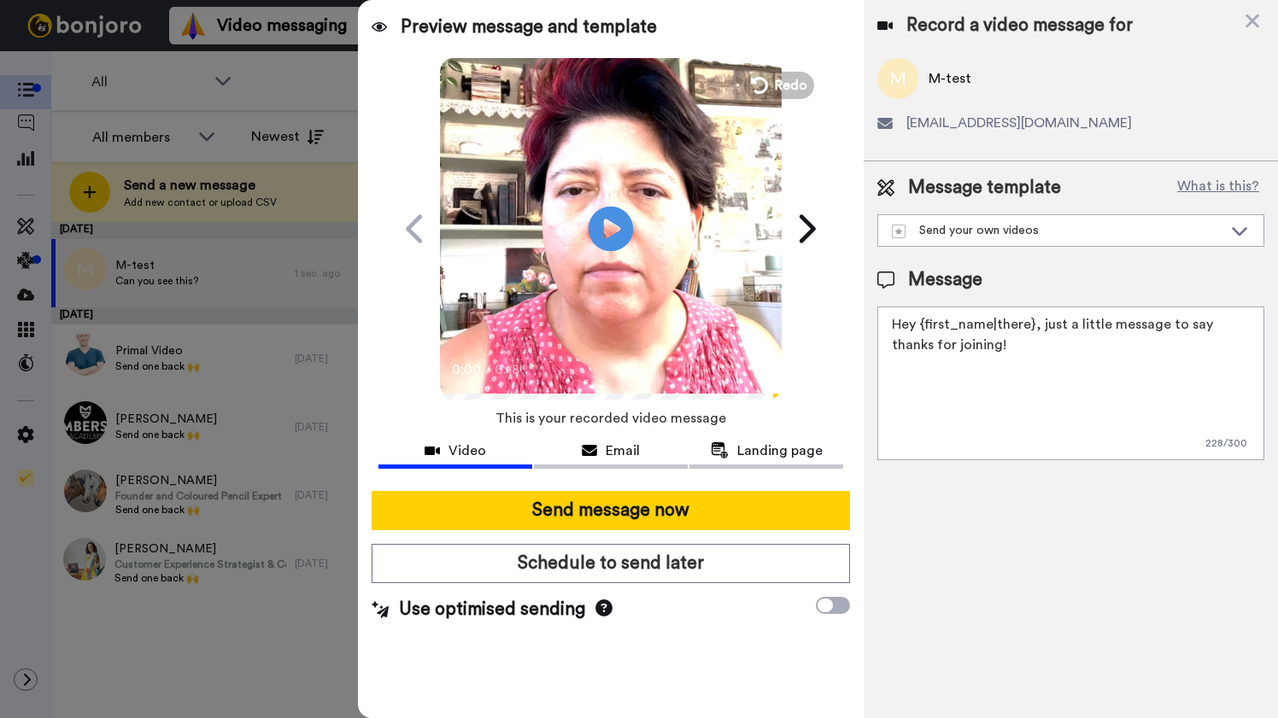
click at [611, 228] on icon "Play/Pause" at bounding box center [610, 228] width 45 height 81
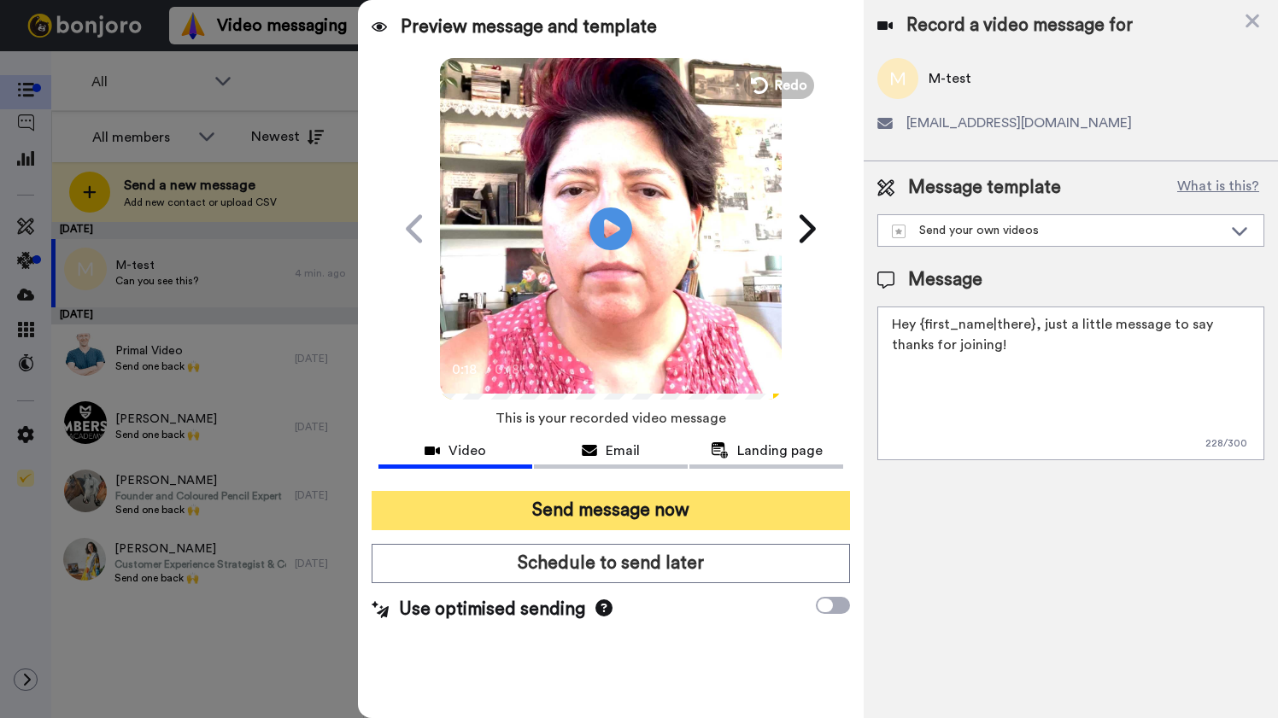
click at [640, 513] on button "Send message now" at bounding box center [610, 510] width 478 height 39
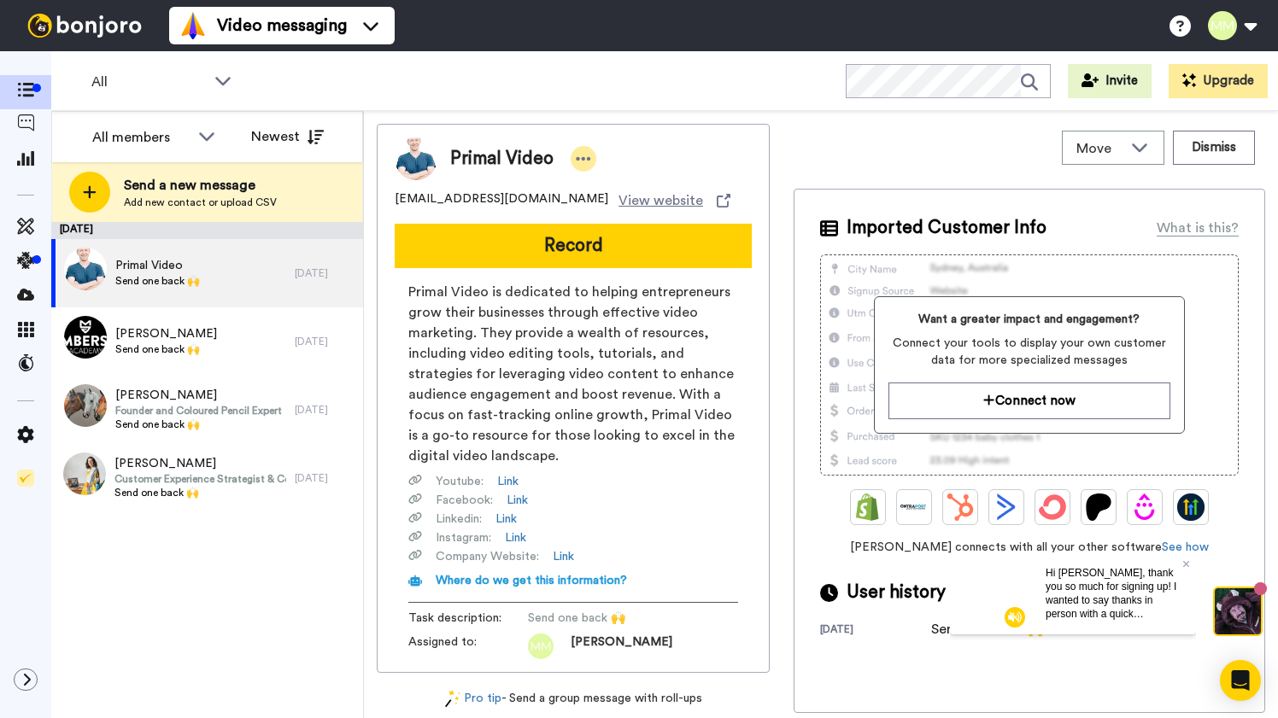
click at [584, 155] on icon at bounding box center [583, 158] width 15 height 17
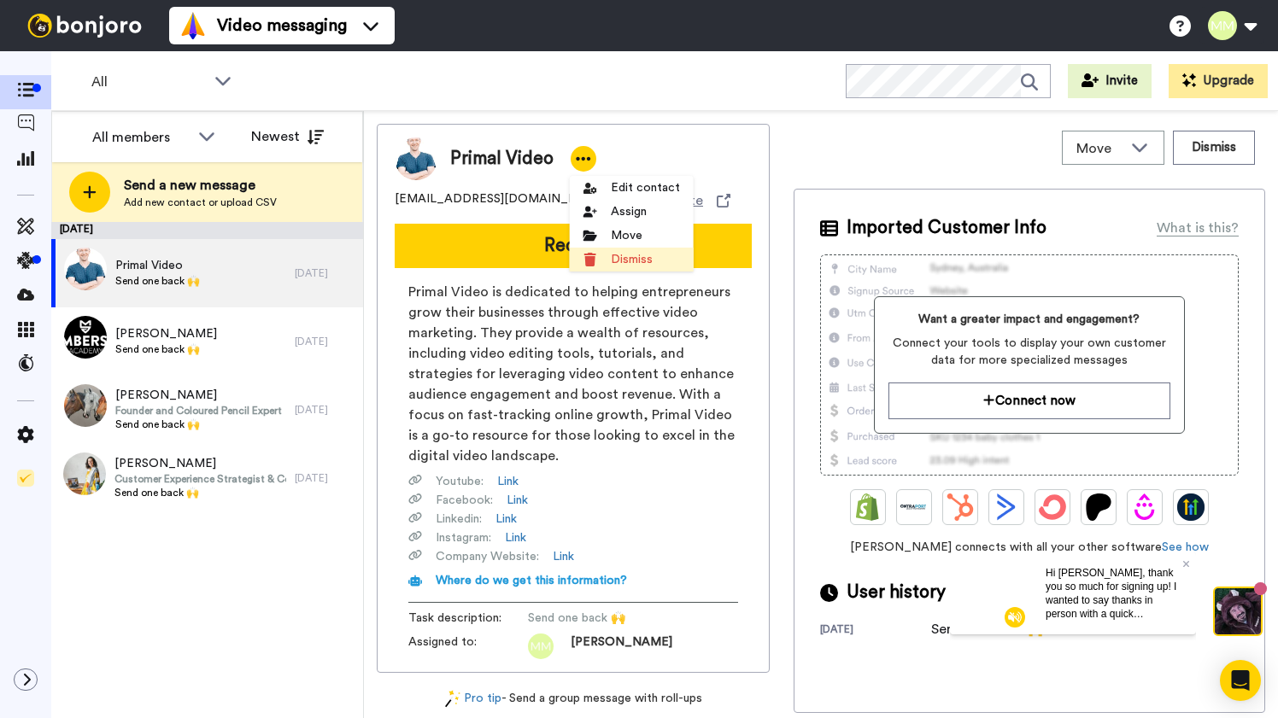
click at [627, 260] on li "Dismiss" at bounding box center [632, 260] width 124 height 24
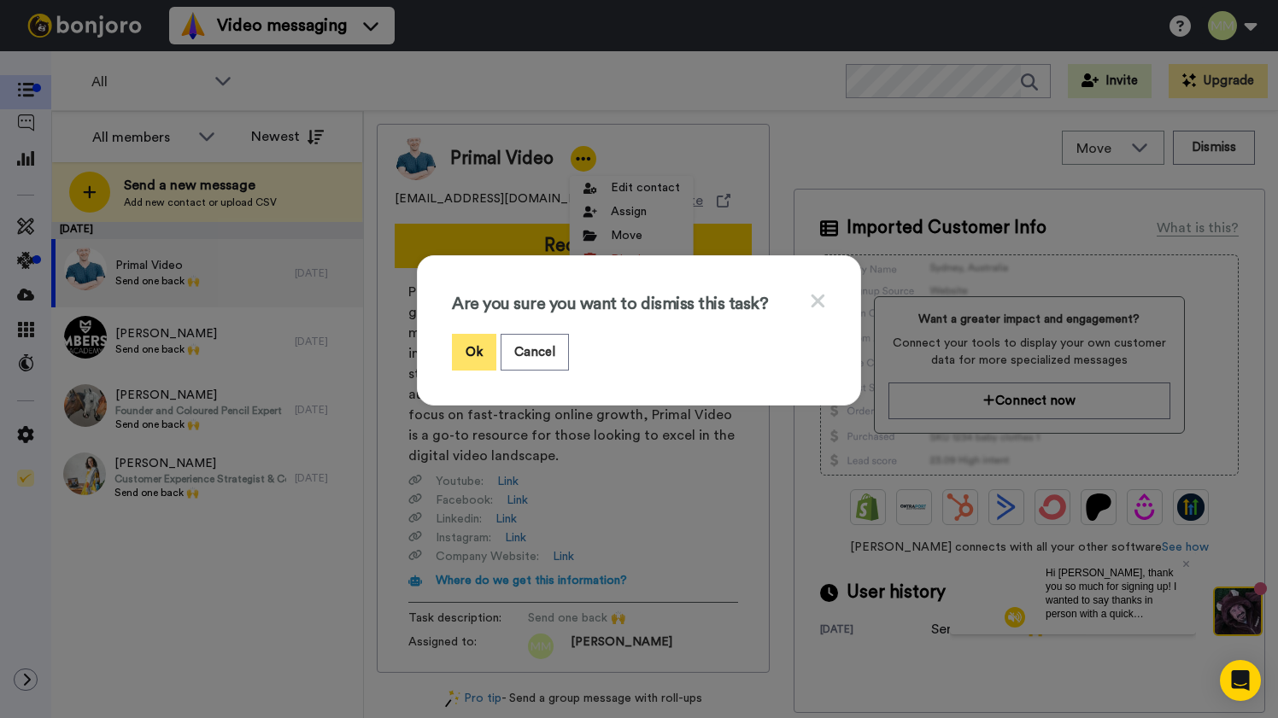
click at [477, 348] on button "Ok" at bounding box center [474, 352] width 44 height 37
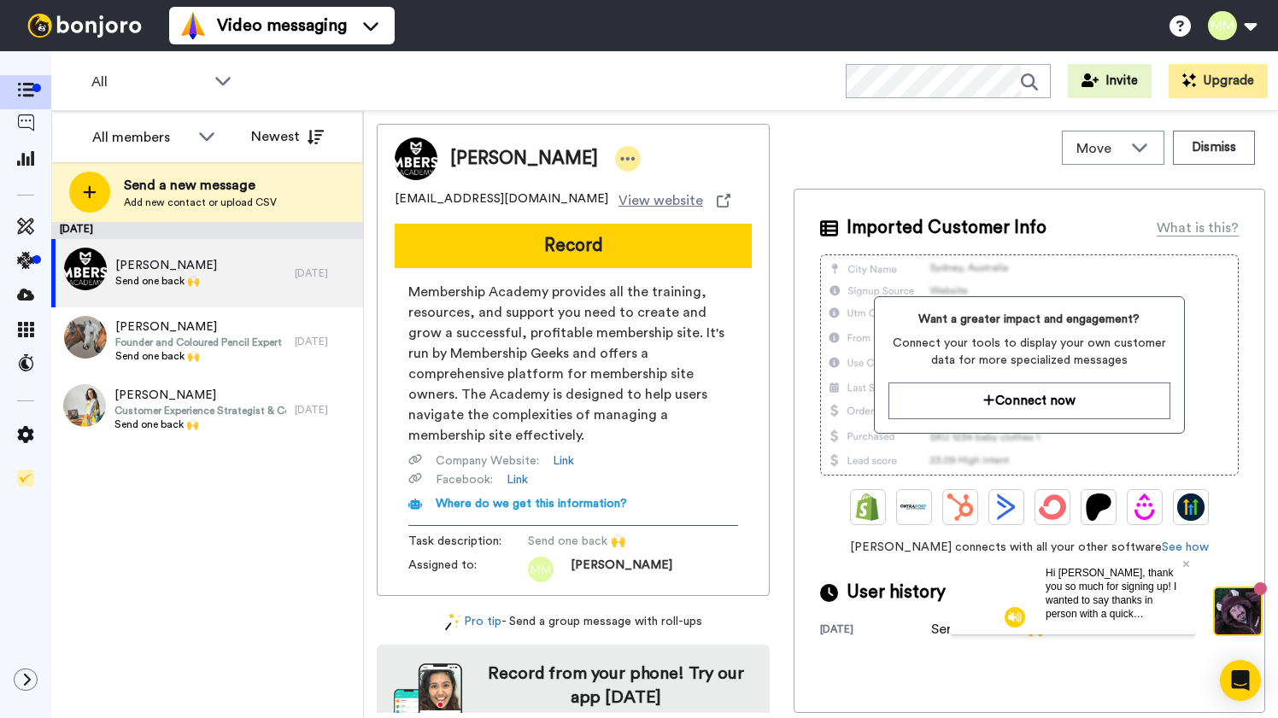
click at [620, 155] on icon at bounding box center [627, 158] width 15 height 17
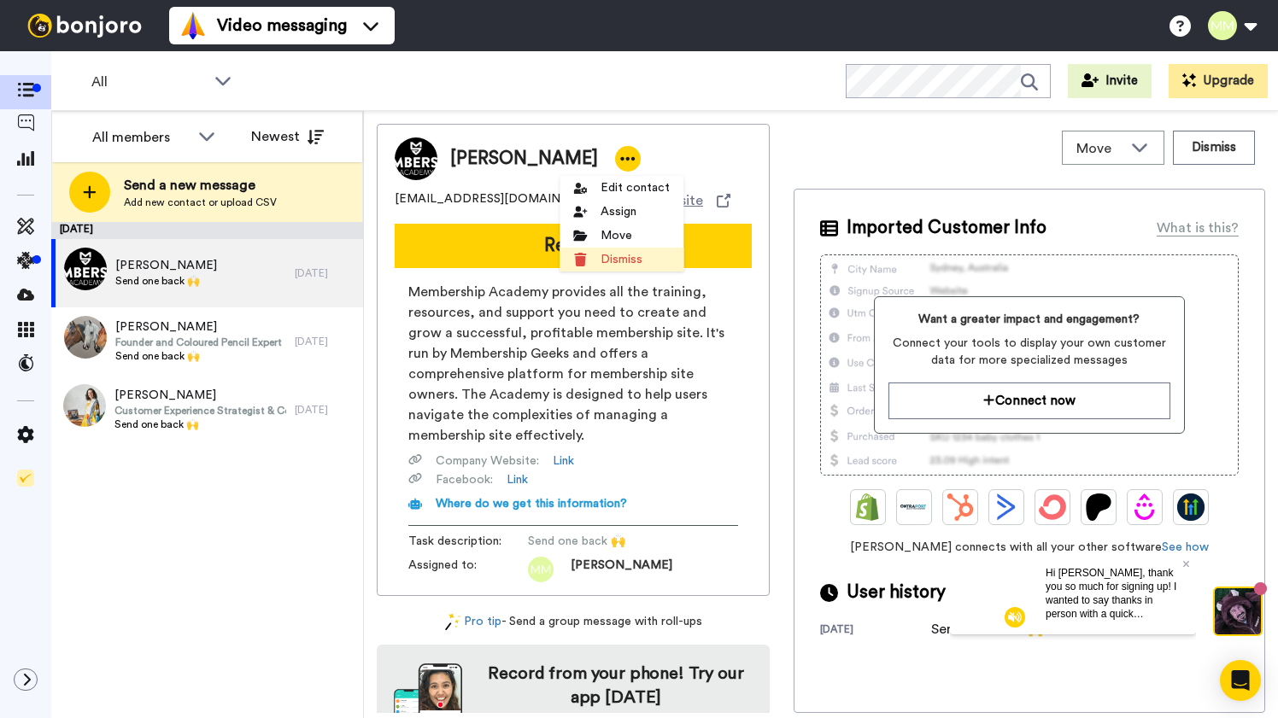
click at [617, 260] on li "Dismiss" at bounding box center [621, 260] width 124 height 24
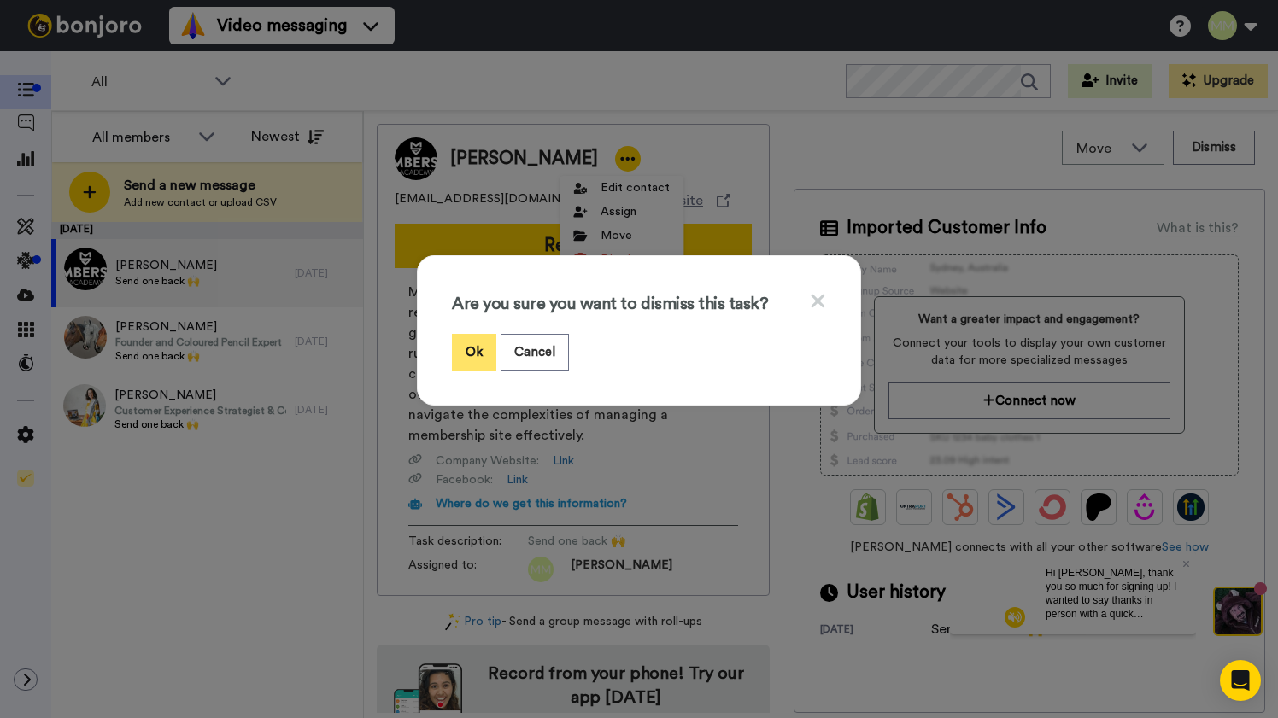
click at [475, 351] on button "Ok" at bounding box center [474, 352] width 44 height 37
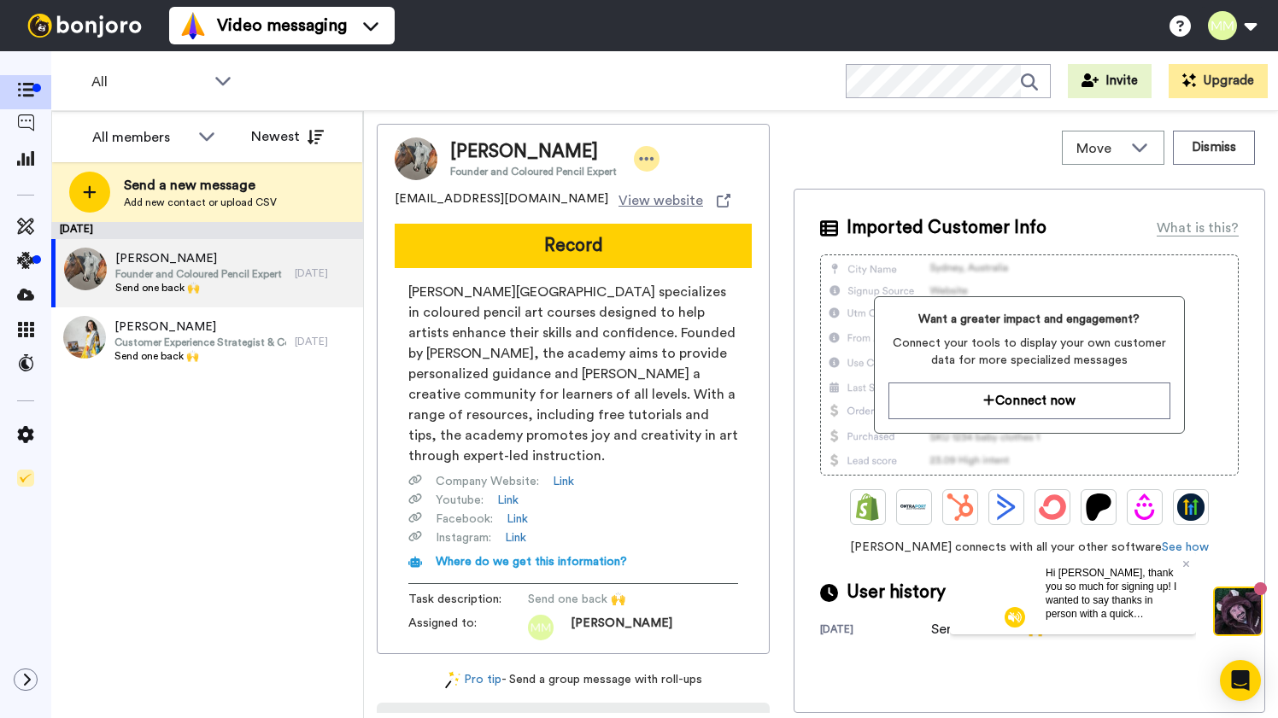
click at [653, 158] on icon at bounding box center [646, 158] width 15 height 17
click at [687, 258] on li "Dismiss" at bounding box center [696, 260] width 124 height 24
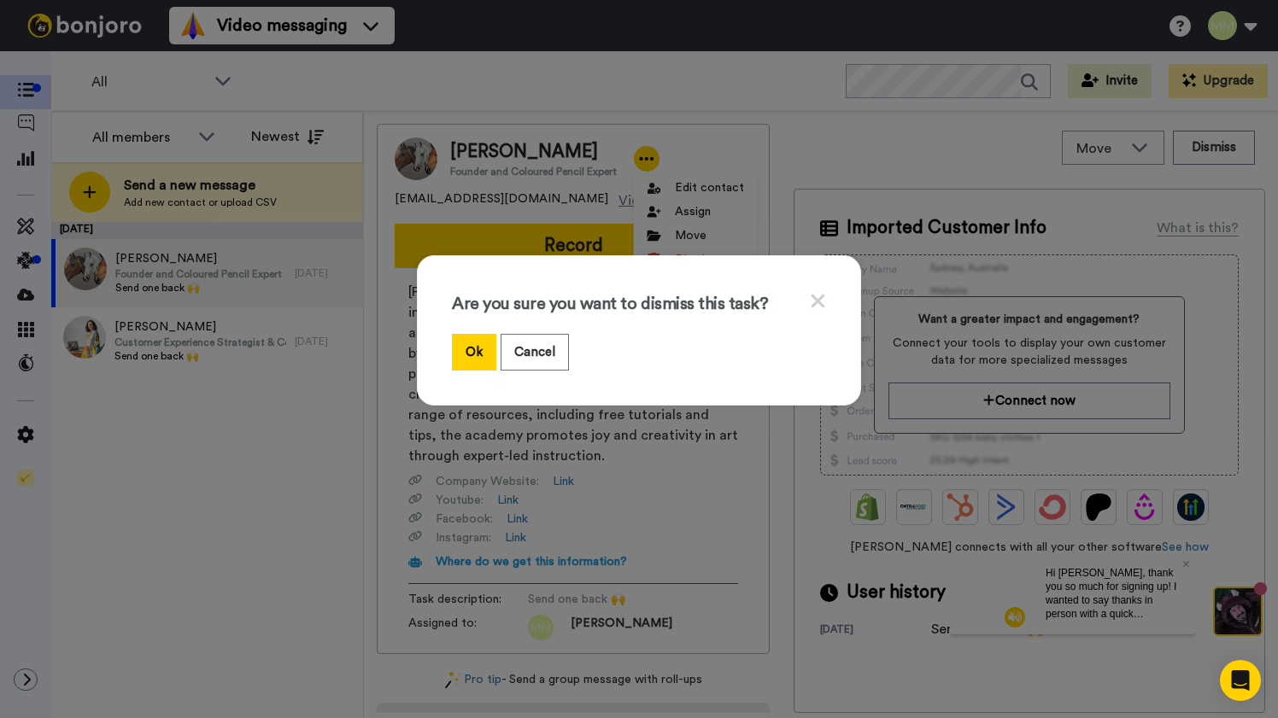
click at [552, 177] on div "Are you sure you want to dismiss this task? Ok Cancel" at bounding box center [639, 359] width 1278 height 718
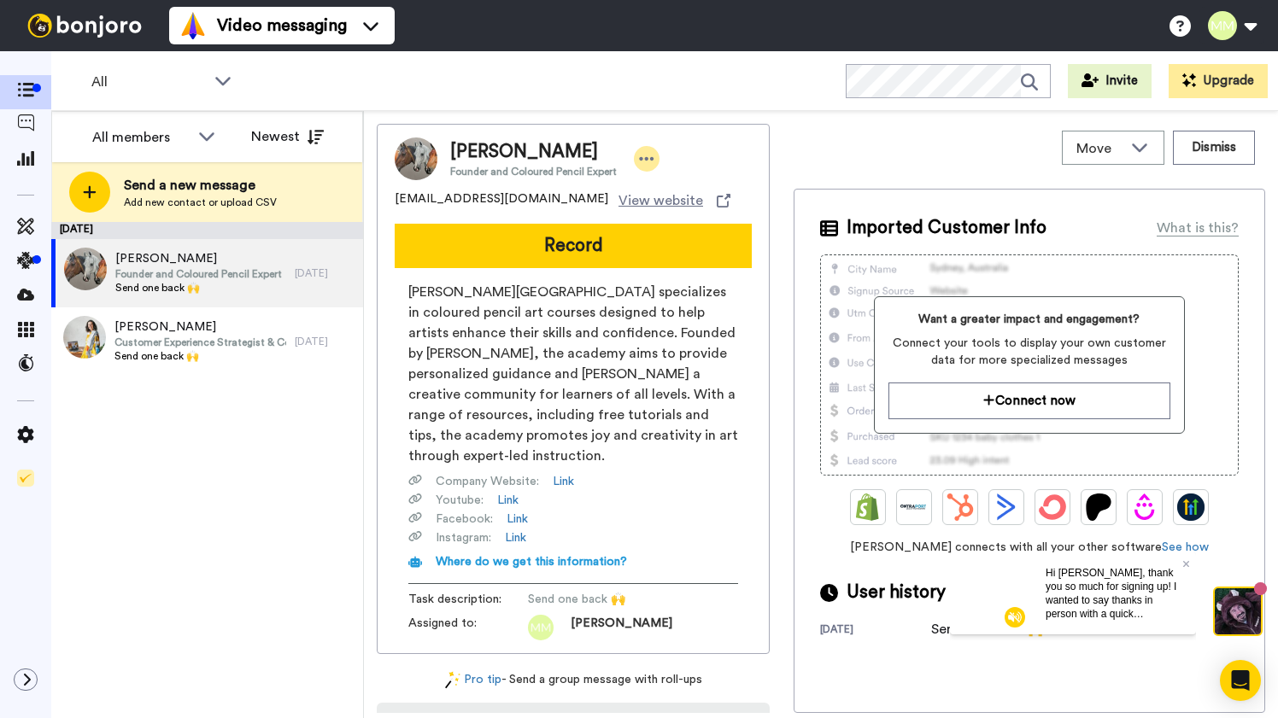
click at [648, 159] on icon at bounding box center [646, 158] width 15 height 17
click at [675, 257] on li "Dismiss" at bounding box center [696, 260] width 124 height 24
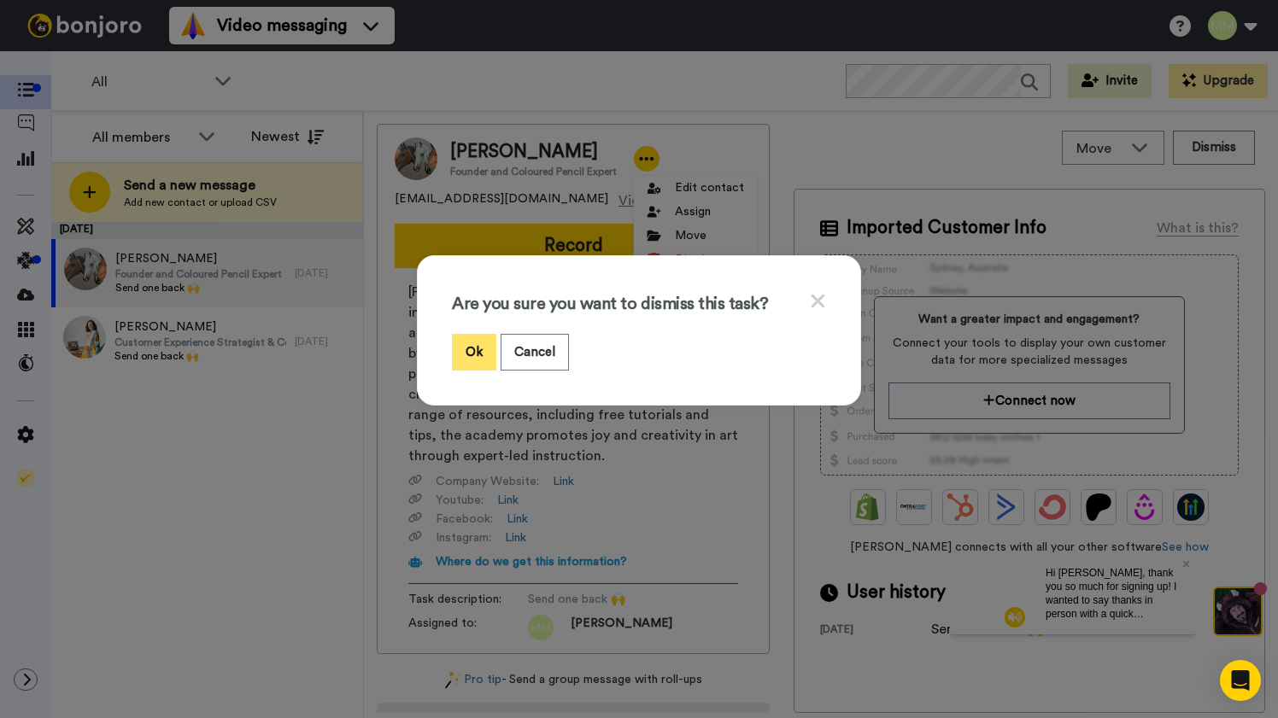
click at [475, 354] on button "Ok" at bounding box center [474, 352] width 44 height 37
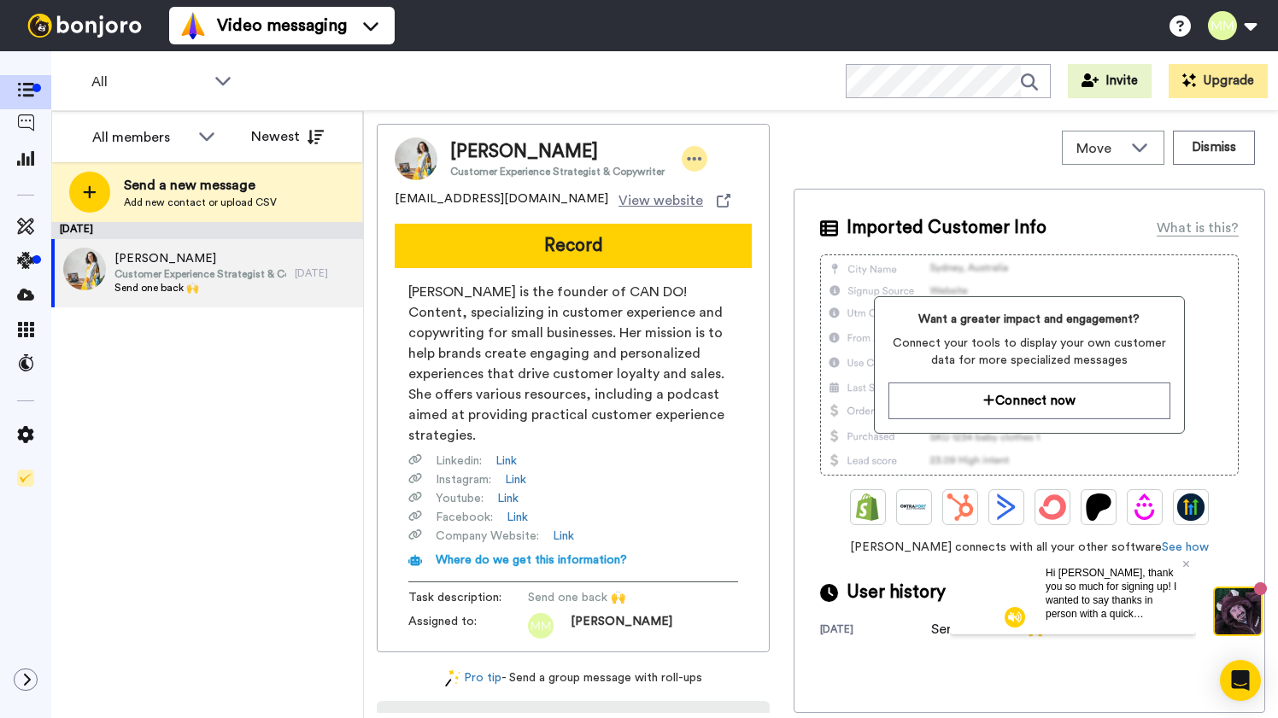
click at [687, 159] on icon at bounding box center [694, 158] width 15 height 17
click at [721, 263] on li "Dismiss" at bounding box center [739, 260] width 124 height 24
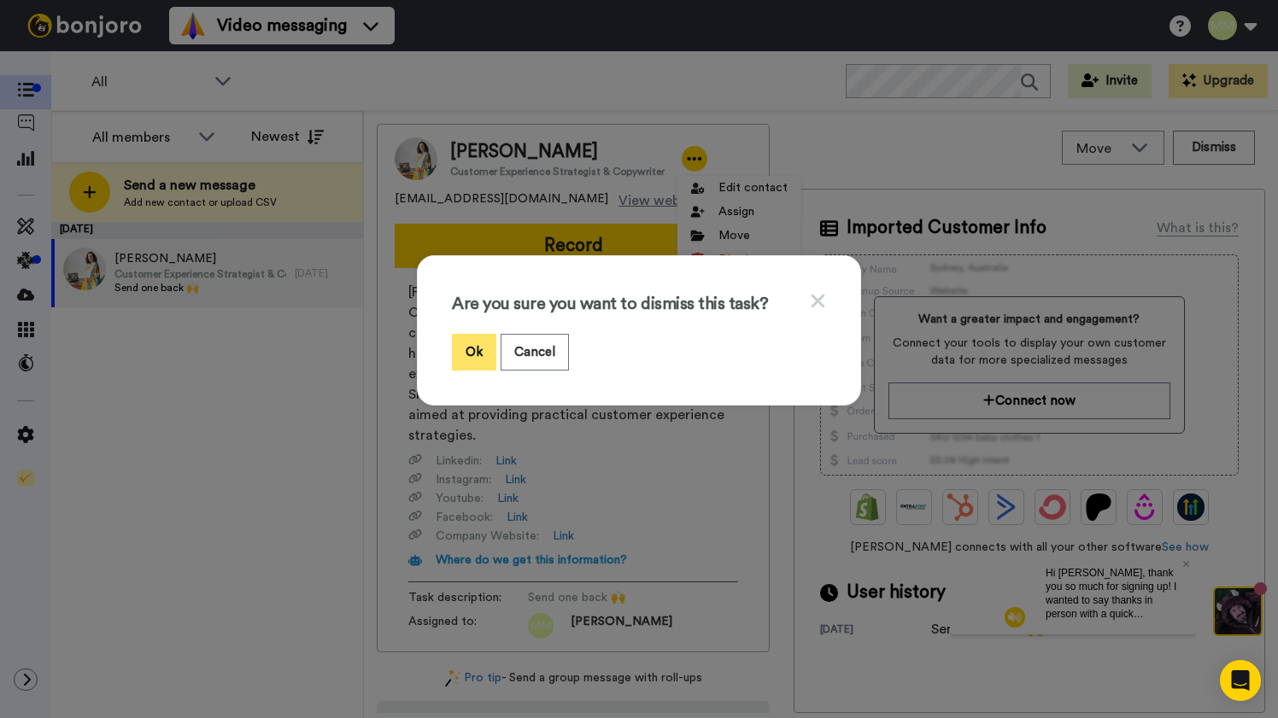
click at [471, 357] on button "Ok" at bounding box center [474, 352] width 44 height 37
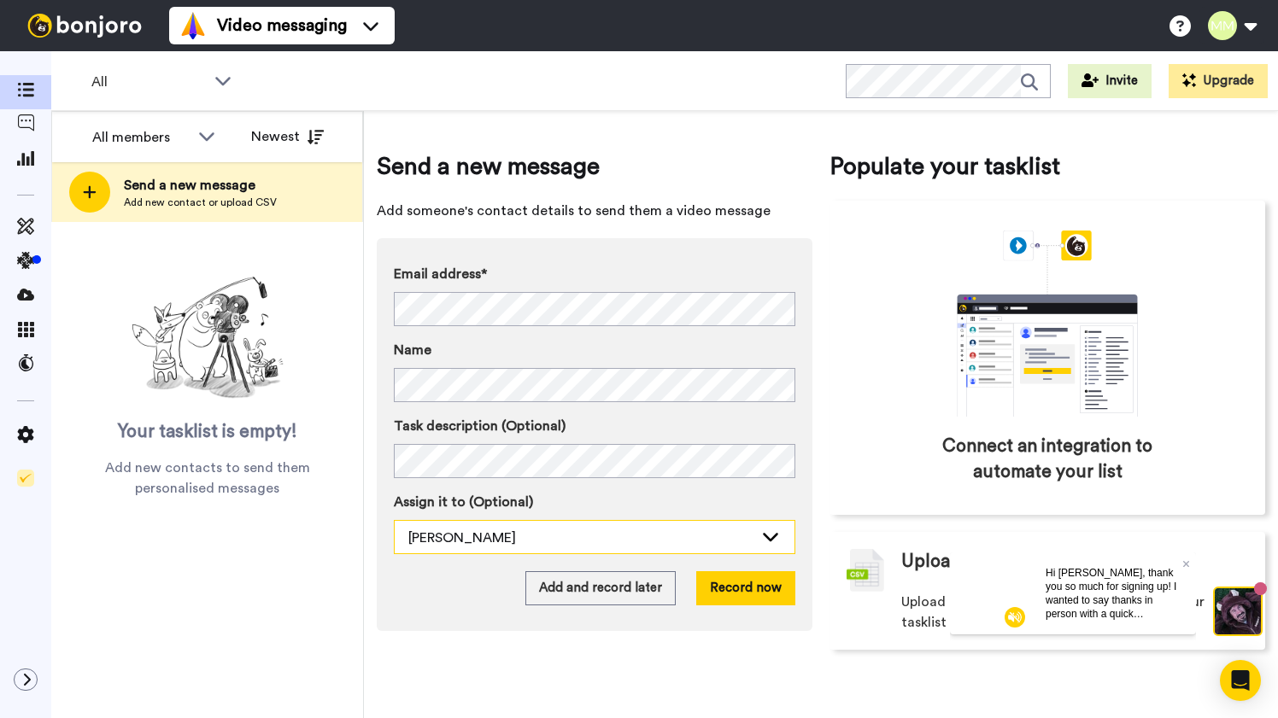
click at [776, 535] on icon at bounding box center [770, 536] width 20 height 17
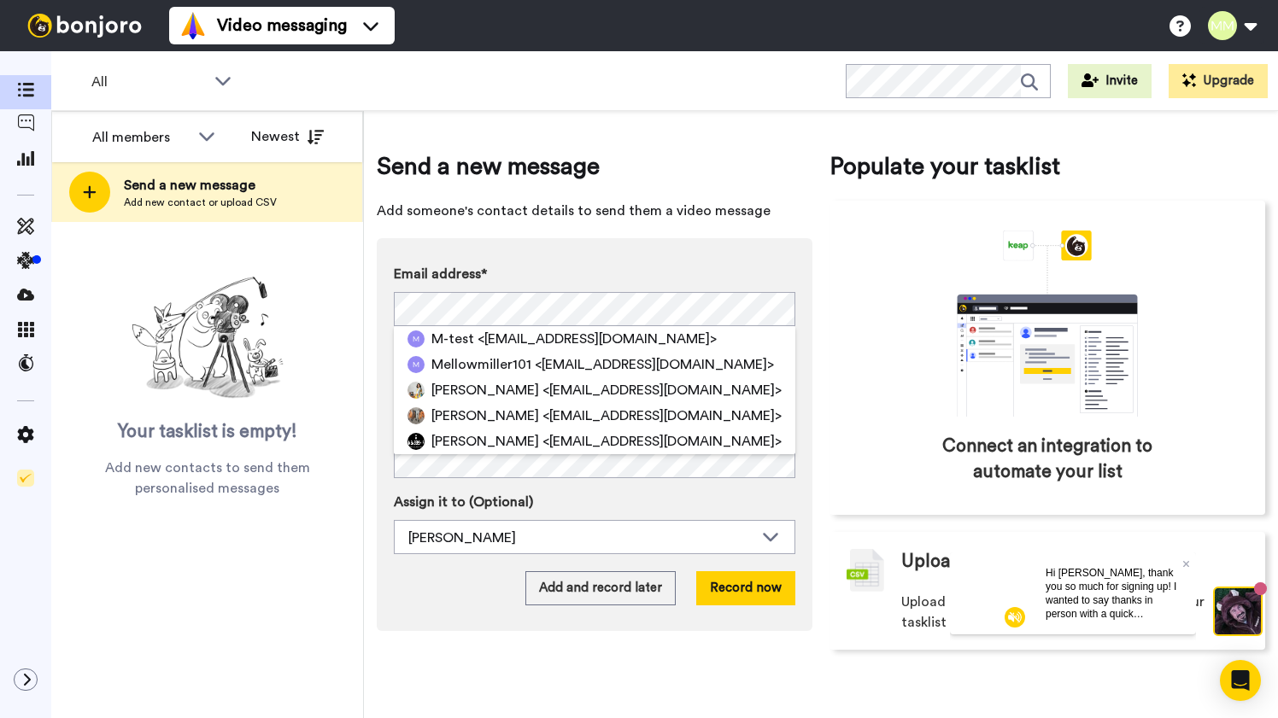
click at [578, 260] on div "Email address* M-test <modra101@gmail.com> Mellowmiller101 <mellowmiller101@gma…" at bounding box center [595, 434] width 436 height 393
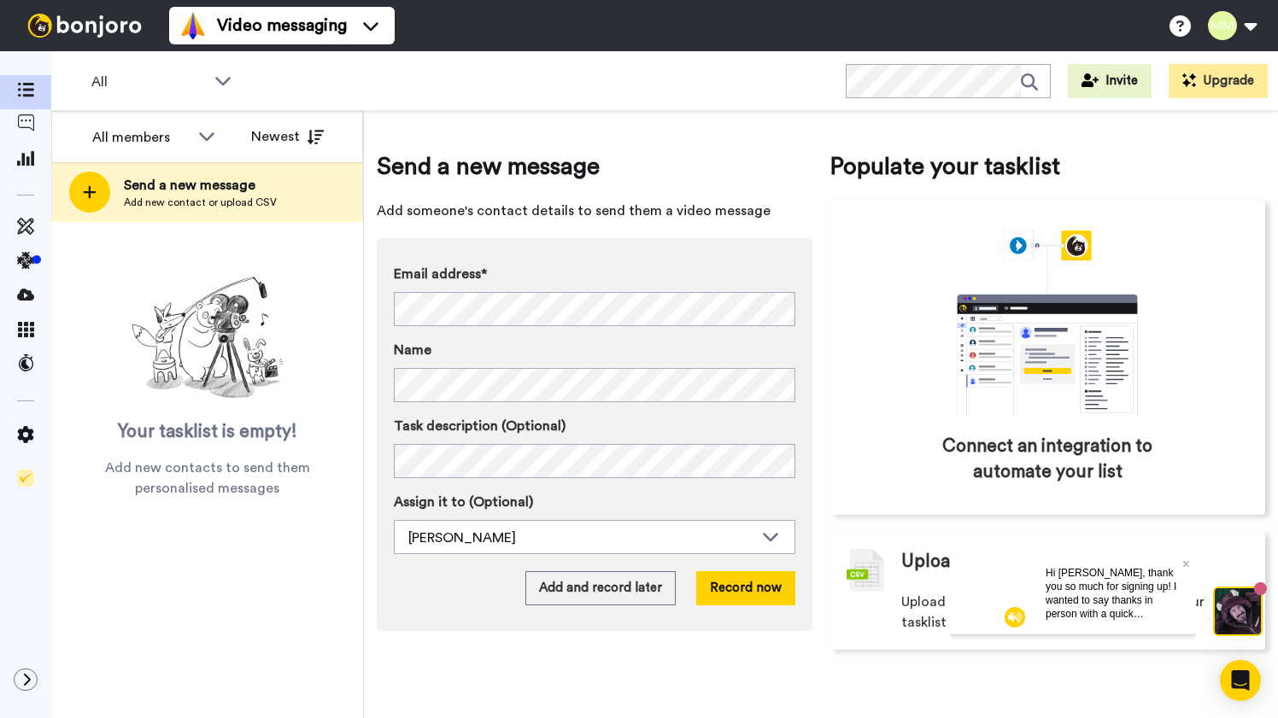
click at [753, 260] on div "Email address* No search result for ‘ layoder258@gmail.com ’ Name Task descript…" at bounding box center [595, 434] width 436 height 393
click at [750, 595] on button "Record now" at bounding box center [745, 588] width 99 height 34
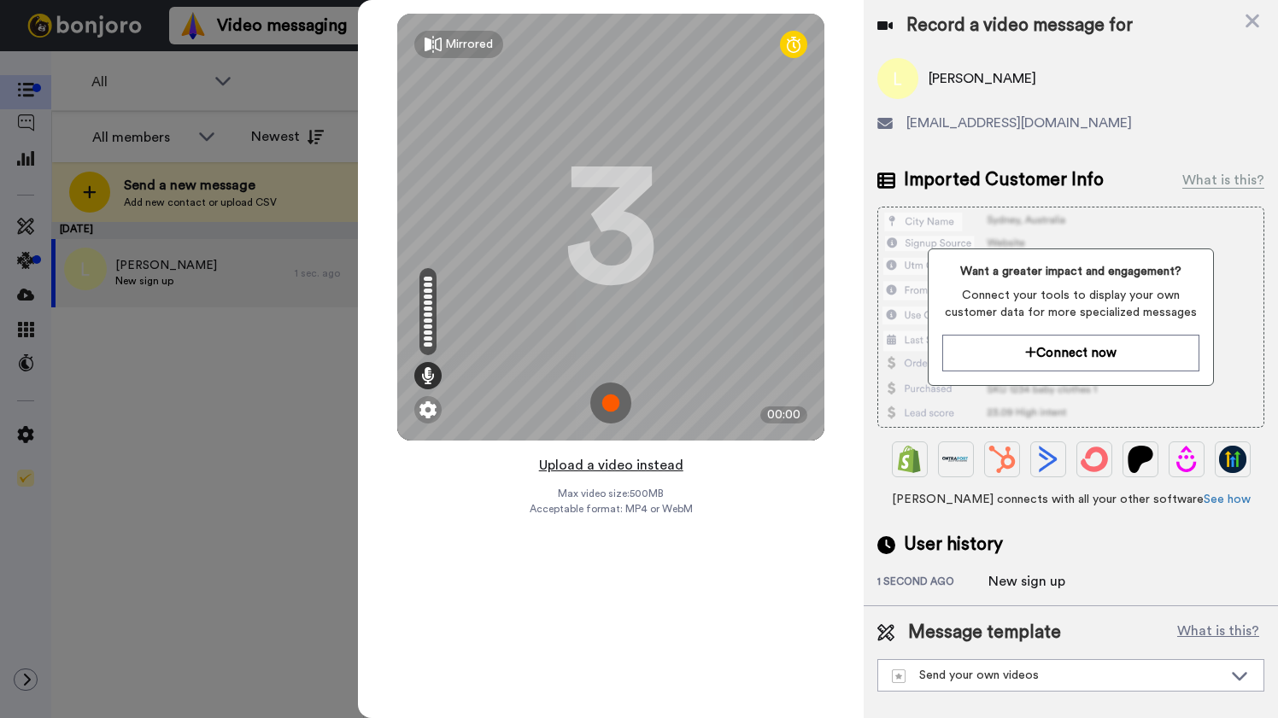
click at [665, 465] on button "Upload a video instead" at bounding box center [611, 465] width 155 height 22
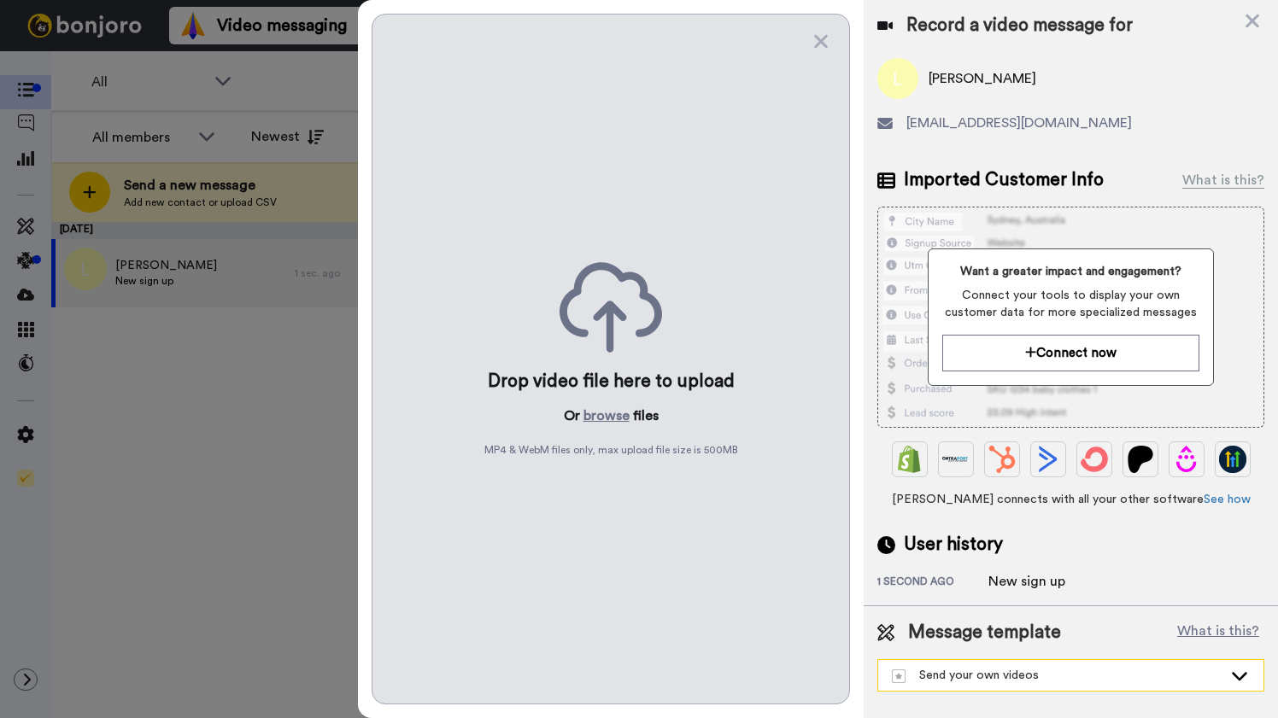
click at [1241, 673] on icon at bounding box center [1239, 675] width 20 height 17
click at [1237, 643] on li "Template 1" at bounding box center [1070, 638] width 387 height 27
click at [617, 418] on button "browse" at bounding box center [606, 416] width 46 height 20
click at [1242, 679] on icon at bounding box center [1239, 675] width 20 height 17
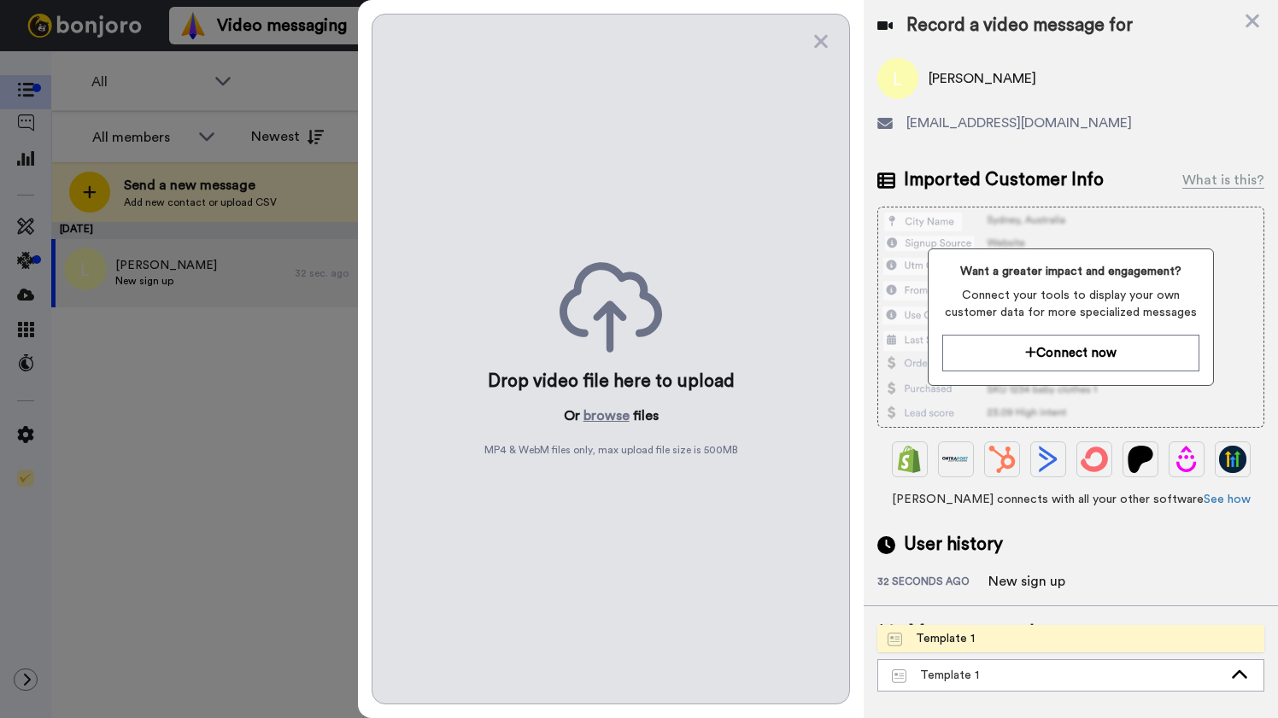
click at [1208, 635] on li "Template 1" at bounding box center [1070, 638] width 387 height 27
click at [821, 37] on icon at bounding box center [820, 41] width 17 height 21
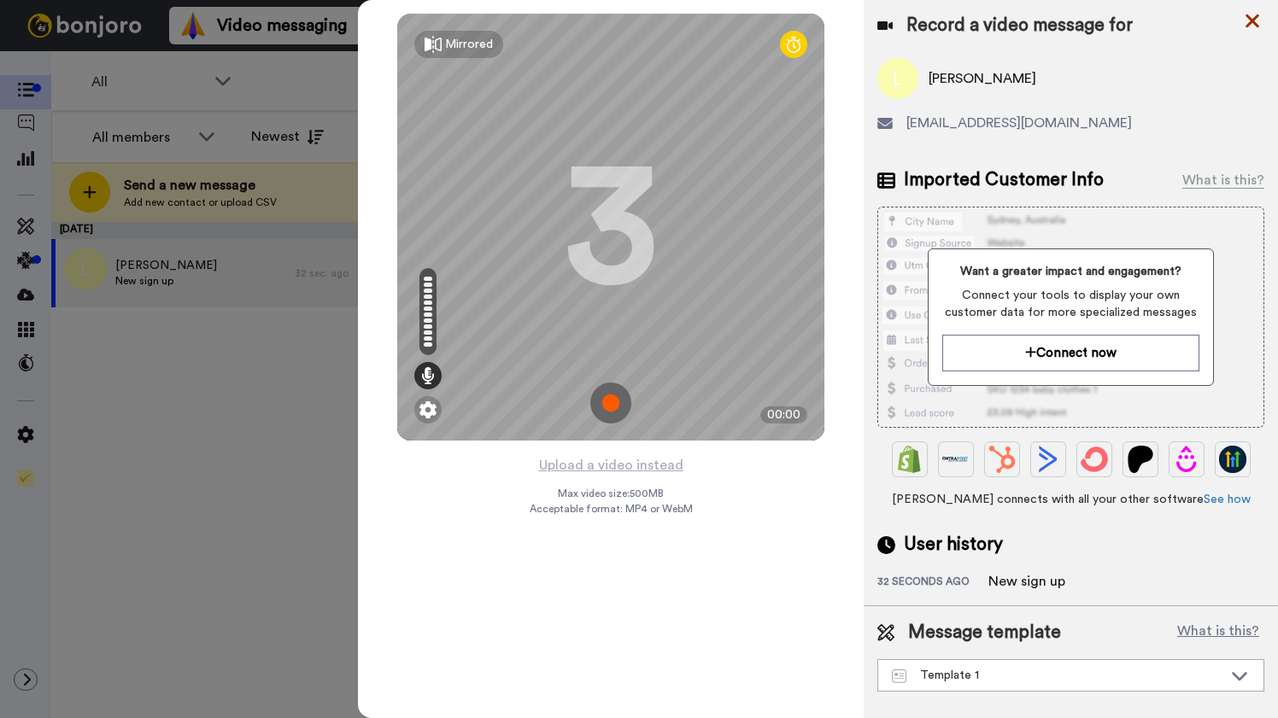
click at [1250, 20] on icon at bounding box center [1252, 22] width 14 height 14
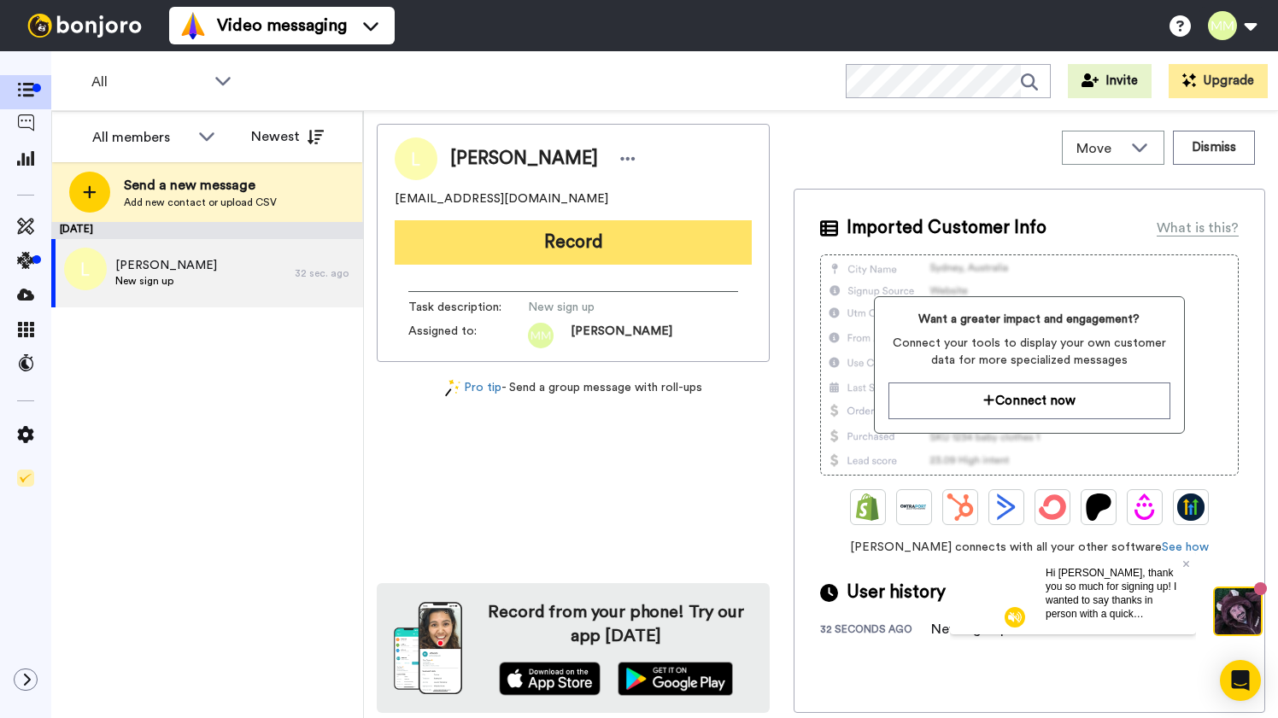
click at [592, 243] on button "Record" at bounding box center [573, 242] width 357 height 44
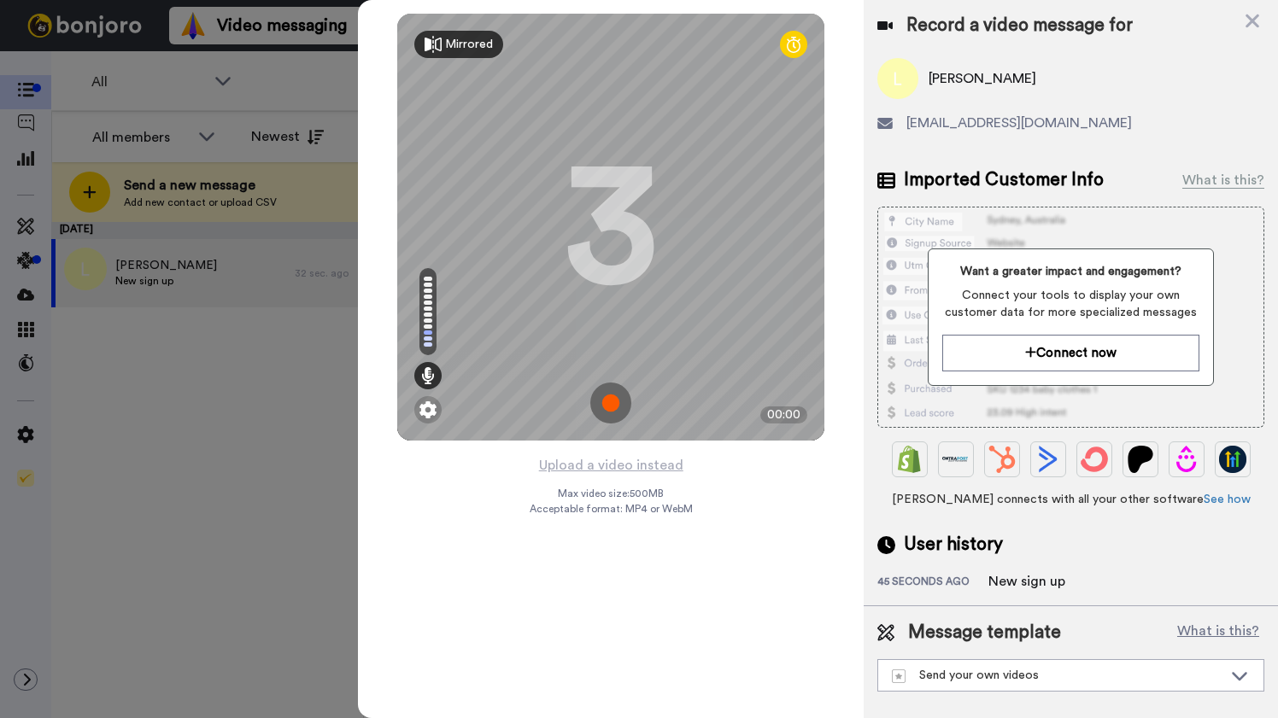
click at [471, 46] on div "Mirrored" at bounding box center [469, 44] width 48 height 17
click at [471, 46] on div "Mirror" at bounding box center [462, 44] width 34 height 17
click at [612, 466] on button "Upload a video instead" at bounding box center [611, 465] width 155 height 22
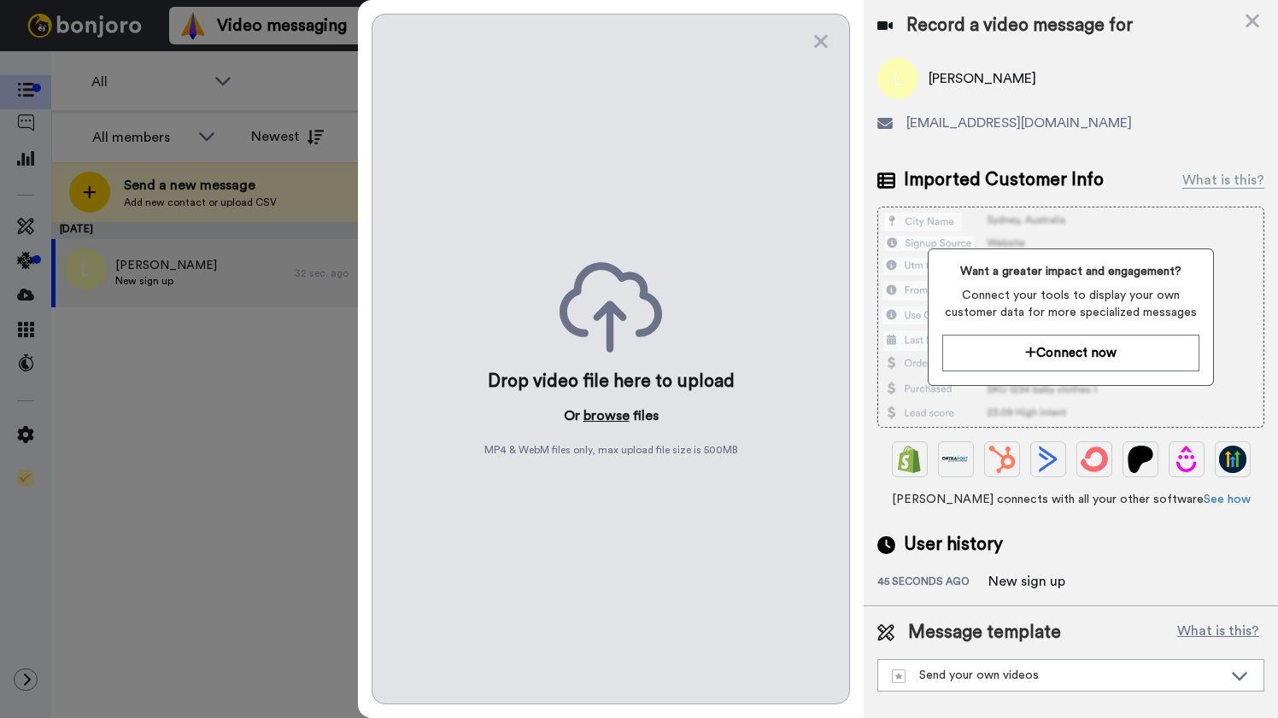
click at [616, 412] on button "browse" at bounding box center [606, 416] width 46 height 20
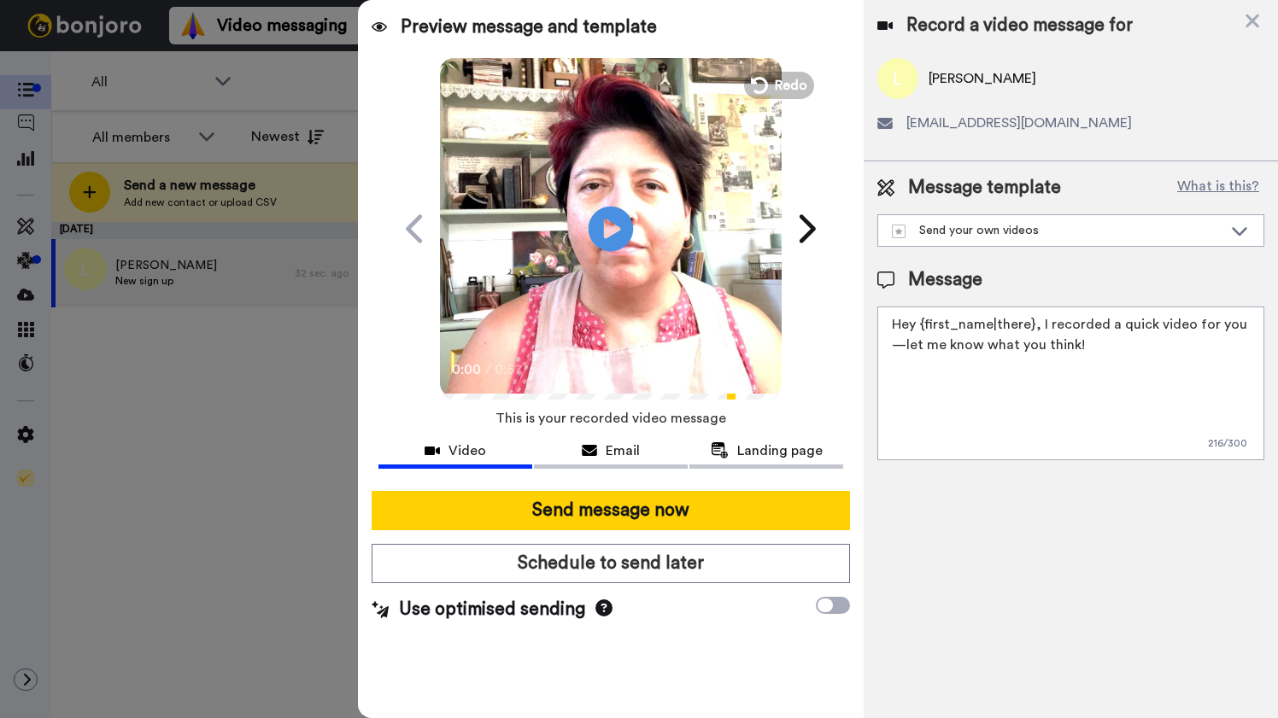
click at [612, 225] on icon "Play/Pause" at bounding box center [610, 228] width 45 height 81
click at [1091, 348] on textarea "Hey {first_name|there}, I recorded a quick video for you—let me know what you t…" at bounding box center [1070, 384] width 387 height 154
drag, startPoint x: 1091, startPoint y: 348, endPoint x: 1039, endPoint y: 326, distance: 55.5
click at [1039, 326] on textarea "Hey {first_name|there}, I recorded a quick video for you—let me know what you t…" at bounding box center [1070, 384] width 387 height 154
drag, startPoint x: 974, startPoint y: 408, endPoint x: 886, endPoint y: 411, distance: 88.9
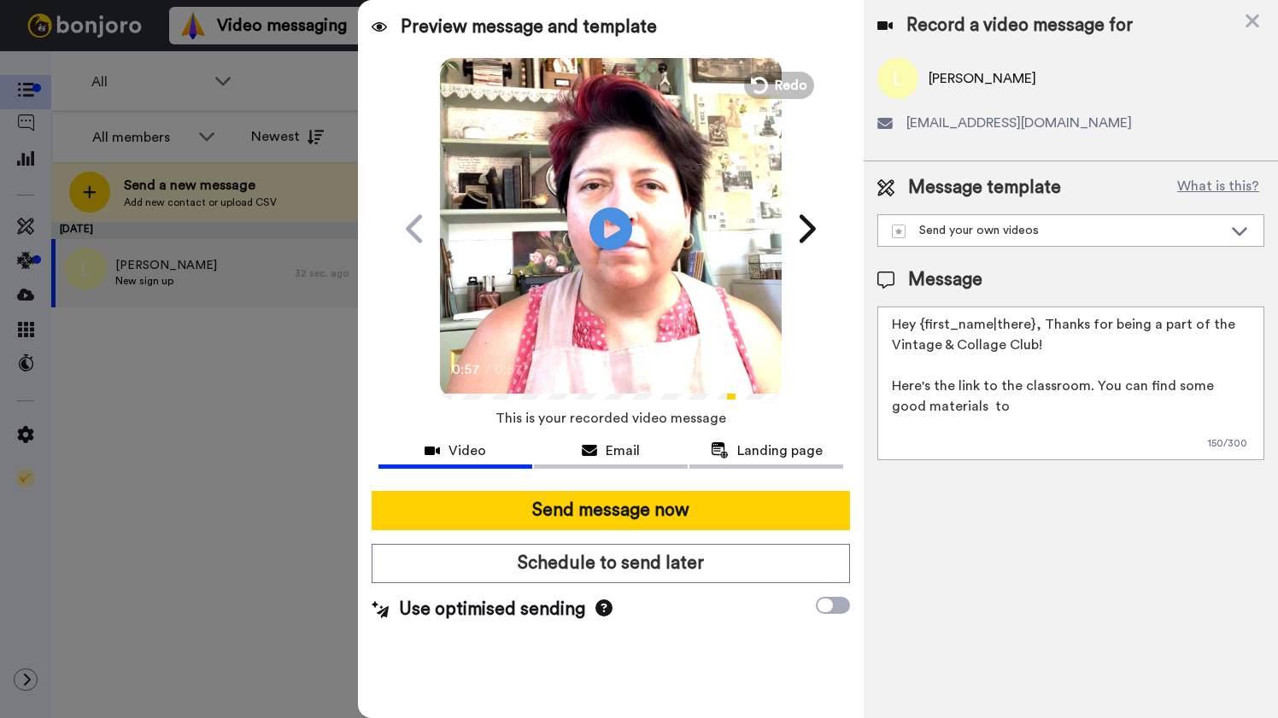
click at [886, 411] on textarea "Hey {first_name|there}, Thanks for being a part of the Vintage & Collage Club! …" at bounding box center [1070, 384] width 387 height 154
paste textarea "https://vintagecollage.club/collections/18869?sort=by_hosts"
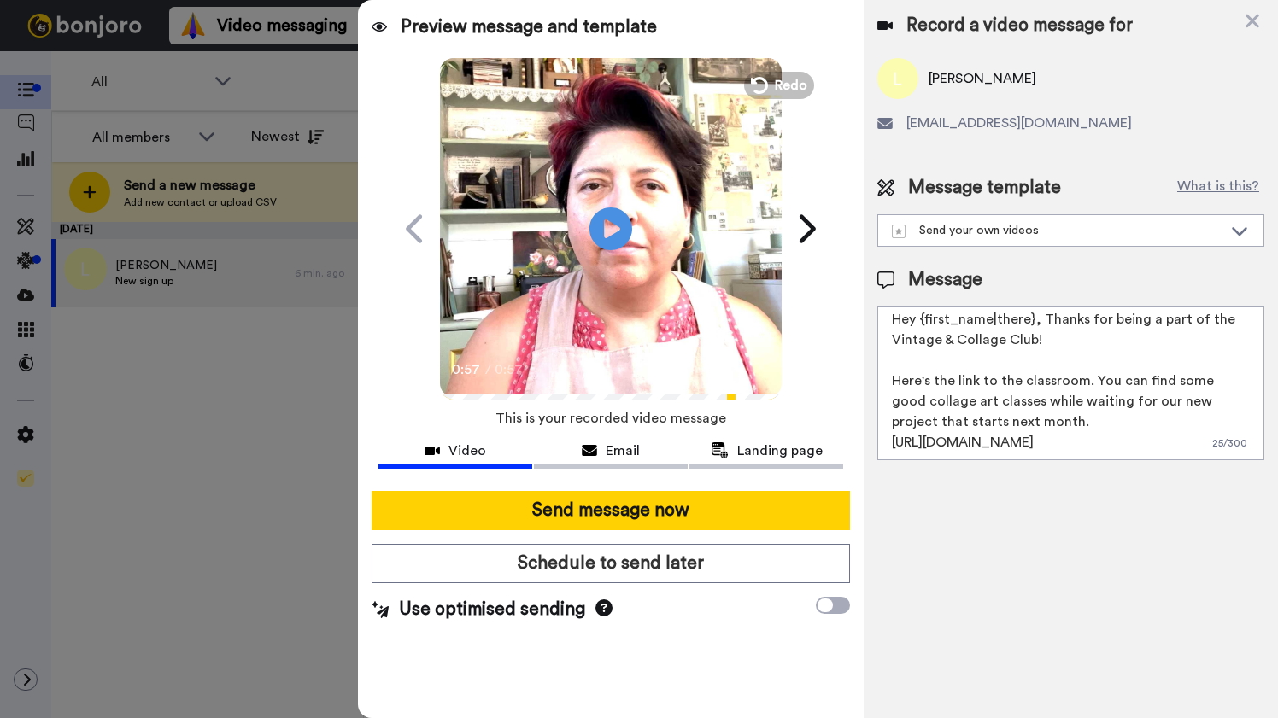
scroll to position [42, 0]
drag, startPoint x: 1017, startPoint y: 386, endPoint x: 1091, endPoint y: 351, distance: 81.4
click at [1091, 351] on textarea "Hey {first_name|there}, Thanks for being a part of the Vintage & Collage Club! …" at bounding box center [1070, 384] width 387 height 154
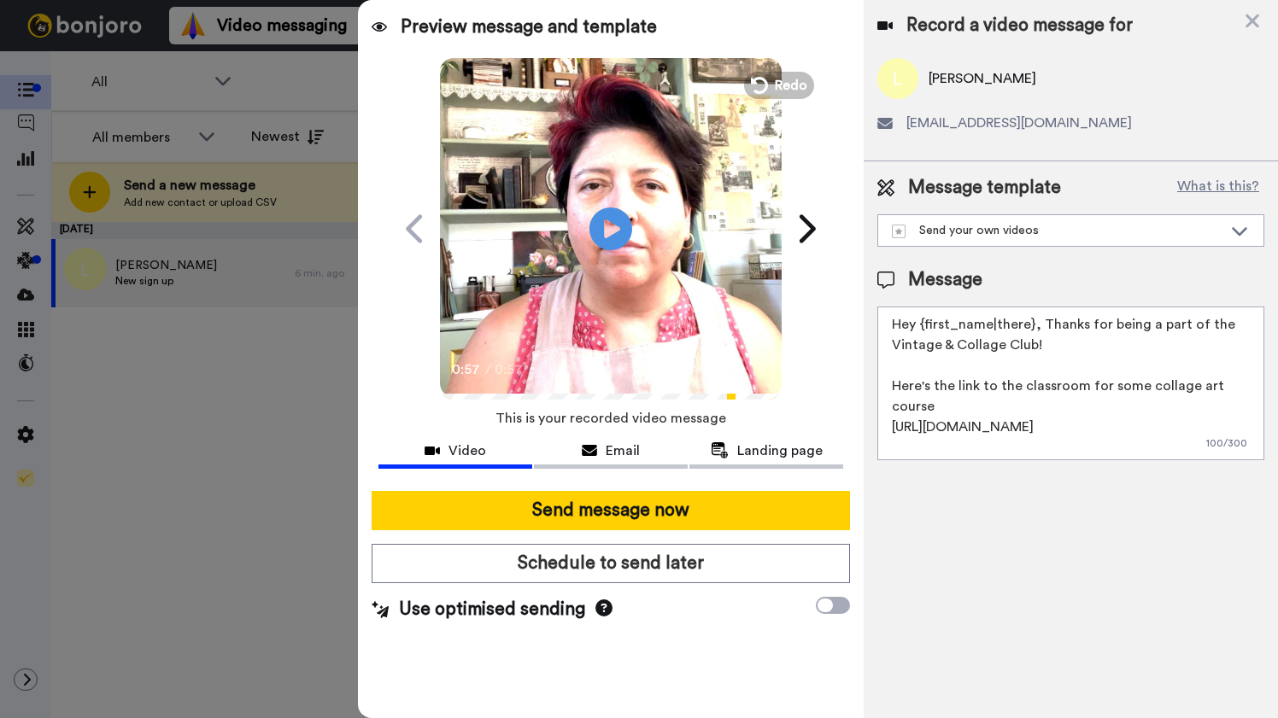
scroll to position [26, 0]
click at [1007, 442] on textarea "Hey {first_name|there}, Thanks for being a part of the Vintage & Collage Club! …" at bounding box center [1070, 384] width 387 height 154
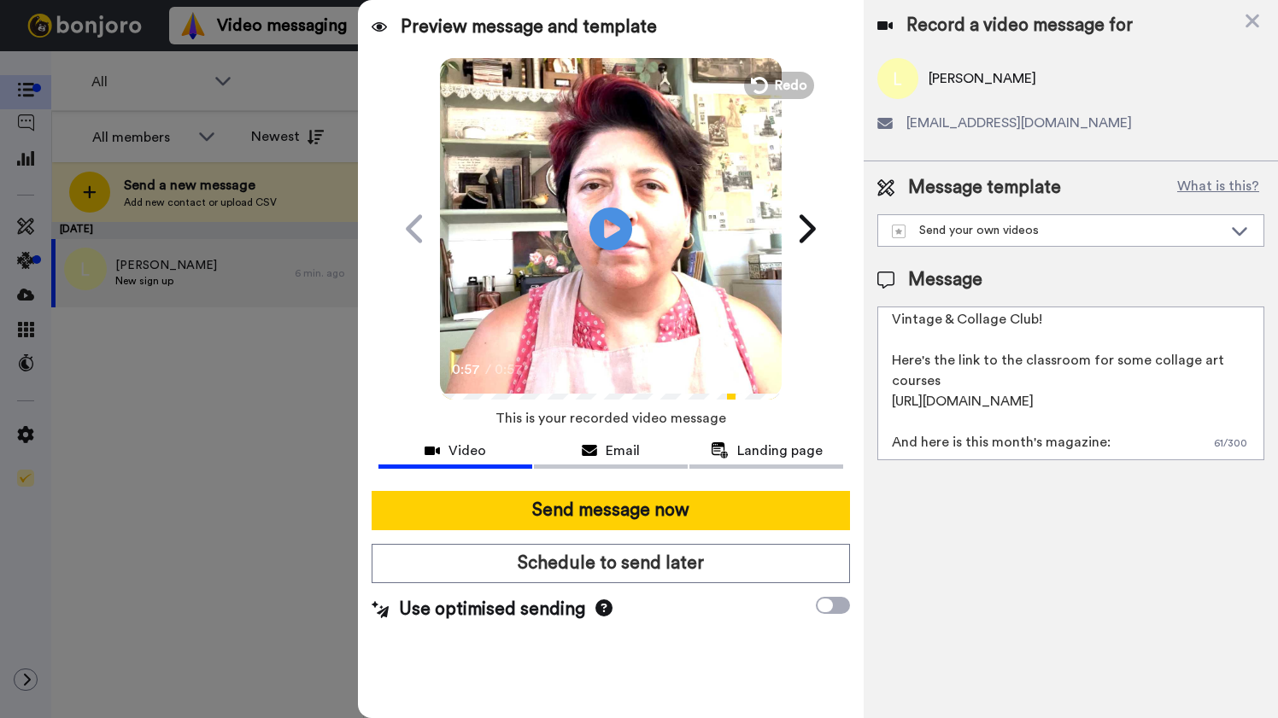
scroll to position [58, 0]
paste textarea "https://designrr.page/?id=447145&token=180524125&type=FP&h=22"
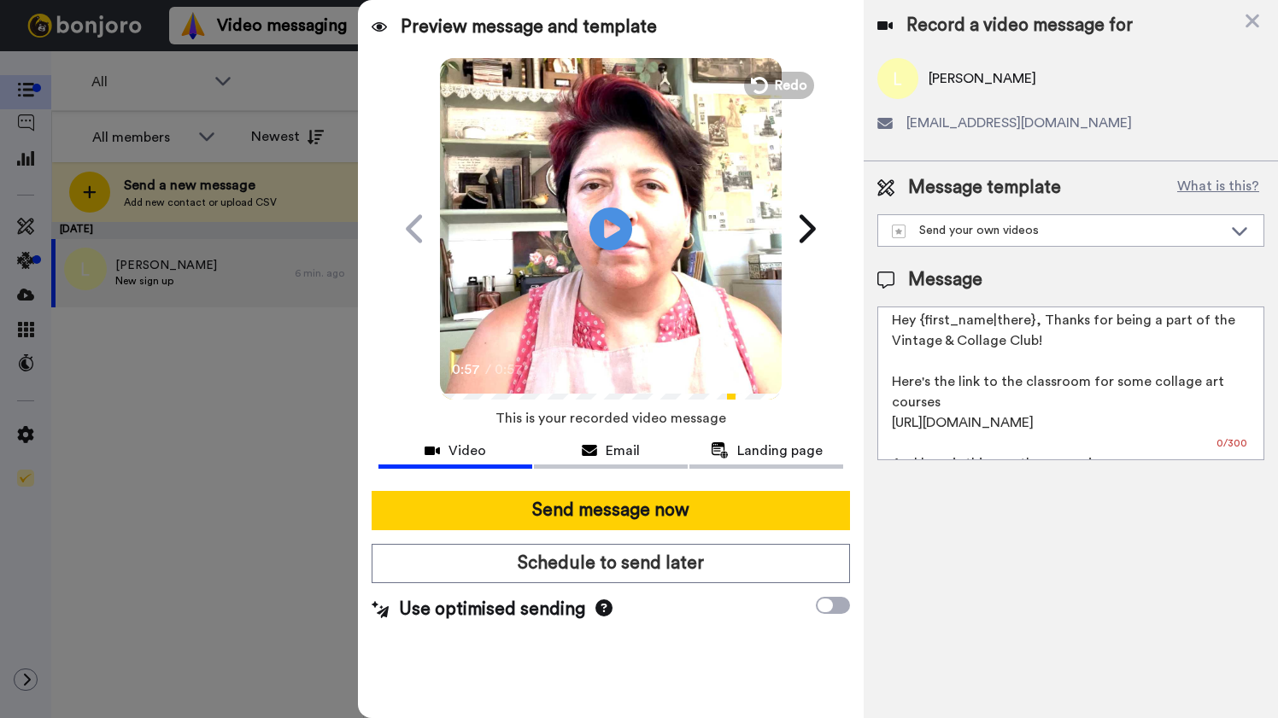
scroll to position [0, 0]
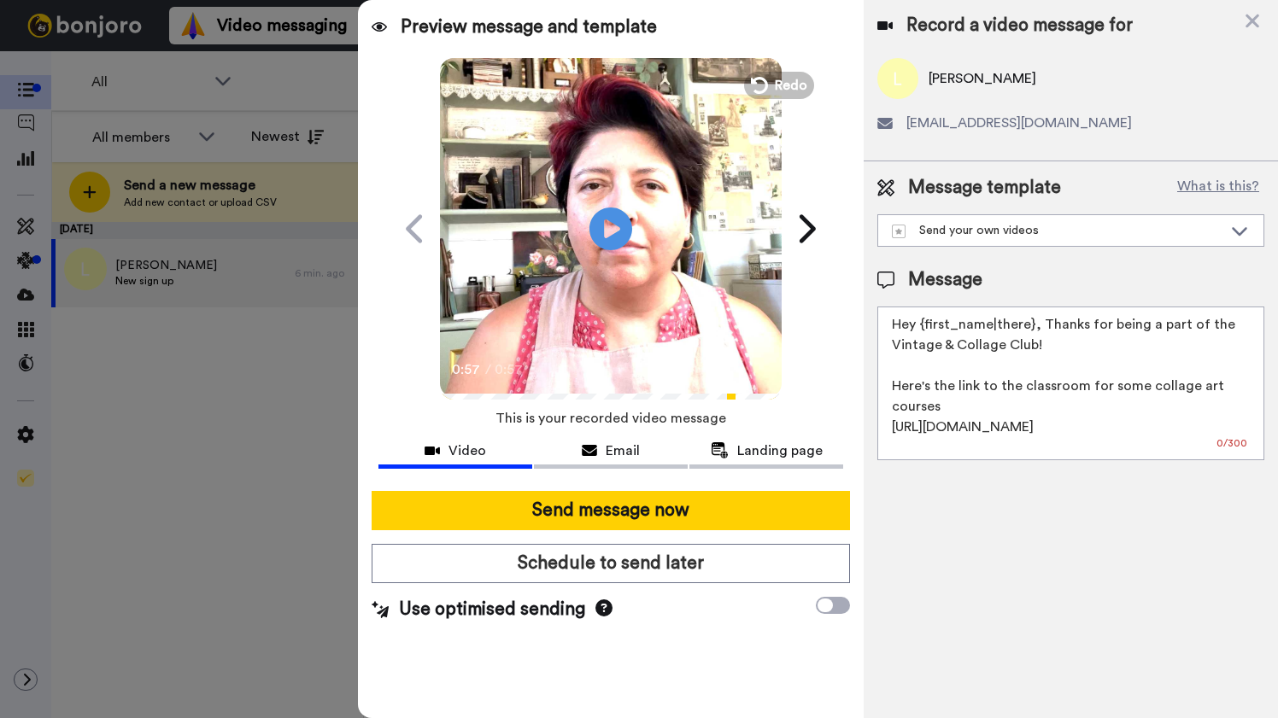
click at [1065, 342] on textarea "Hey {first_name|there}, Thanks for being a part of the Vintage & Collage Club! …" at bounding box center [1070, 384] width 387 height 154
drag, startPoint x: 1061, startPoint y: 342, endPoint x: 1145, endPoint y: 329, distance: 85.6
click at [1145, 329] on textarea "Hey {first_name|there}, Thanks for being a part of the Vintage & Collage Club! …" at bounding box center [1070, 384] width 387 height 154
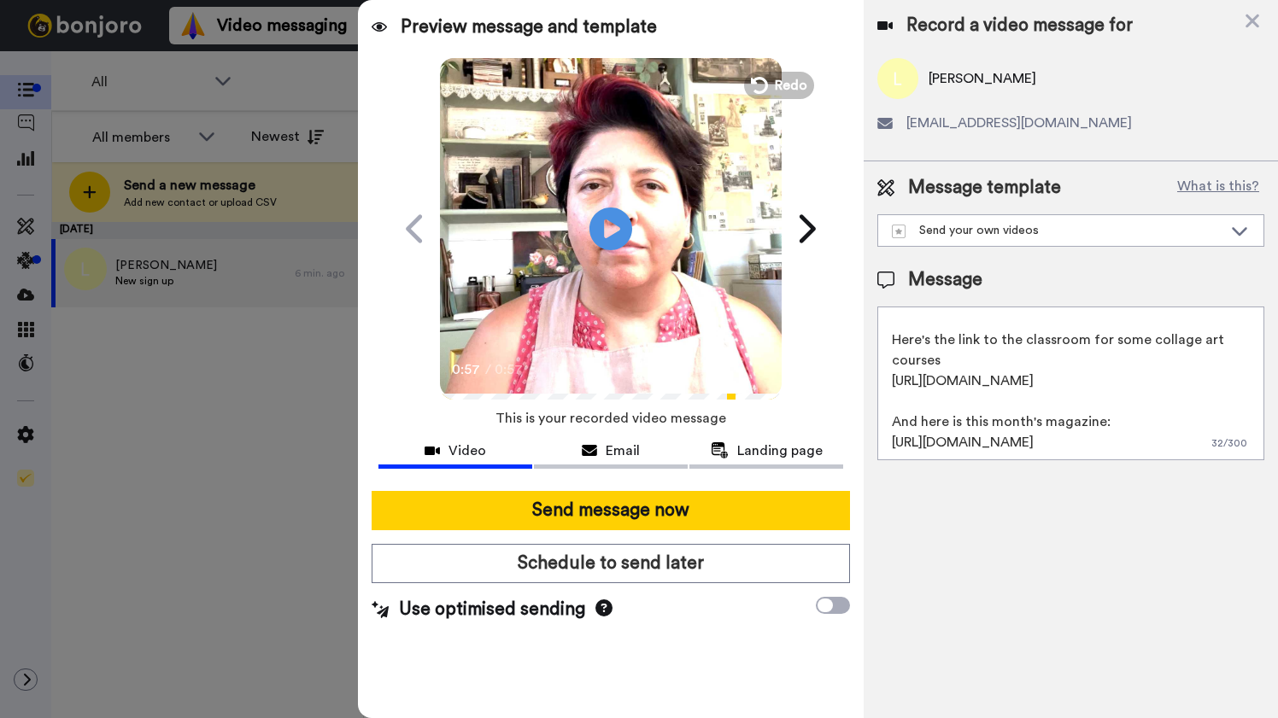
scroll to position [67, 0]
type textarea "Hey {first_name|there}, Thanks for being here! Here's the link to the classroom…"
click at [611, 225] on icon "Play/Pause" at bounding box center [610, 228] width 45 height 81
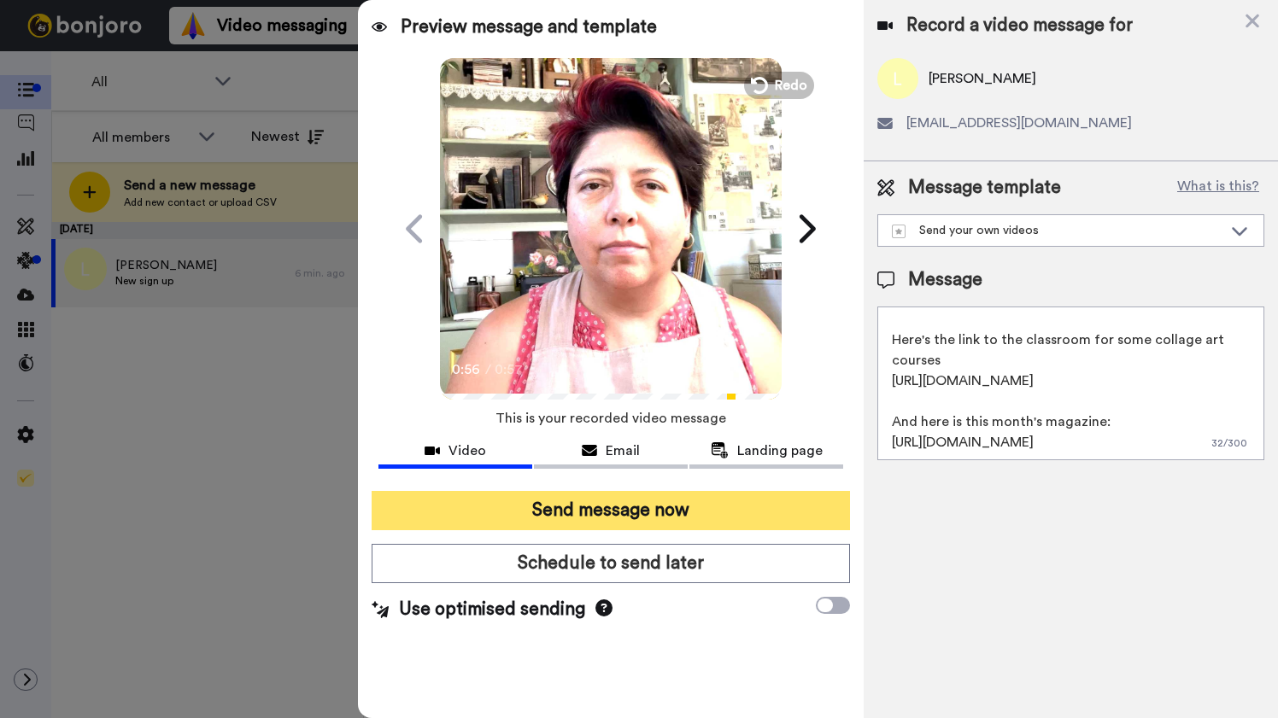
click at [609, 510] on button "Send message now" at bounding box center [610, 510] width 478 height 39
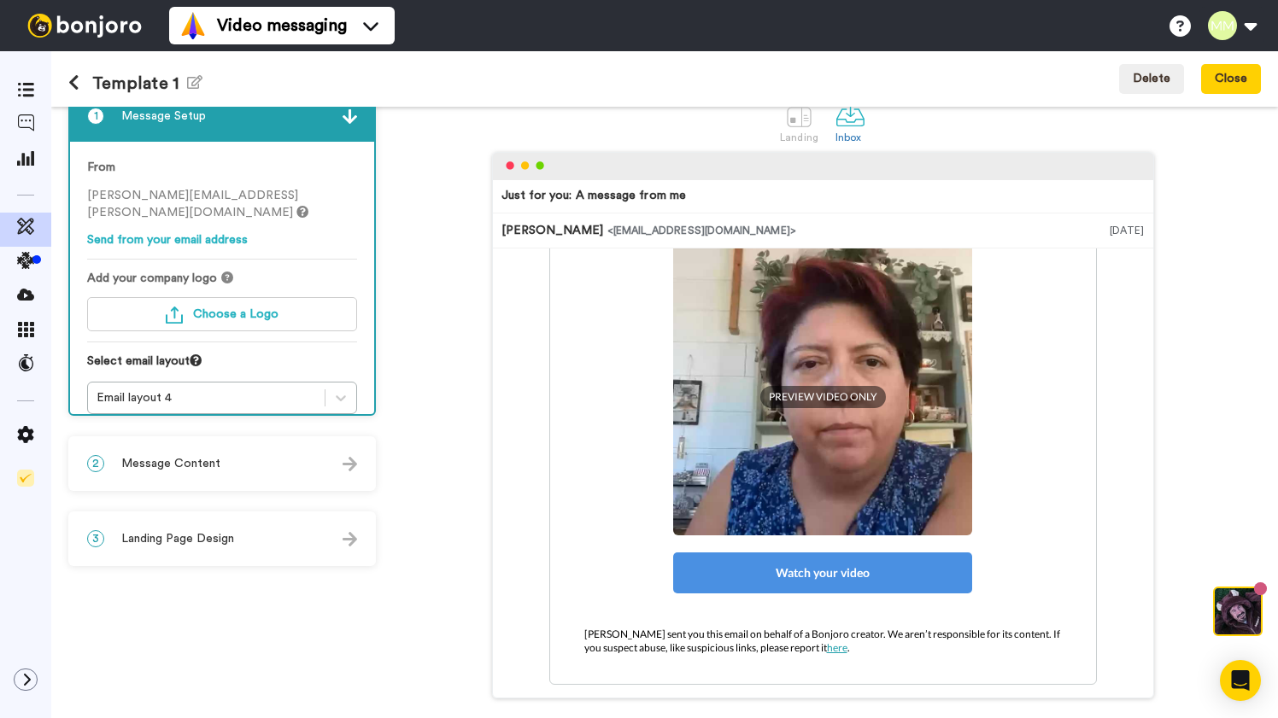
scroll to position [231, 0]
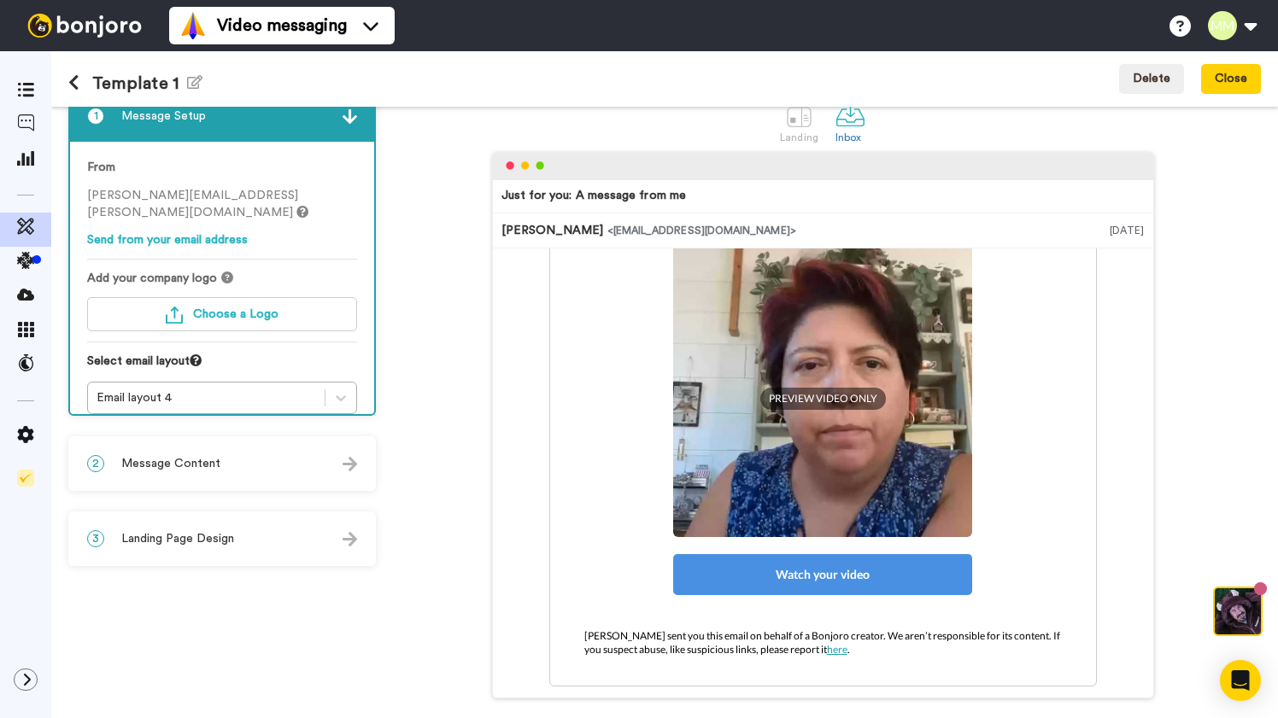
click at [834, 399] on span "PREVIEW VIDEO ONLY" at bounding box center [823, 399] width 126 height 22
click at [816, 578] on div "Watch your video" at bounding box center [822, 574] width 299 height 41
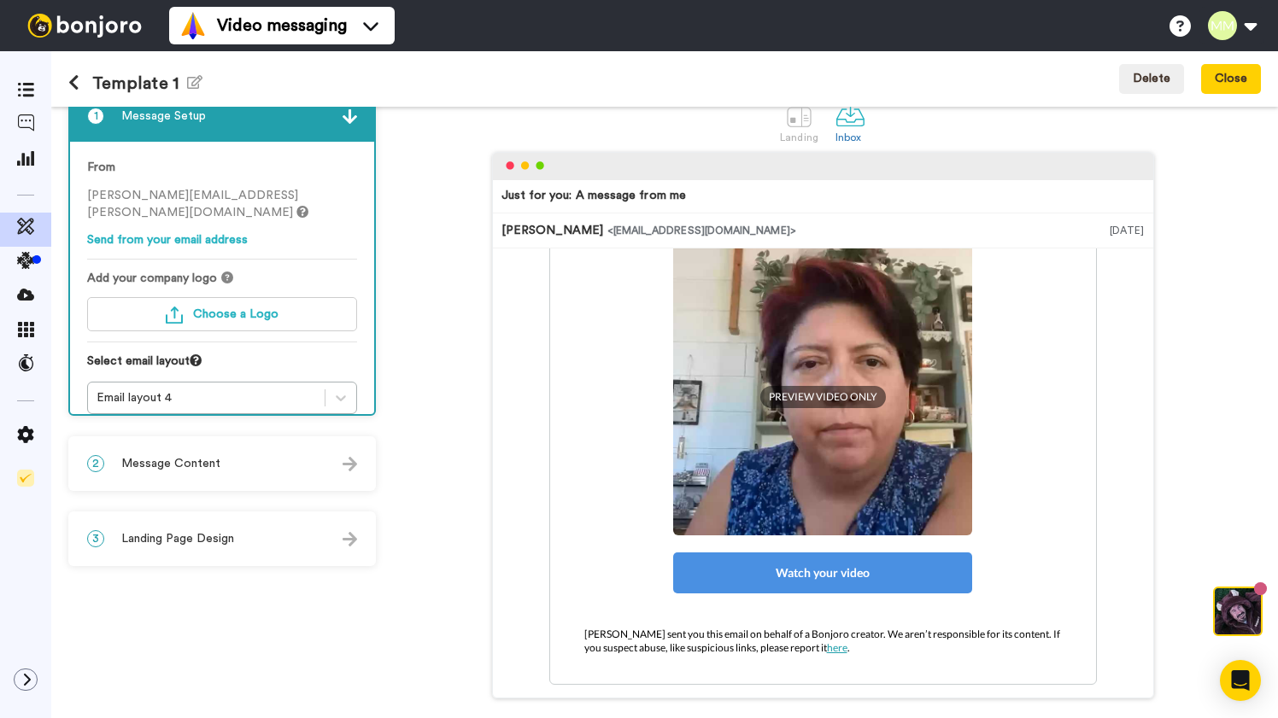
scroll to position [0, 0]
